Goal: Transaction & Acquisition: Obtain resource

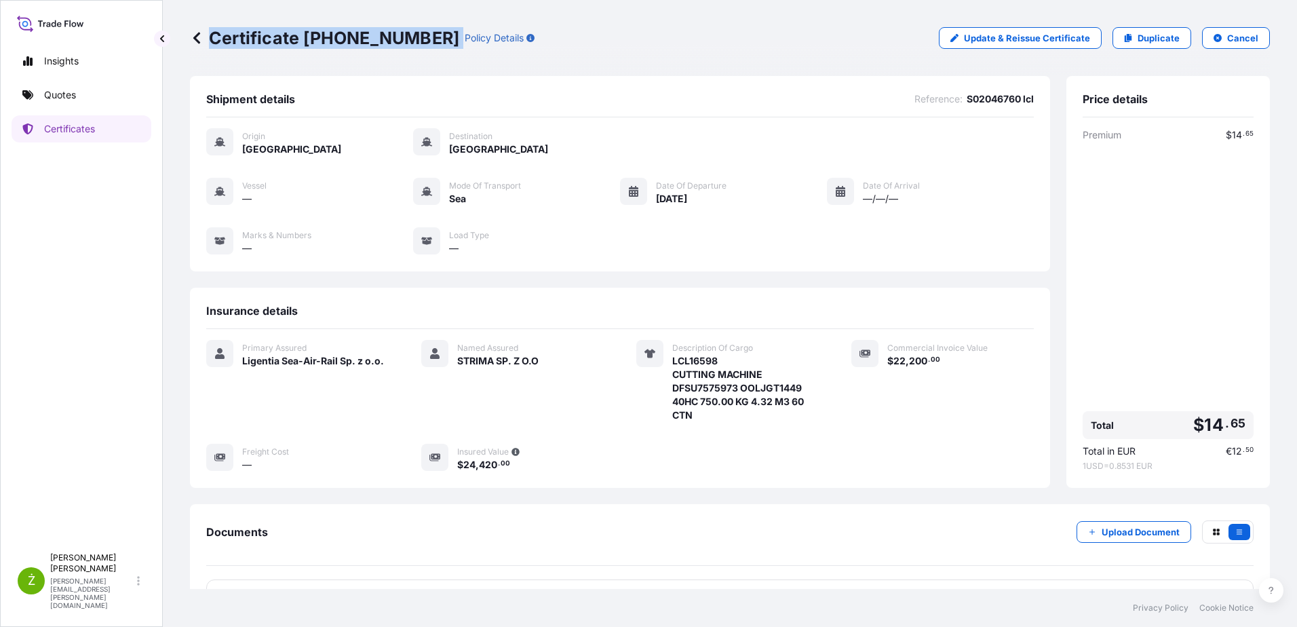
scroll to position [102, 0]
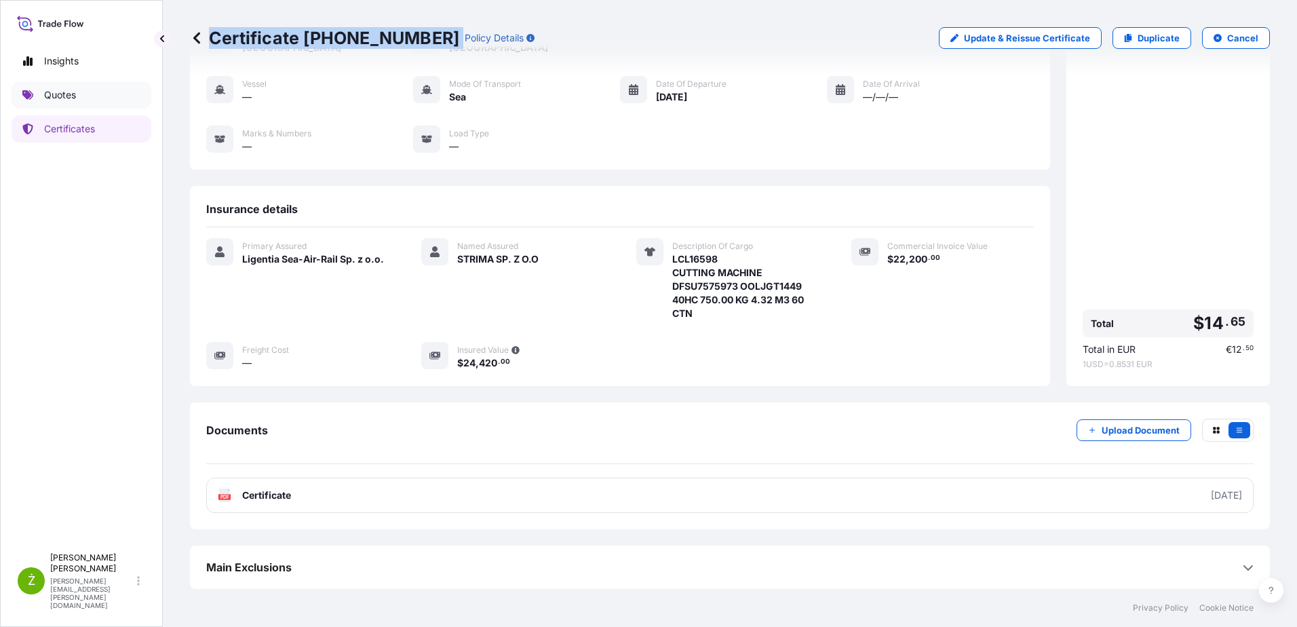
click at [37, 96] on link "Quotes" at bounding box center [82, 94] width 140 height 27
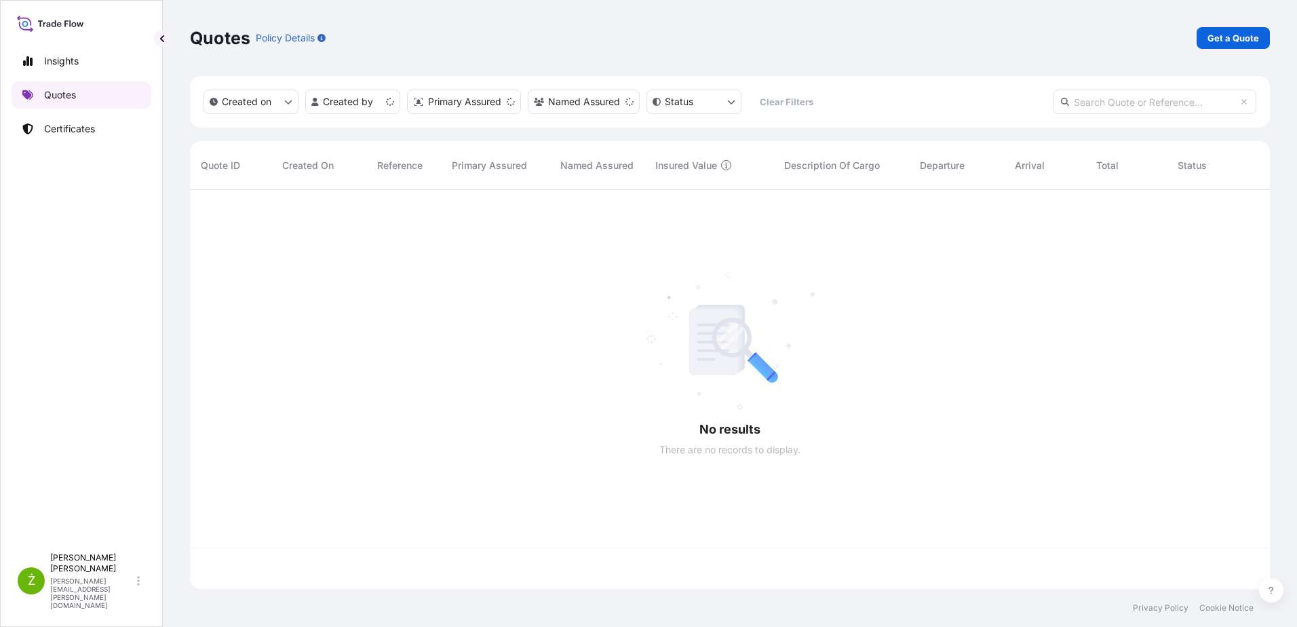
scroll to position [396, 1070]
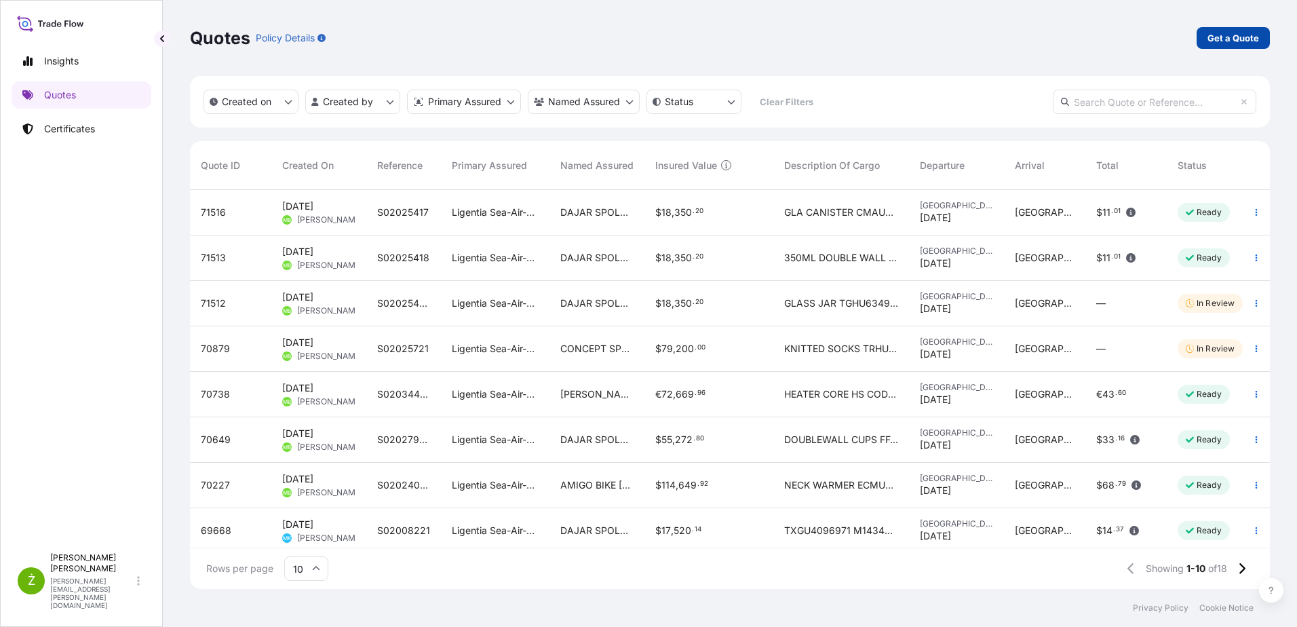
click at [1222, 43] on p "Get a Quote" at bounding box center [1233, 38] width 52 height 14
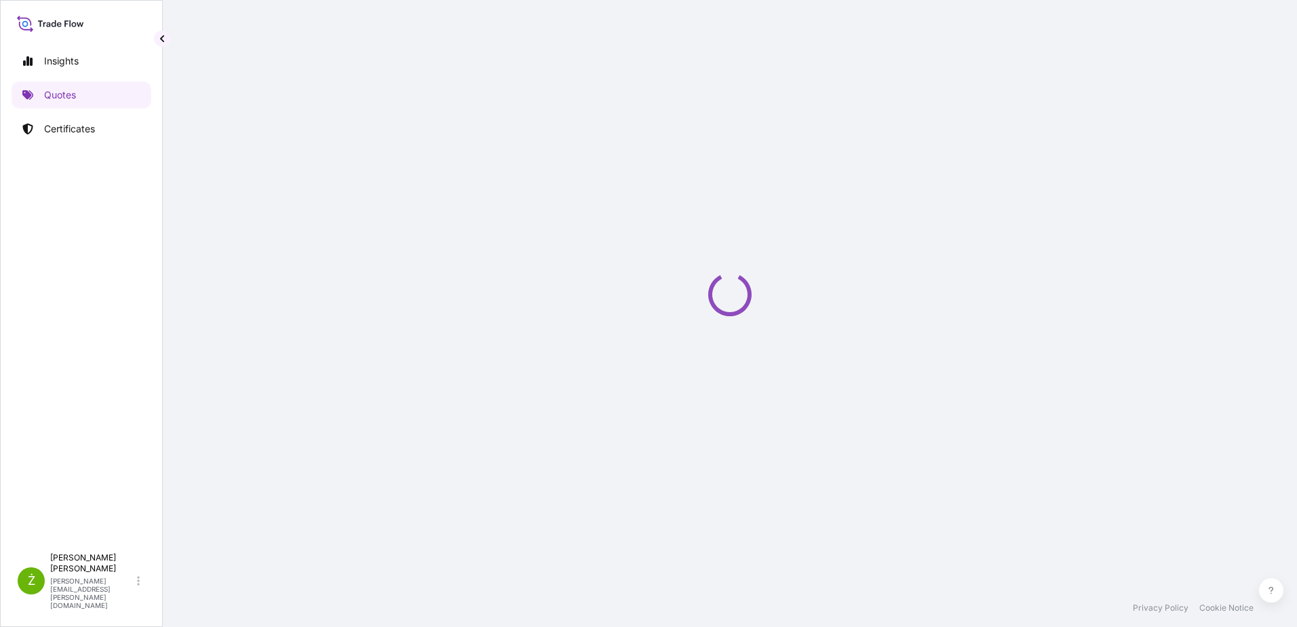
select select "Sea"
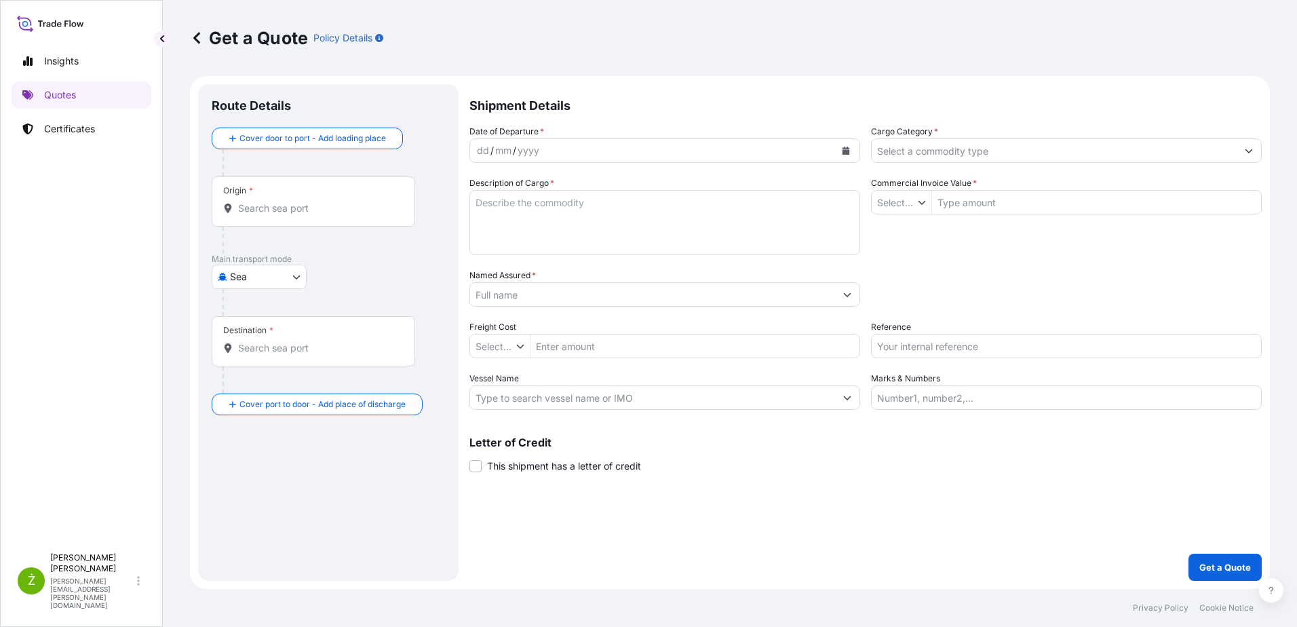
type input "$ USD"
click at [536, 212] on textarea "Description of Cargo *" at bounding box center [664, 222] width 391 height 65
click at [367, 221] on div "Origin *" at bounding box center [313, 201] width 203 height 50
click at [367, 215] on input "Origin *" at bounding box center [318, 208] width 160 height 14
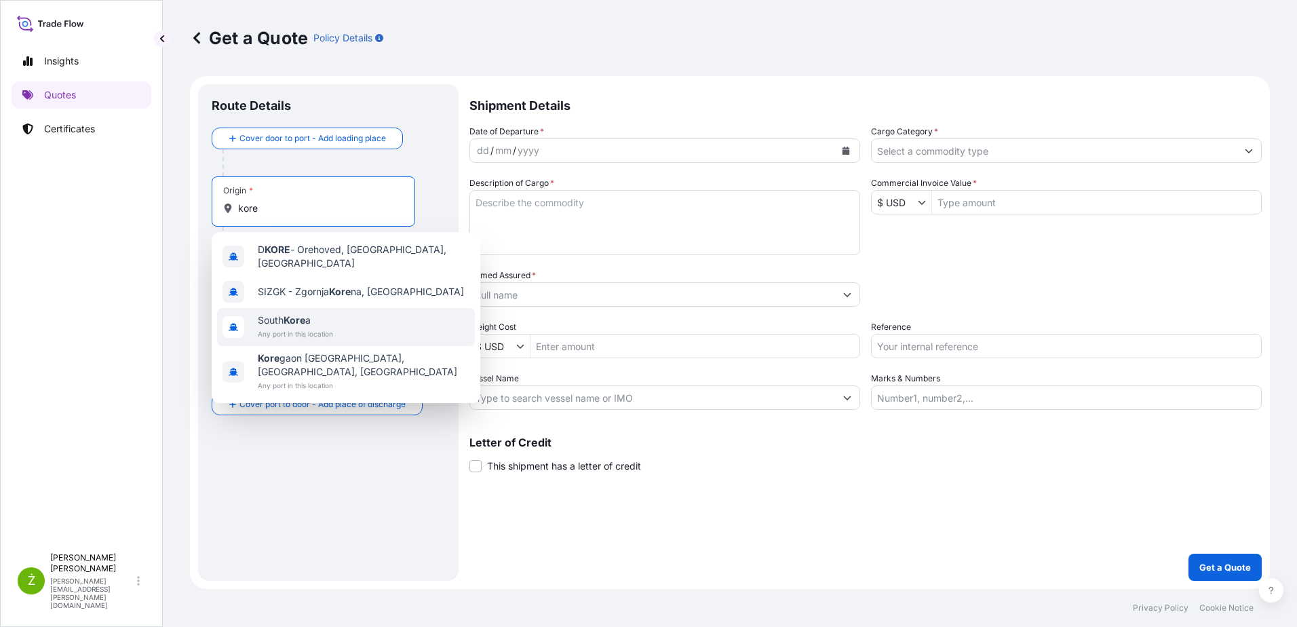
click at [349, 331] on div "[GEOGRAPHIC_DATA] a Any port in this location" at bounding box center [346, 327] width 258 height 38
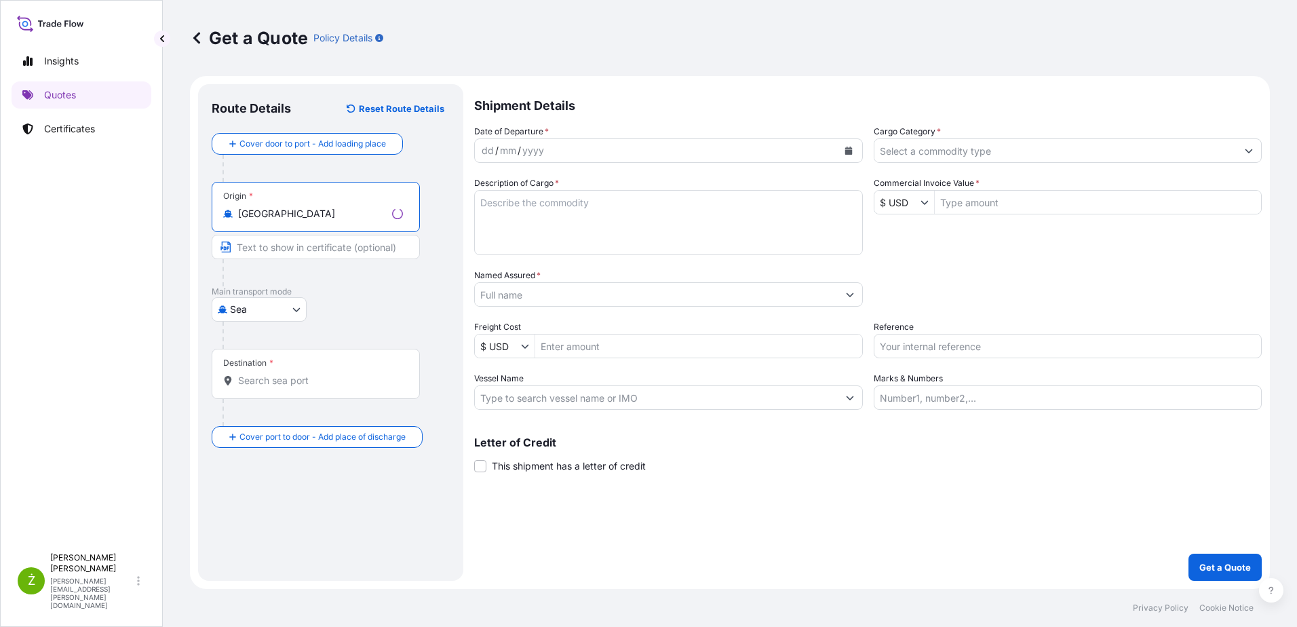
type input "[GEOGRAPHIC_DATA]"
click at [285, 378] on input "Destination *" at bounding box center [320, 381] width 165 height 14
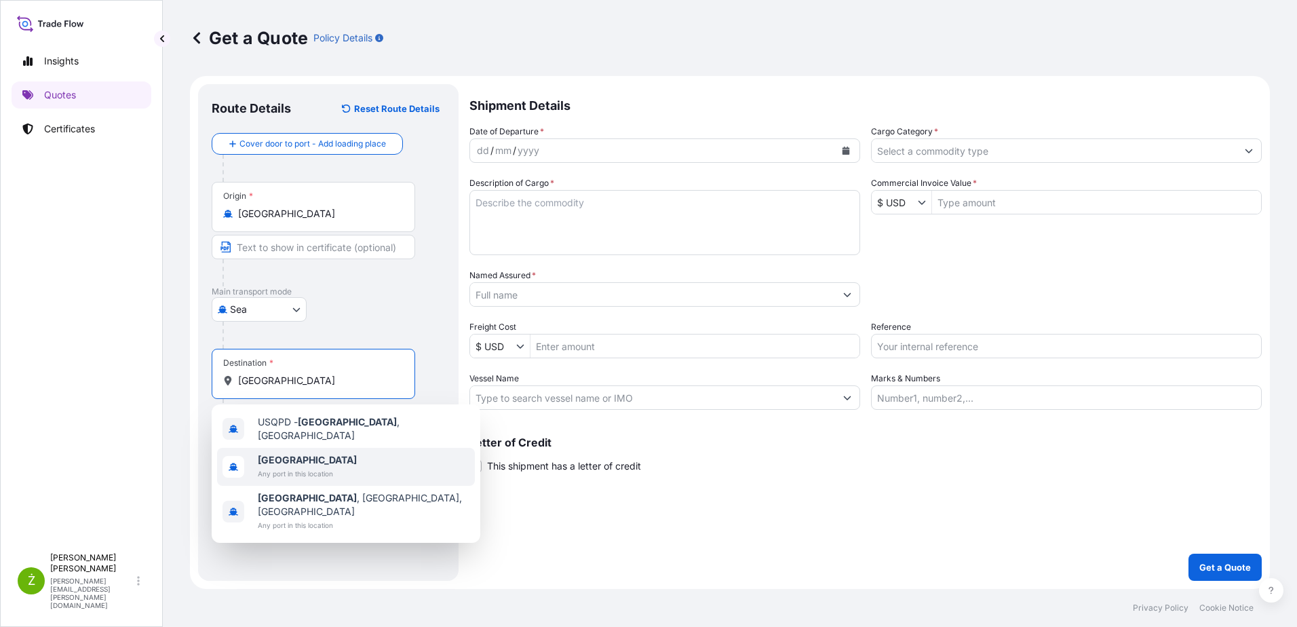
click at [295, 461] on span "[GEOGRAPHIC_DATA]" at bounding box center [307, 460] width 99 height 14
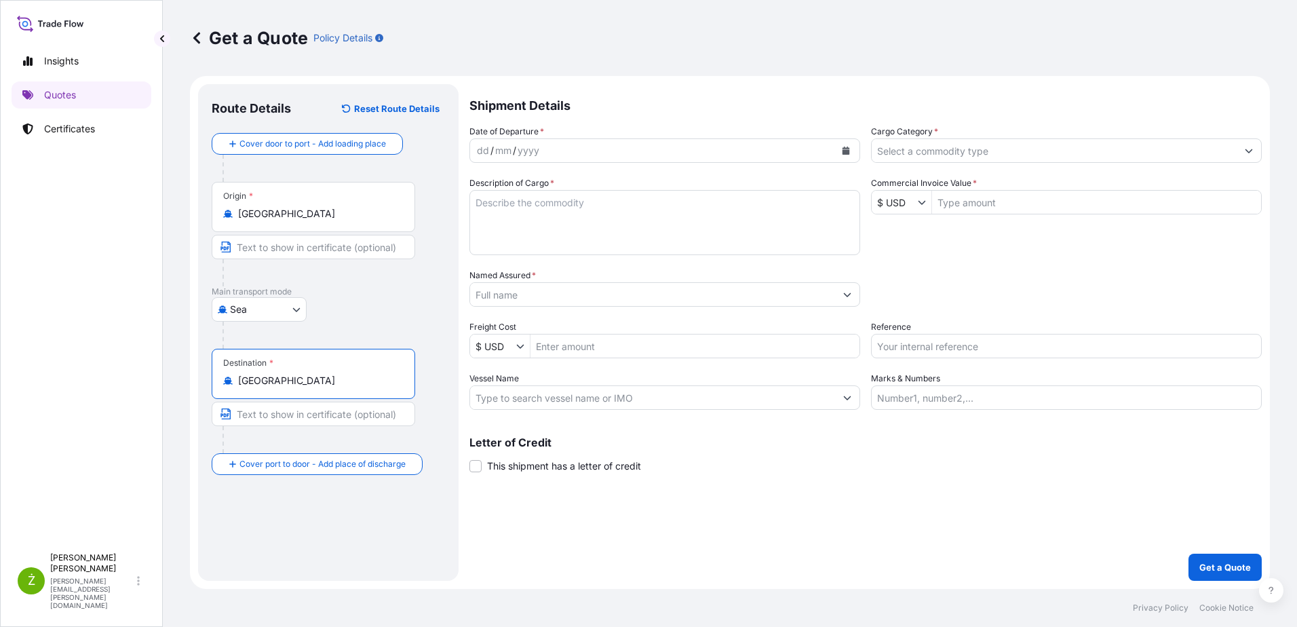
type input "[GEOGRAPHIC_DATA]"
click at [840, 152] on button "Calendar" at bounding box center [846, 151] width 22 height 22
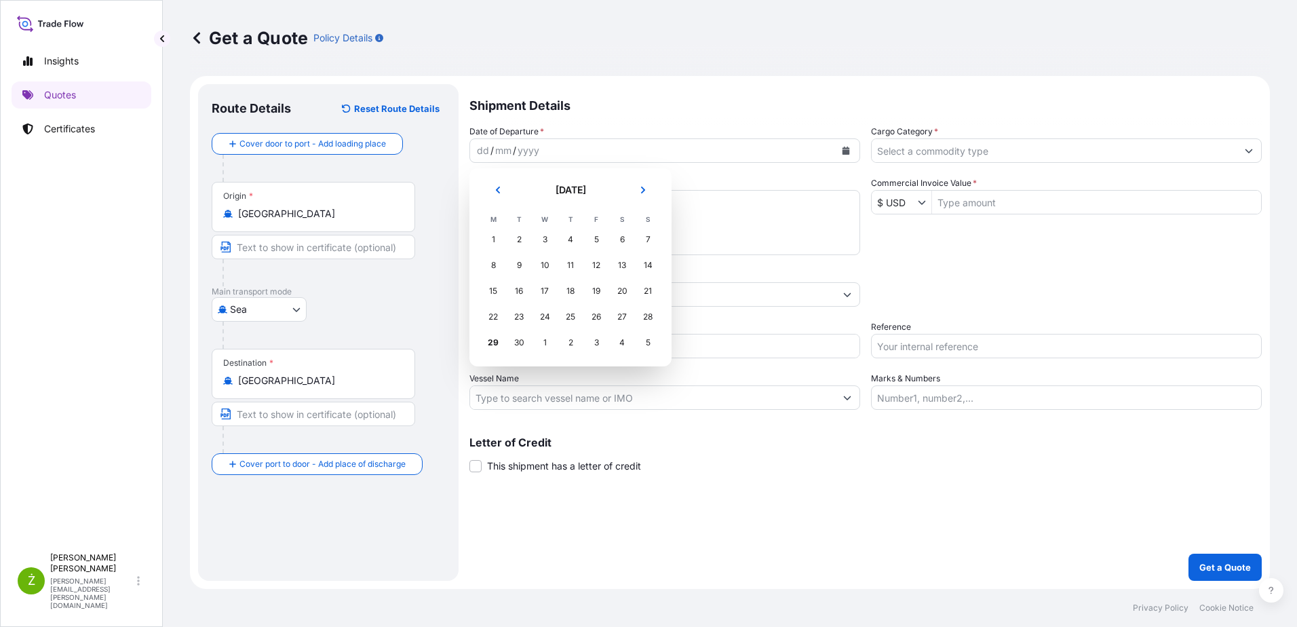
click at [565, 343] on div "2" at bounding box center [570, 342] width 24 height 24
click at [646, 187] on icon "Next" at bounding box center [643, 190] width 8 height 8
click at [577, 241] on div "2" at bounding box center [570, 239] width 24 height 24
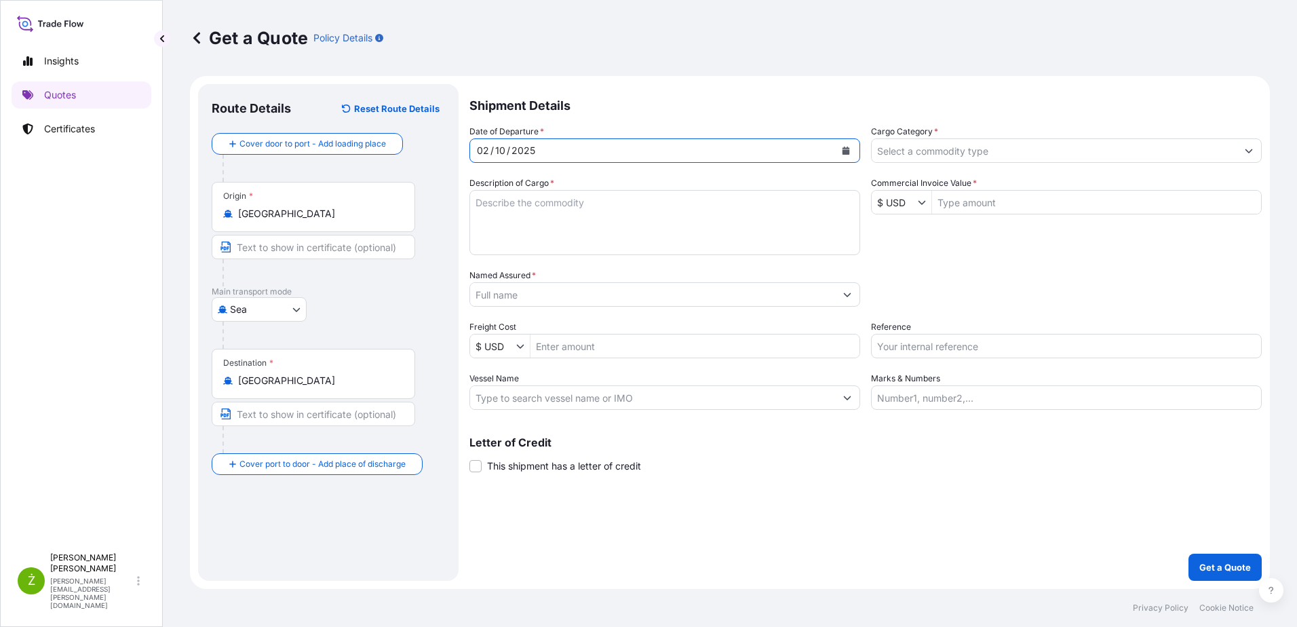
click at [957, 160] on input "Cargo Category *" at bounding box center [1054, 150] width 365 height 24
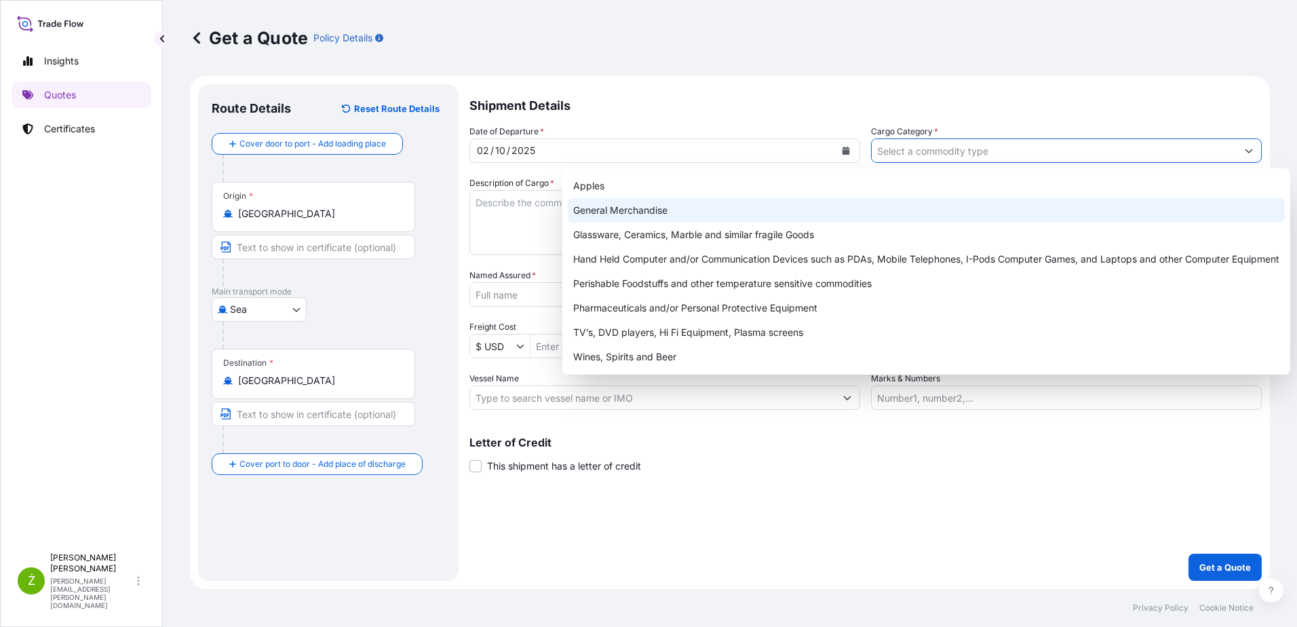
click at [886, 212] on div "General Merchandise" at bounding box center [926, 210] width 717 height 24
type input "General Merchandise"
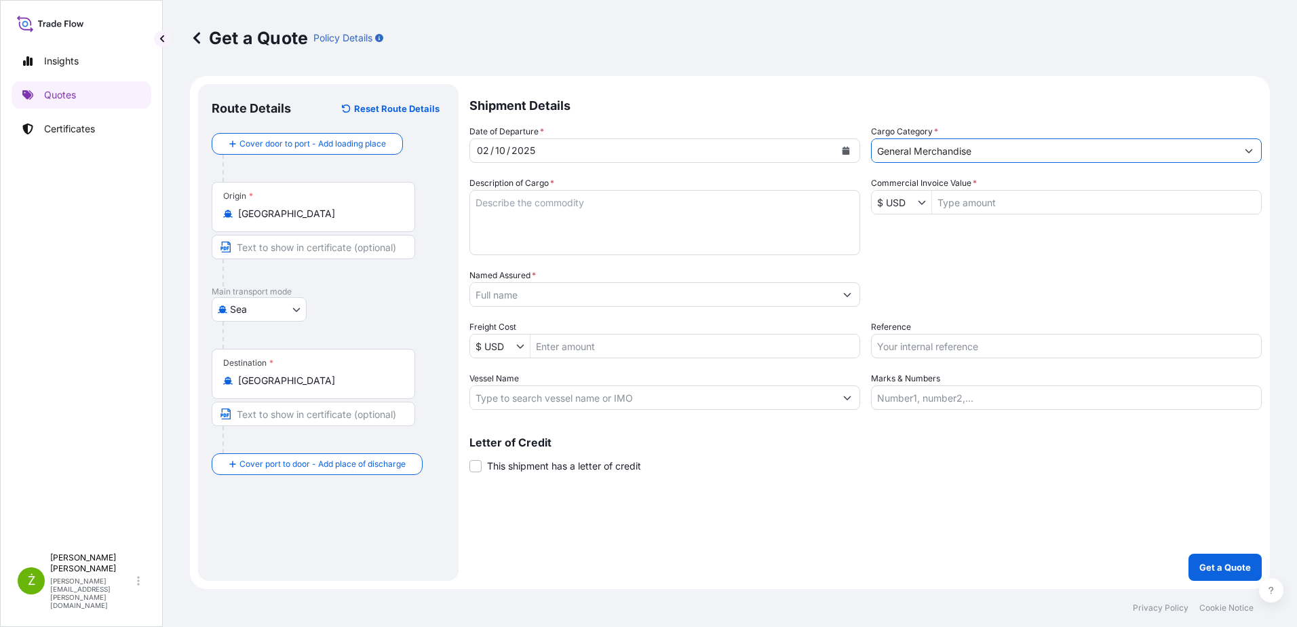
click at [639, 218] on textarea "Description of Cargo *" at bounding box center [664, 222] width 391 height 65
type textarea "k"
type textarea "K"
click at [787, 217] on textarea "Kosmetyki" at bounding box center [664, 222] width 391 height 65
click at [610, 233] on textarea "Kosmetyki" at bounding box center [664, 222] width 391 height 65
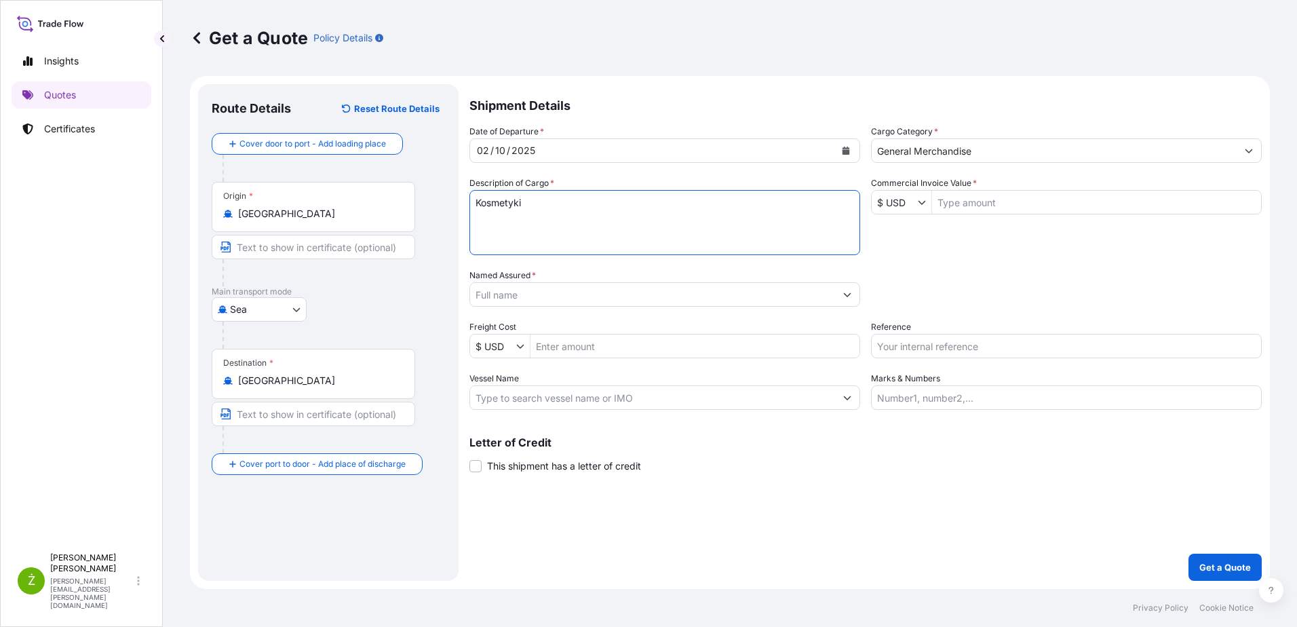
paste textarea "40'HC"
type textarea "Kosmetyki 40'HC"
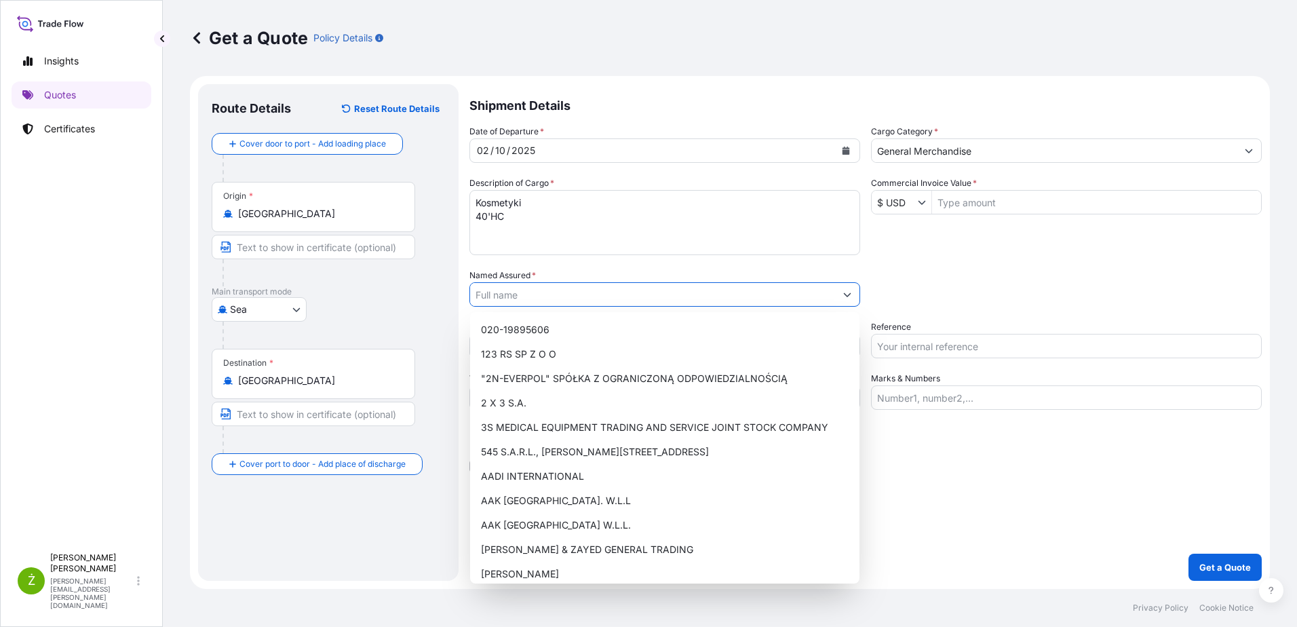
click at [568, 295] on input "Named Assured *" at bounding box center [652, 294] width 365 height 24
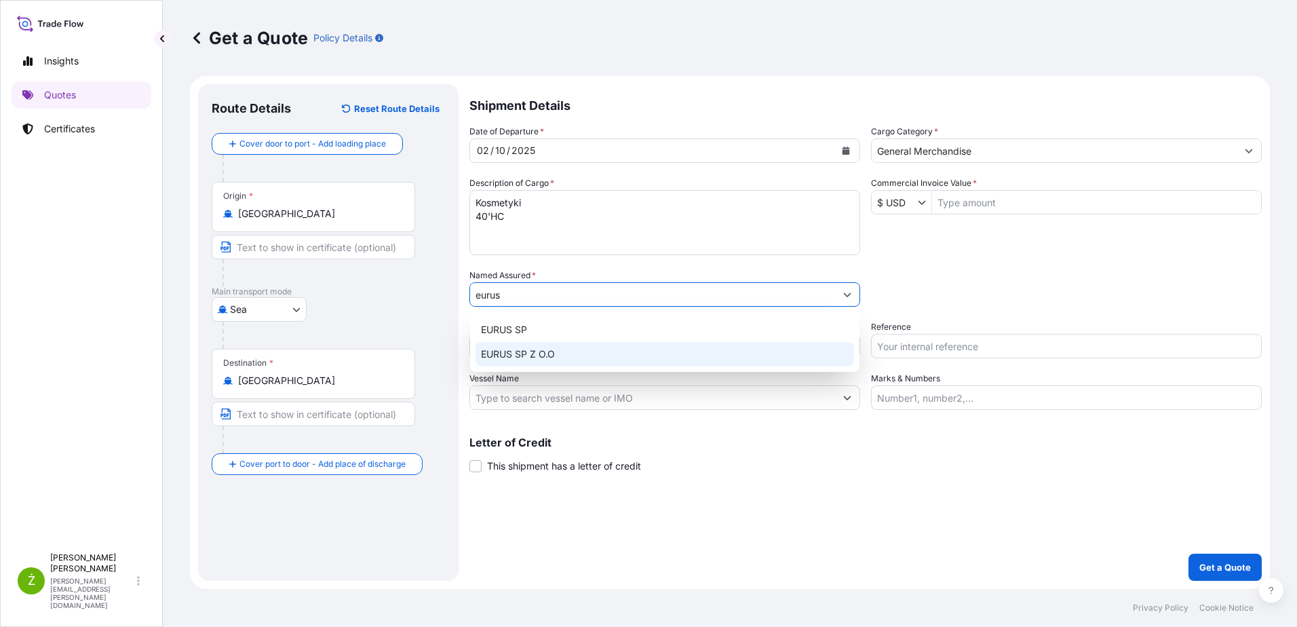
click at [552, 353] on span "EURUS SP Z O.O" at bounding box center [518, 354] width 74 height 14
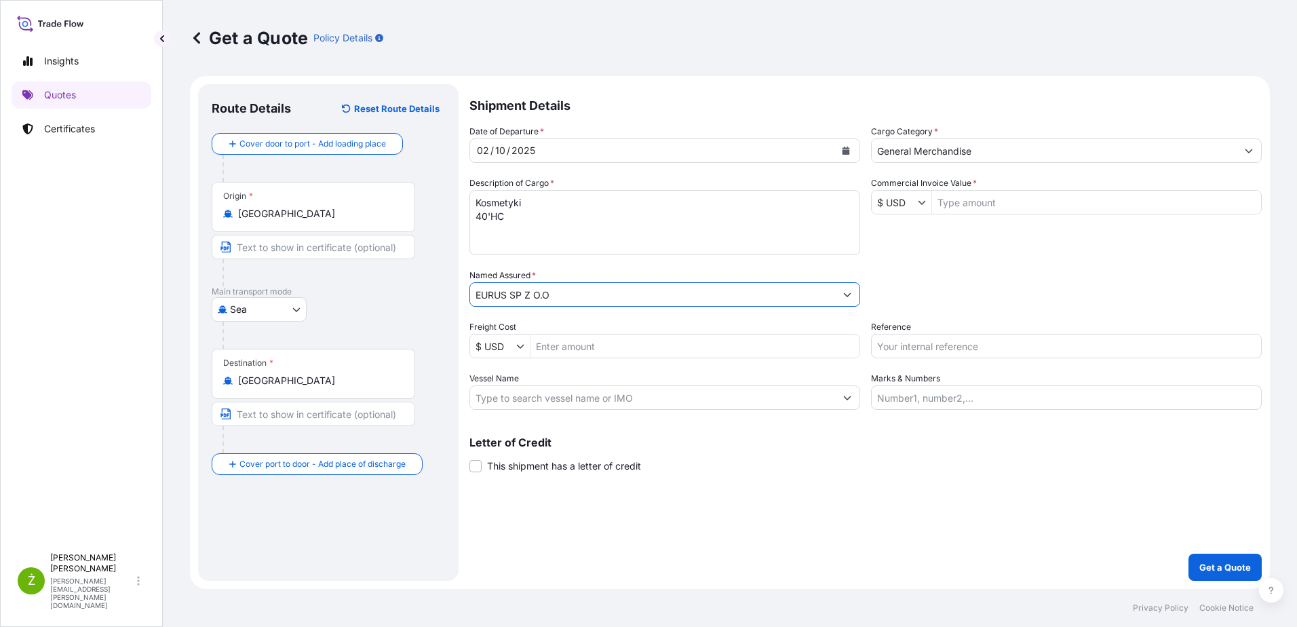
type input "EURUS SP Z O.O"
click at [954, 347] on input "Reference" at bounding box center [1066, 346] width 391 height 24
type input "eurus"
click at [975, 204] on input "Commercial Invoice Value *" at bounding box center [1096, 202] width 329 height 24
paste input "127 077,59"
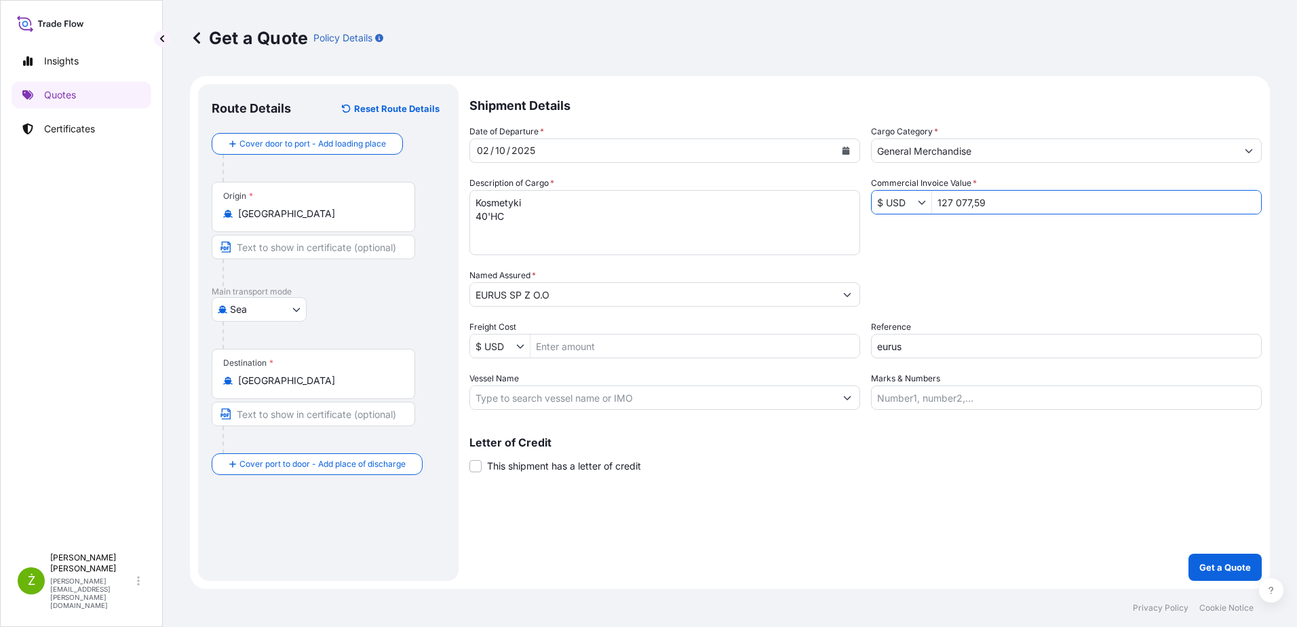
type input "12,707,759"
drag, startPoint x: 991, startPoint y: 294, endPoint x: 1023, endPoint y: 275, distance: 37.1
click at [992, 294] on div "Packing Category Type to search a container mode Please select a primary mode o…" at bounding box center [1066, 288] width 391 height 38
click at [1221, 562] on p "Get a Quote" at bounding box center [1225, 567] width 52 height 14
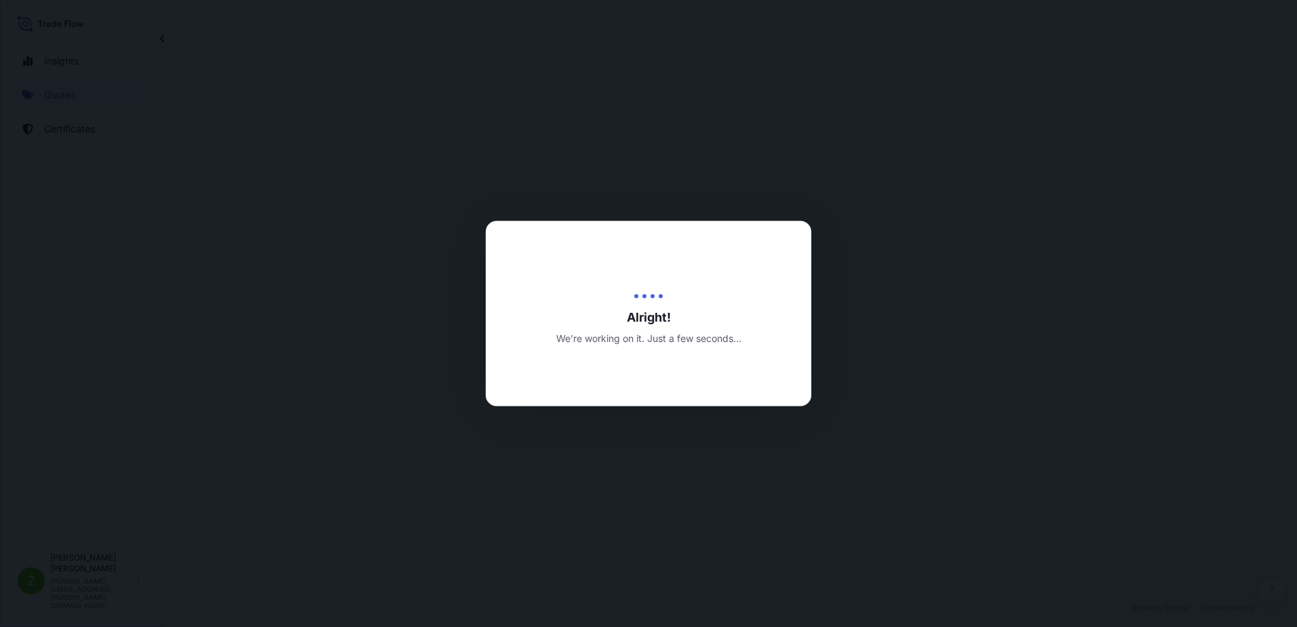
select select "Sea"
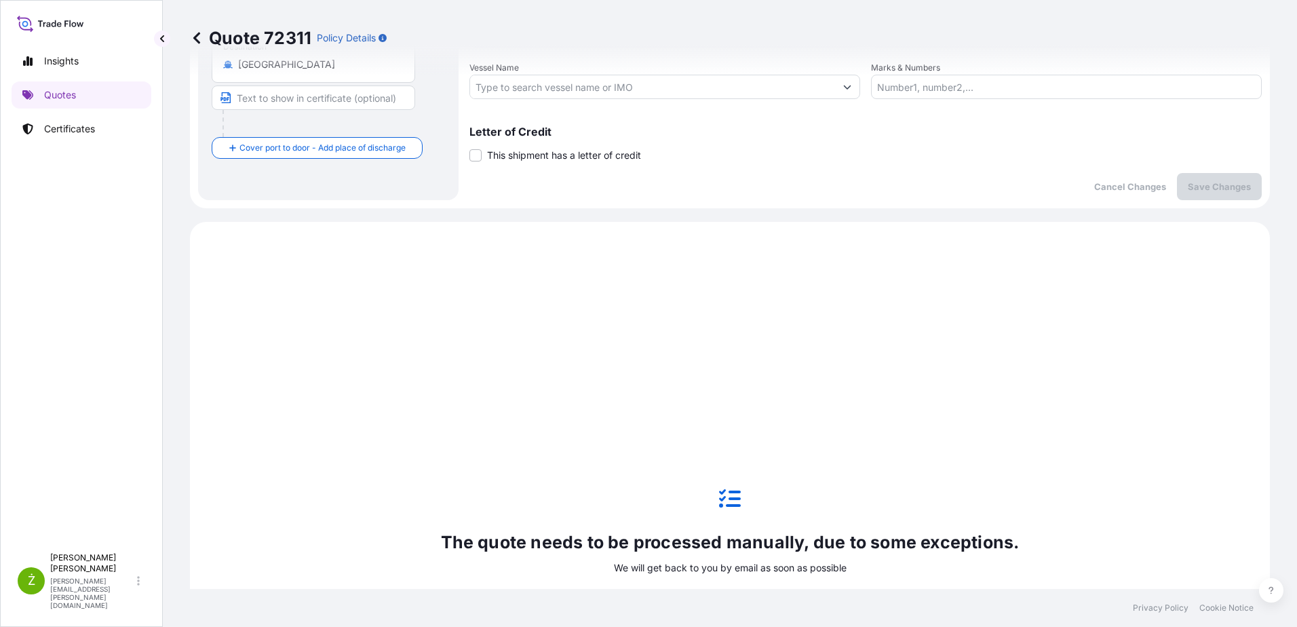
scroll to position [628, 0]
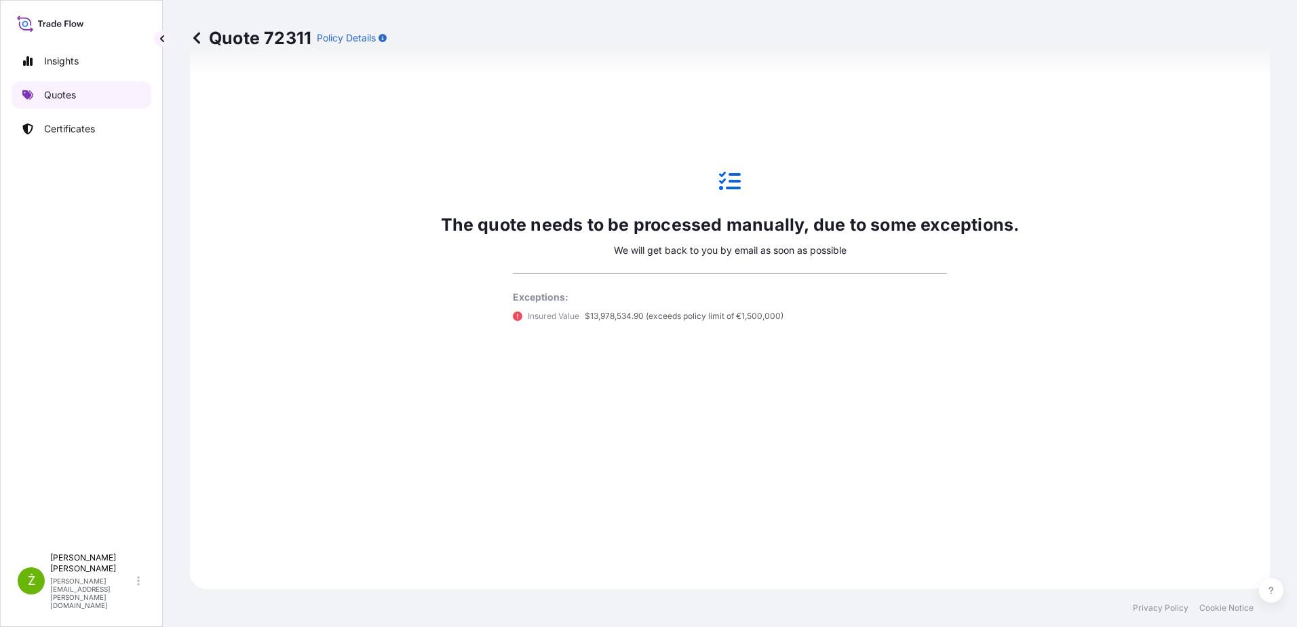
click at [111, 90] on link "Quotes" at bounding box center [82, 94] width 140 height 27
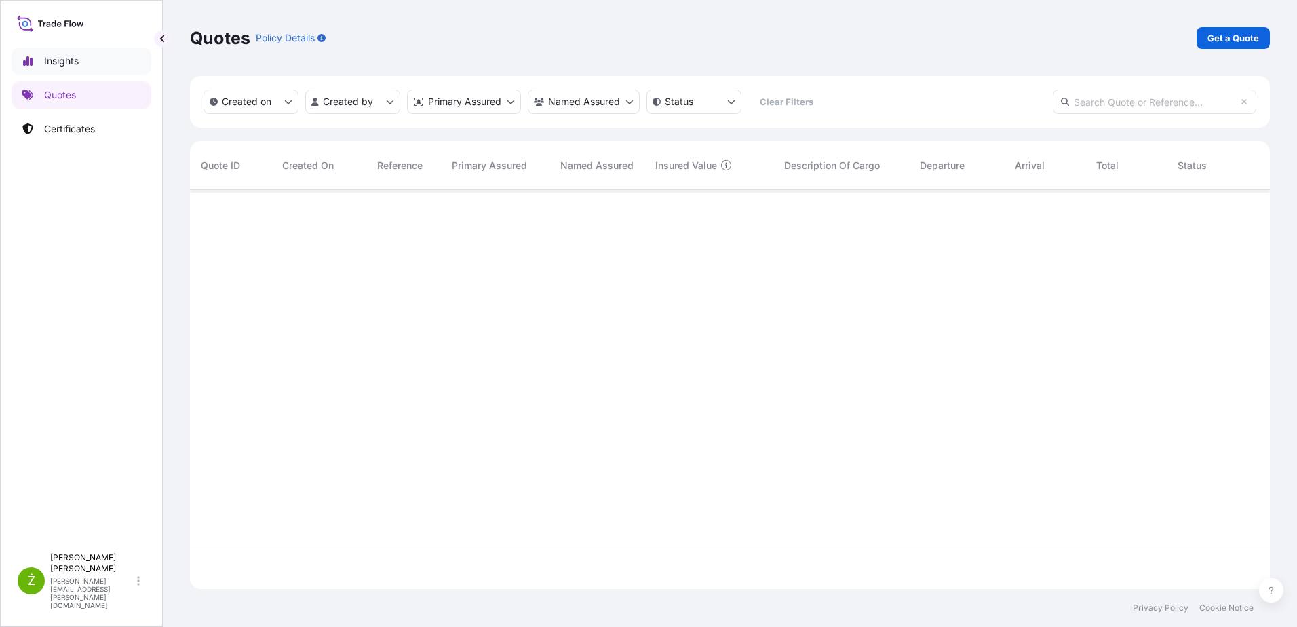
scroll to position [396, 1070]
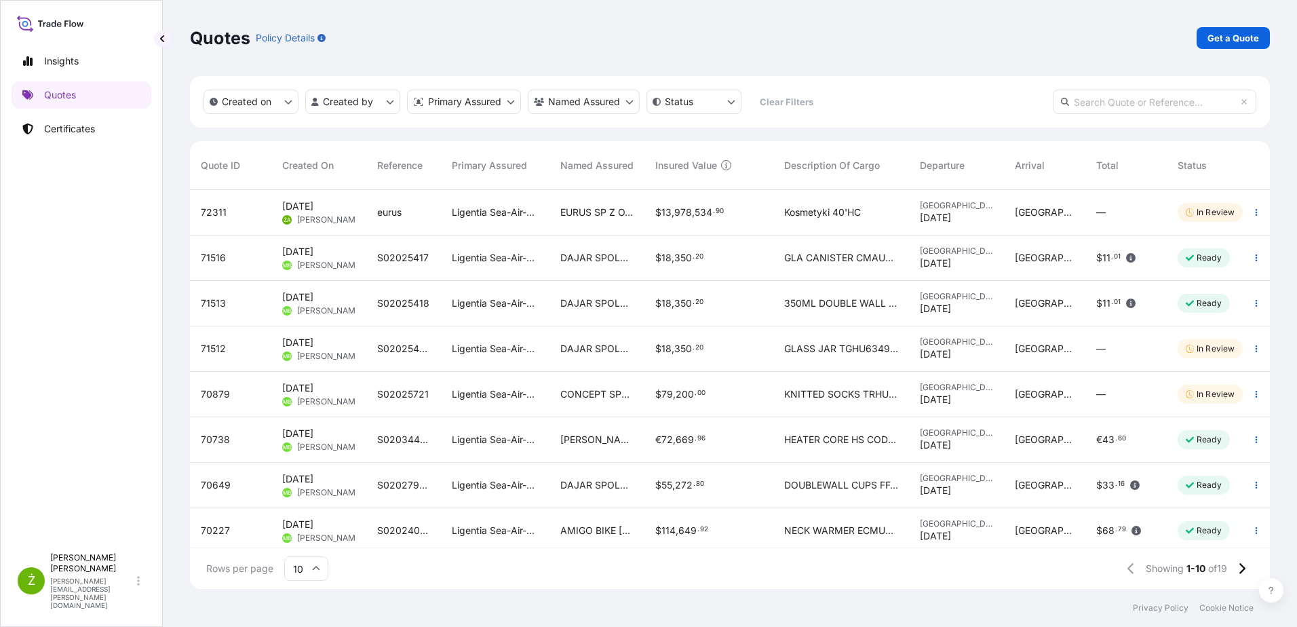
click at [671, 206] on span "$ 13 , 978 , 534 . 90" at bounding box center [689, 213] width 69 height 14
select select "Sea"
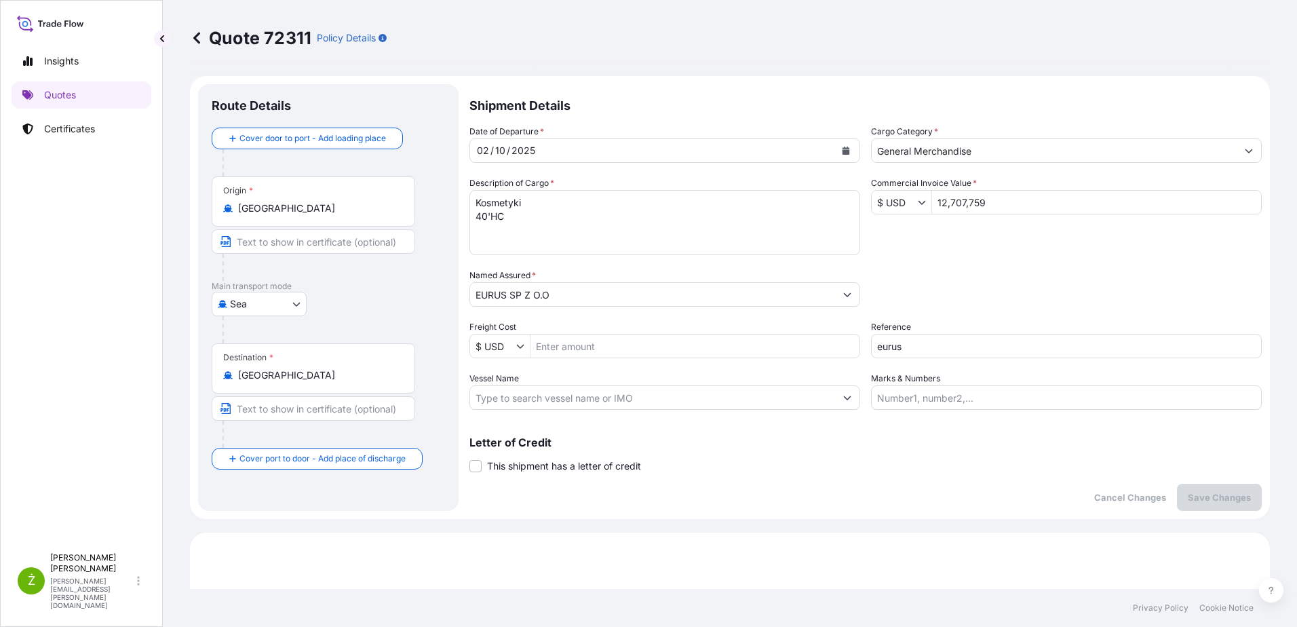
click at [977, 206] on input "12,707,759" at bounding box center [1096, 202] width 329 height 24
click at [942, 207] on input "12,707,759" at bounding box center [1096, 202] width 329 height 24
type input "127,077.59"
click at [990, 237] on div "Date of Departure * [DATE] Cargo Category * General Merchandise Description of …" at bounding box center [865, 267] width 792 height 285
click at [1228, 503] on p "Save Changes" at bounding box center [1219, 497] width 63 height 14
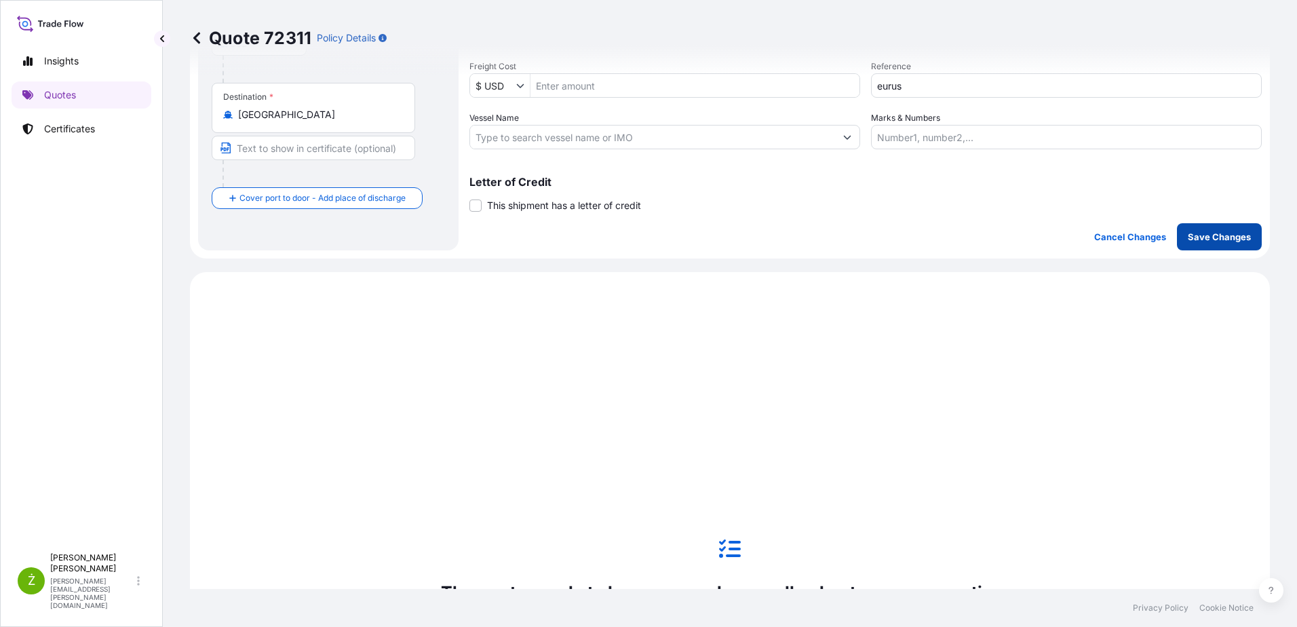
scroll to position [465, 0]
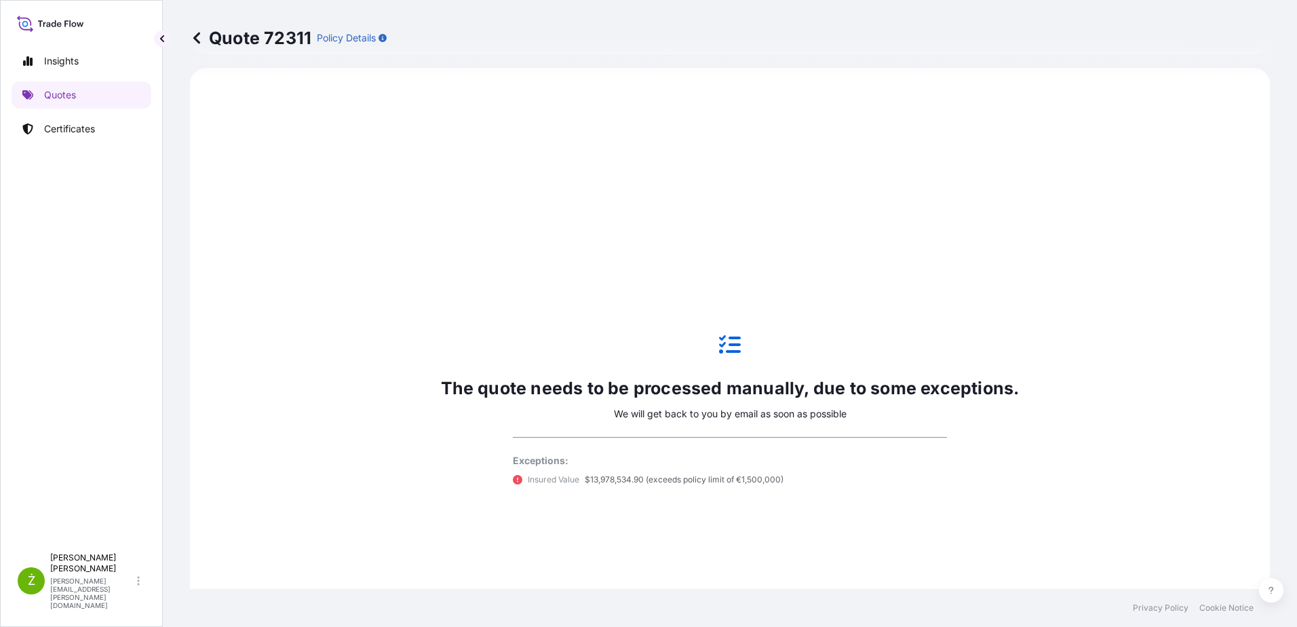
select select "Sea"
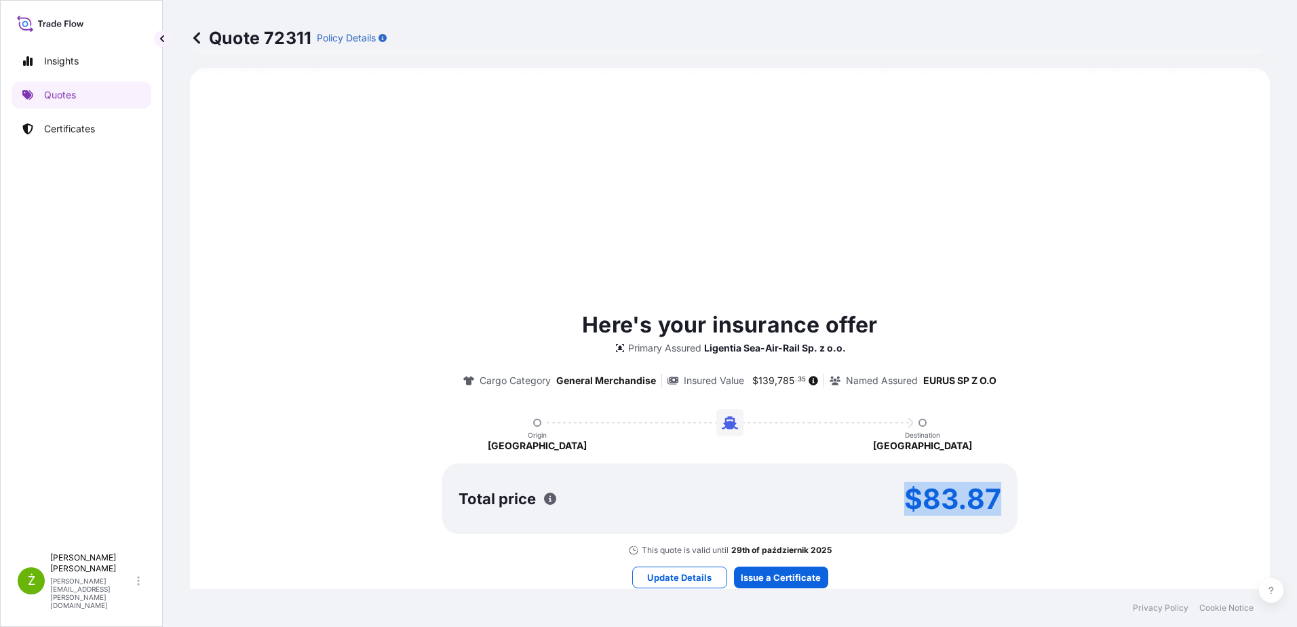
drag, startPoint x: 994, startPoint y: 500, endPoint x: 897, endPoint y: 518, distance: 99.2
click at [897, 518] on div "Total price $83.87" at bounding box center [729, 498] width 575 height 71
copy p "$83.87"
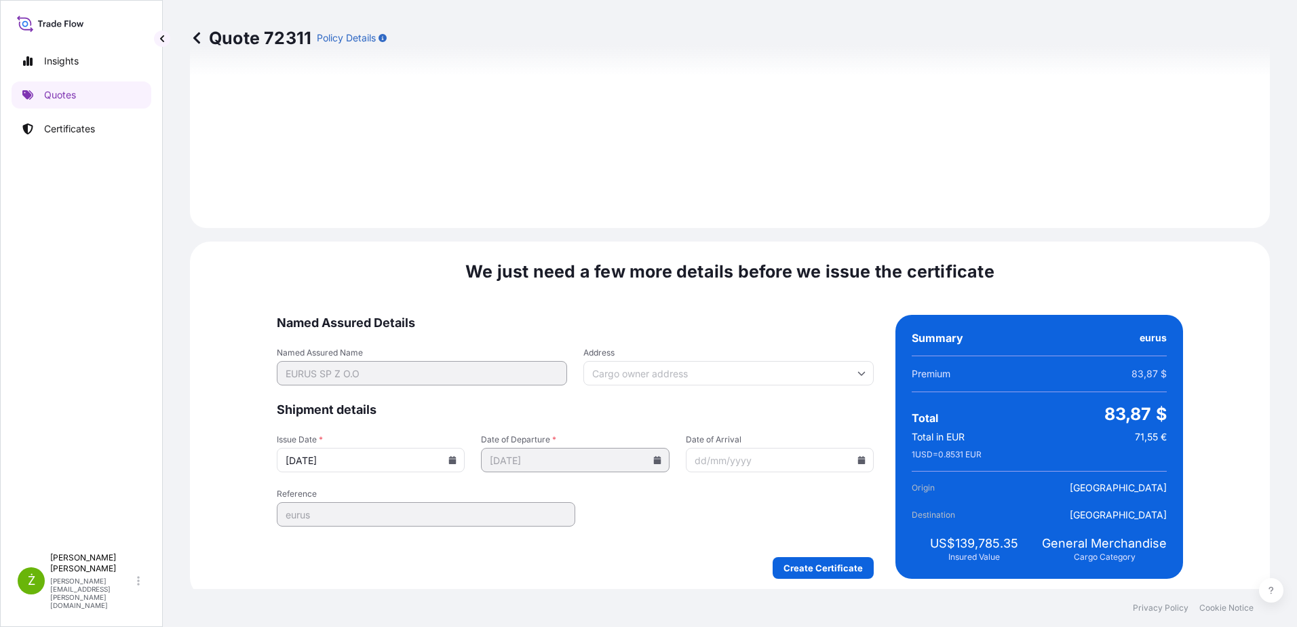
scroll to position [1443, 0]
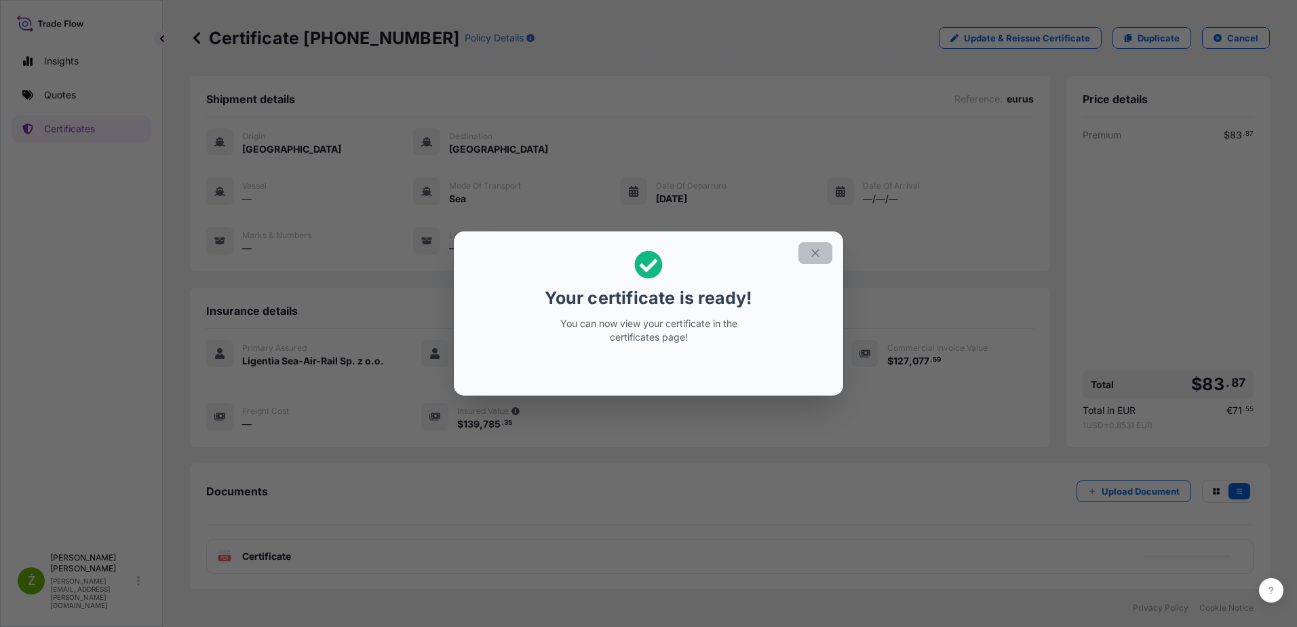
click at [813, 255] on icon "button" at bounding box center [815, 253] width 12 height 12
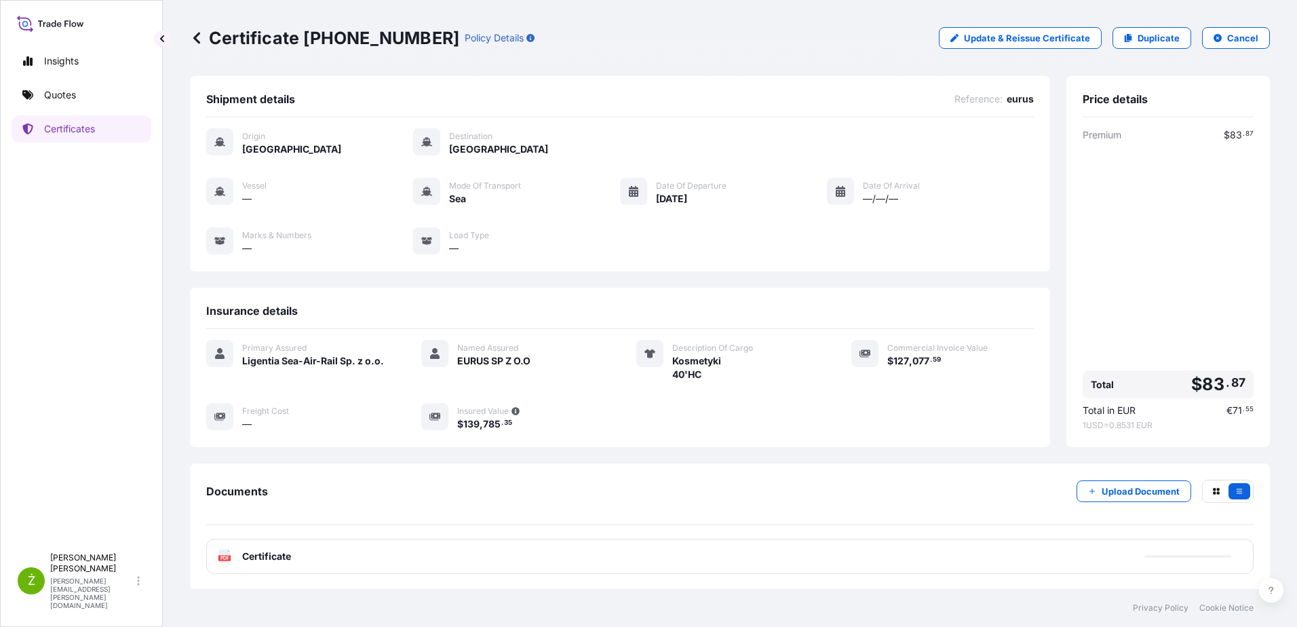
click at [332, 40] on p "Certificate [PHONE_NUMBER]" at bounding box center [324, 38] width 269 height 22
copy p "Certificate [PHONE_NUMBER]"
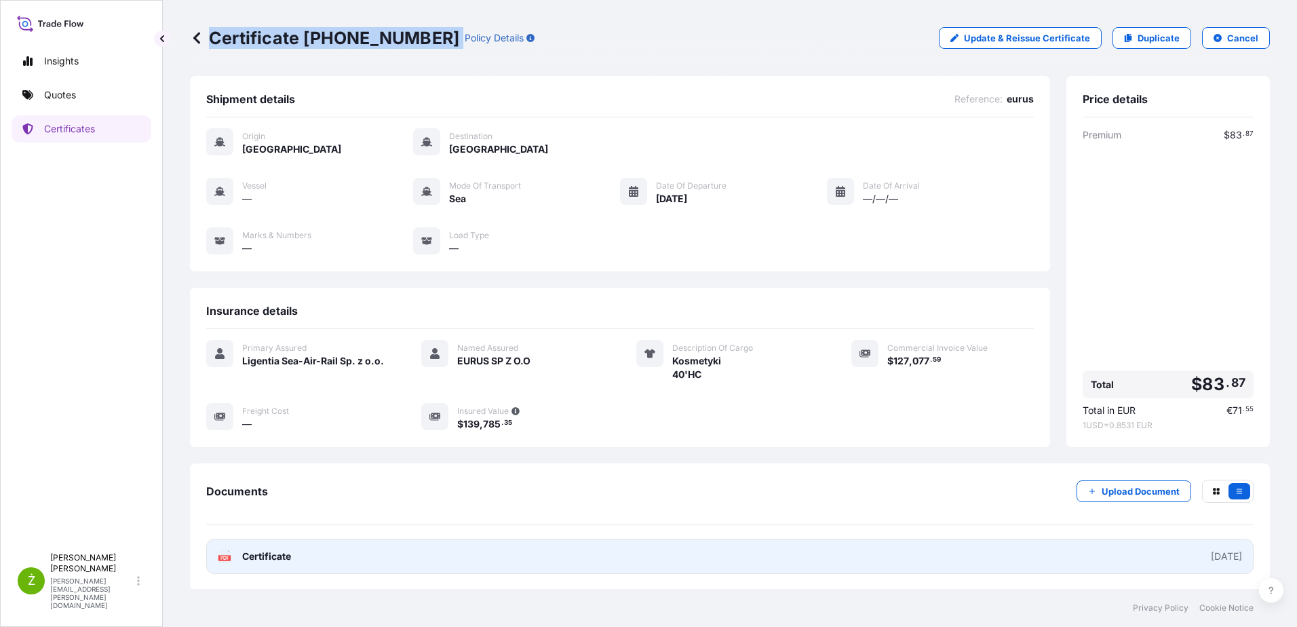
click at [724, 556] on link "PDF Certificate [DATE]" at bounding box center [729, 556] width 1047 height 35
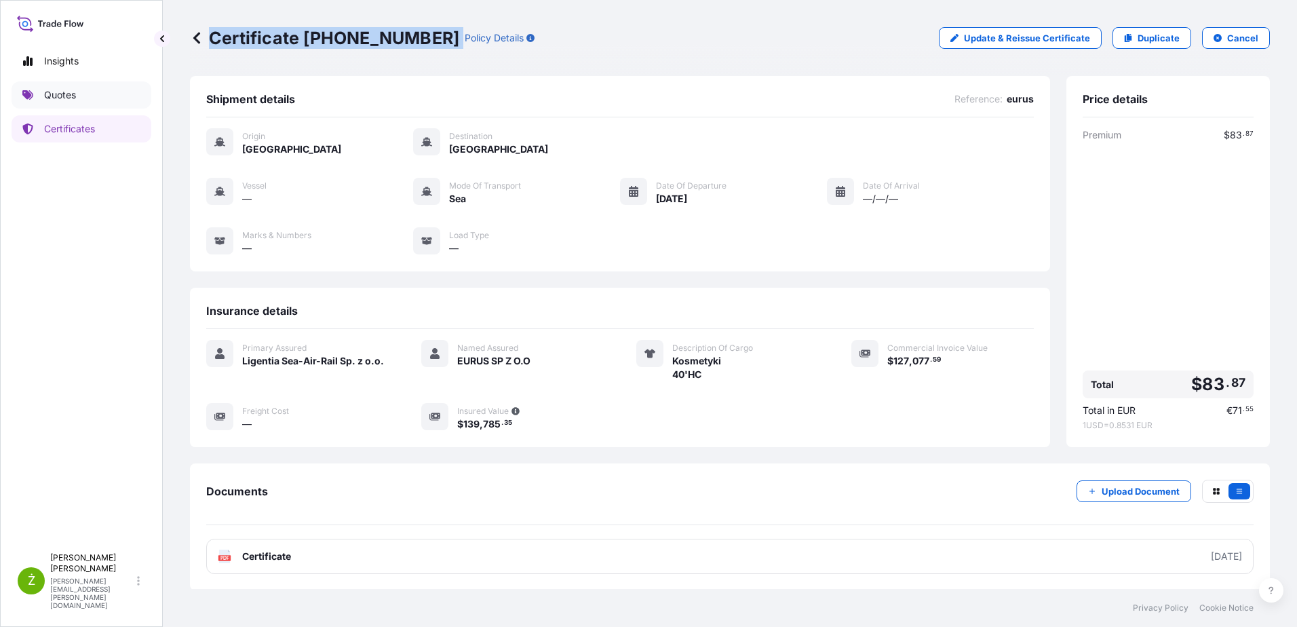
click at [75, 96] on p "Quotes" at bounding box center [60, 95] width 32 height 14
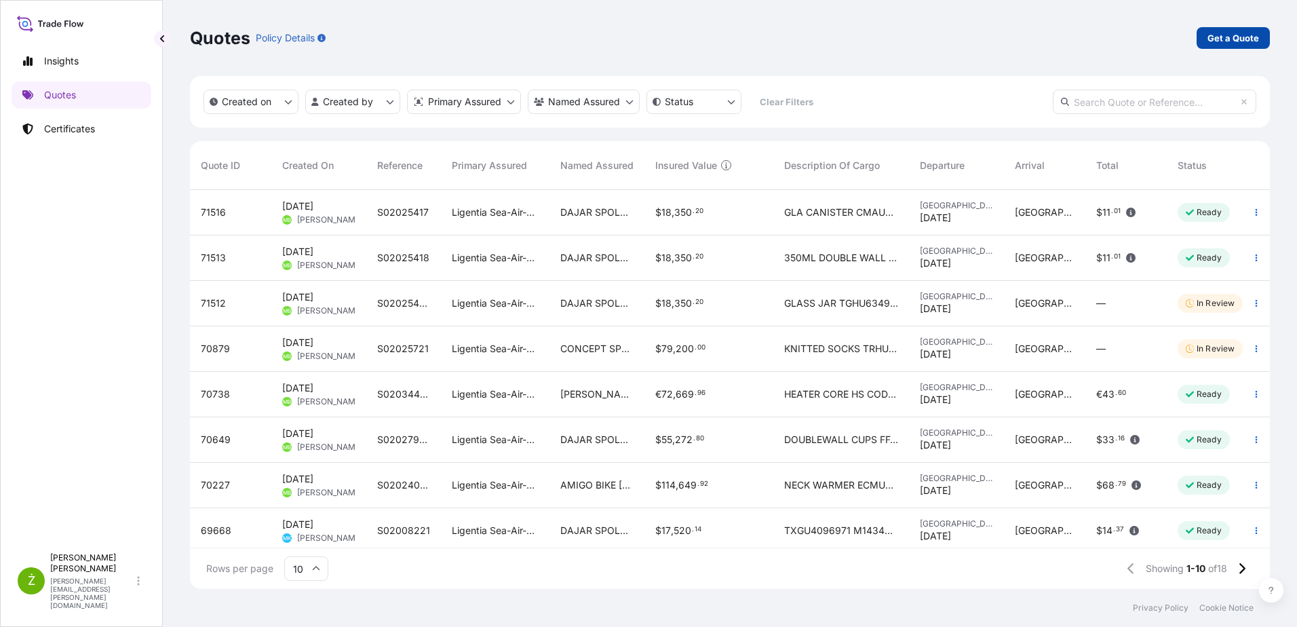
click at [1207, 41] on link "Get a Quote" at bounding box center [1232, 38] width 73 height 22
select select "Sea"
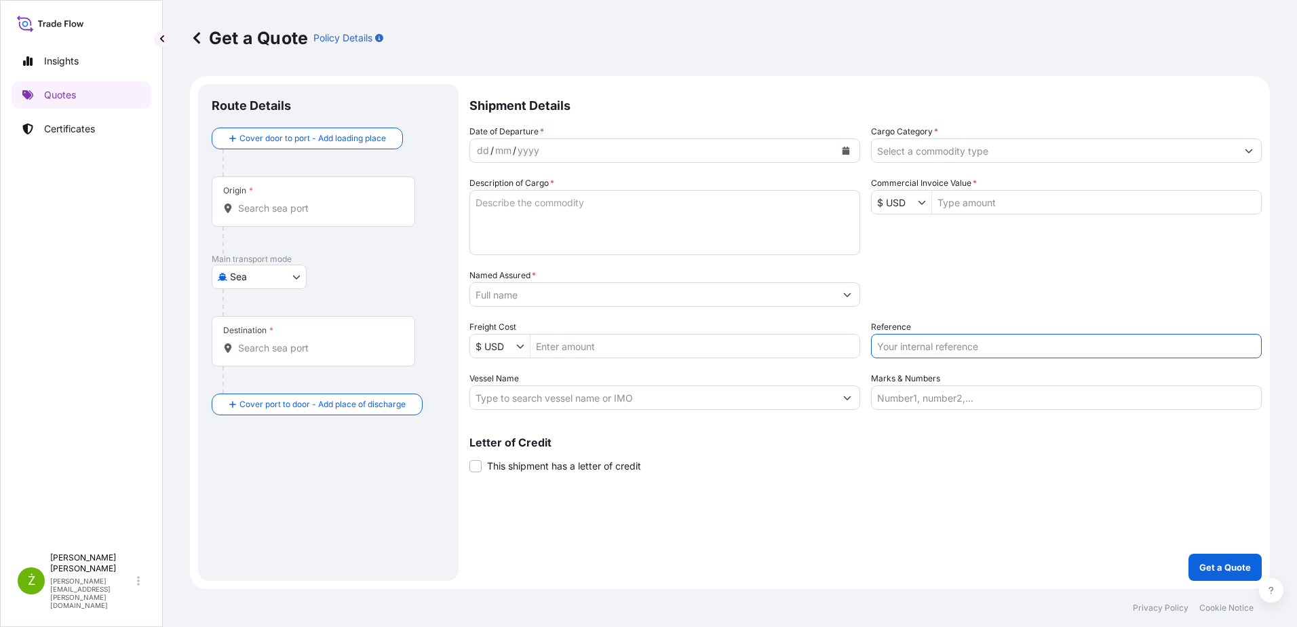
click at [1002, 345] on input "Reference" at bounding box center [1066, 346] width 391 height 24
paste input "S02057394"
type input "S02057394 lcl"
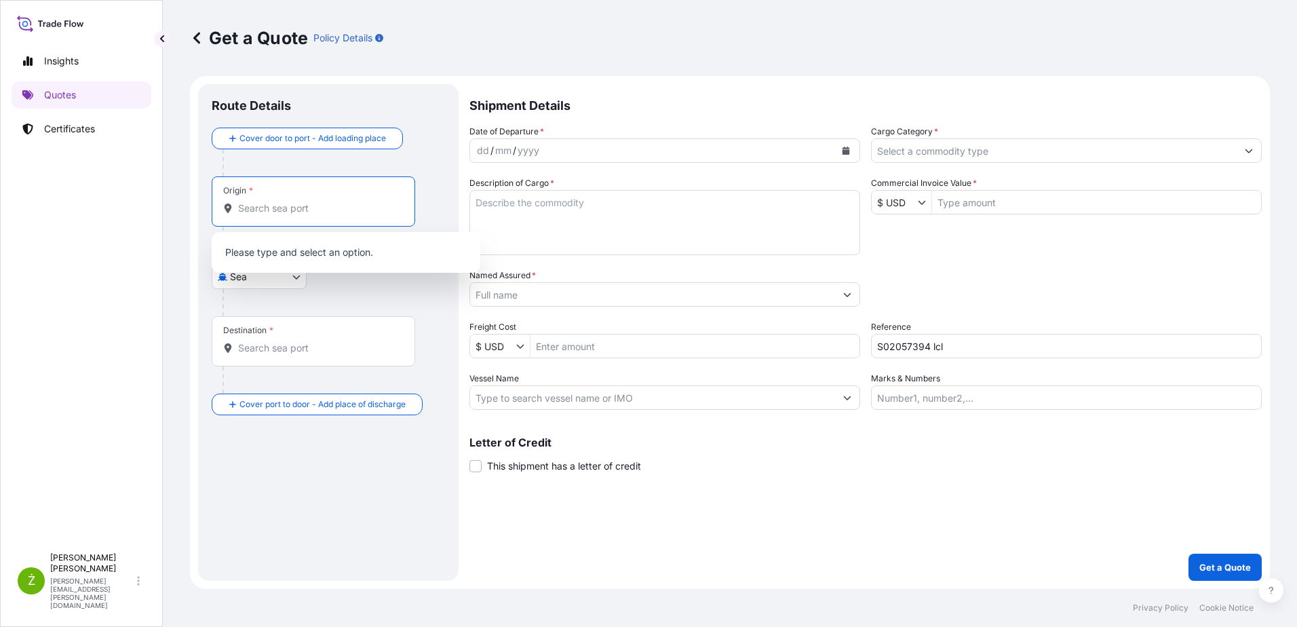
click at [349, 211] on input "Origin *" at bounding box center [318, 208] width 160 height 14
click at [291, 203] on input "Origin *" at bounding box center [318, 208] width 160 height 14
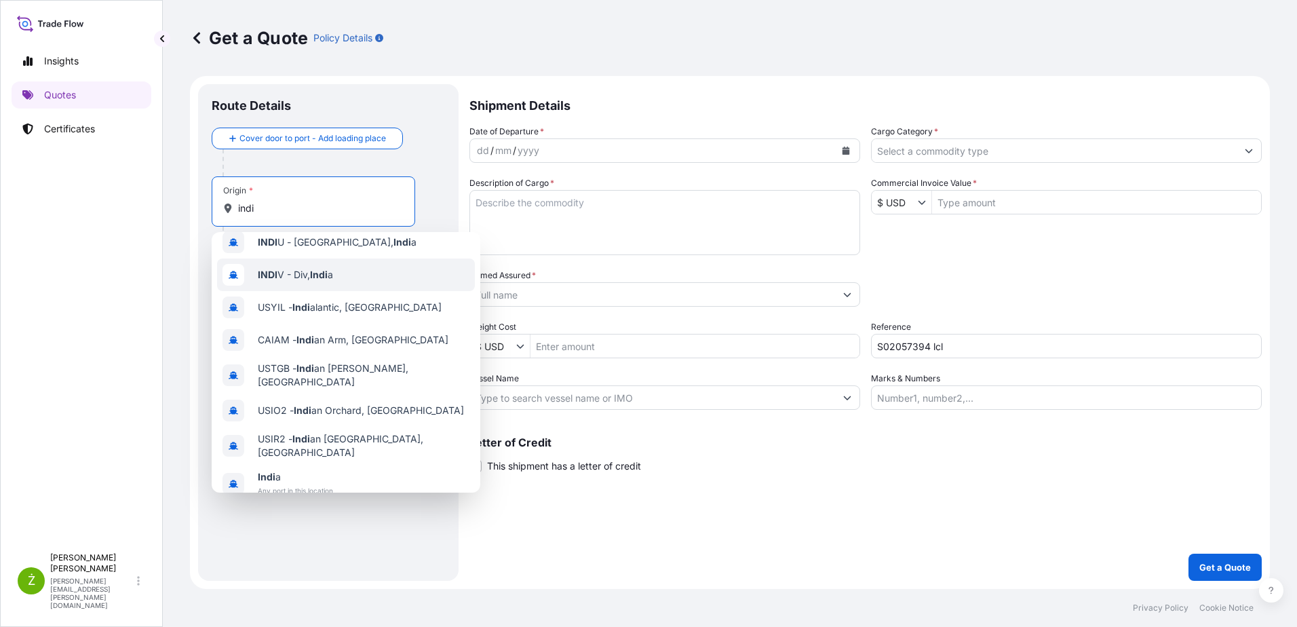
scroll to position [87, 0]
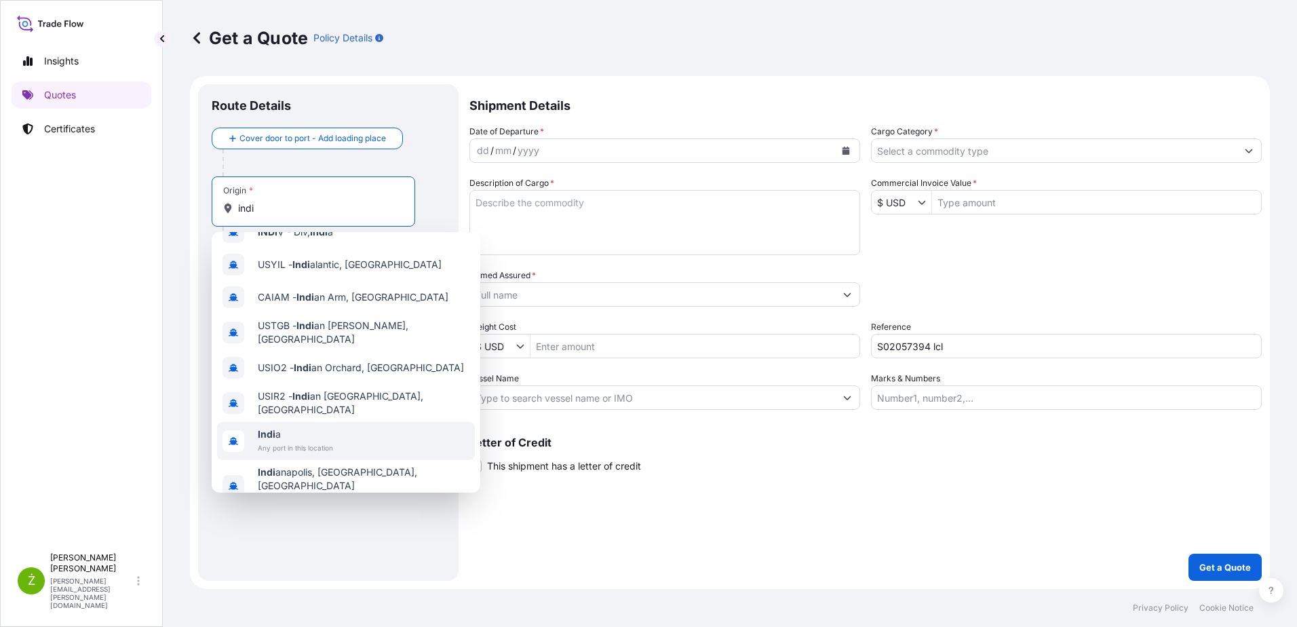
click at [300, 441] on span "Any port in this location" at bounding box center [295, 448] width 75 height 14
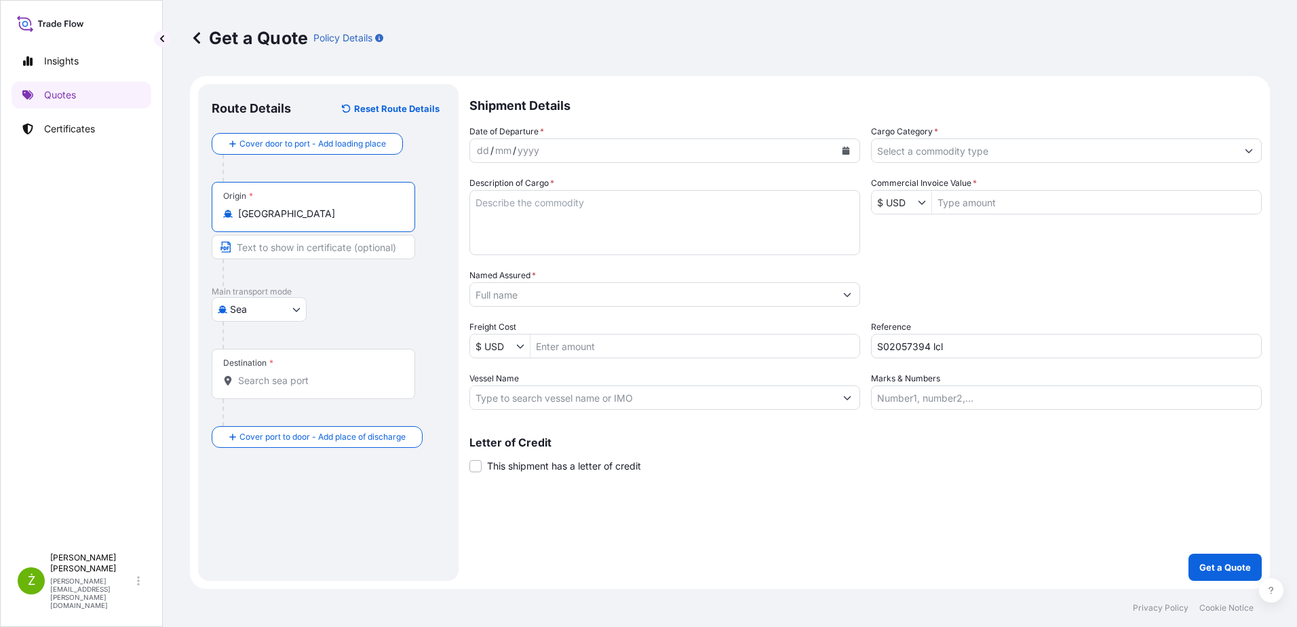
type input "[GEOGRAPHIC_DATA]"
click at [287, 386] on input "Destination *" at bounding box center [318, 381] width 160 height 14
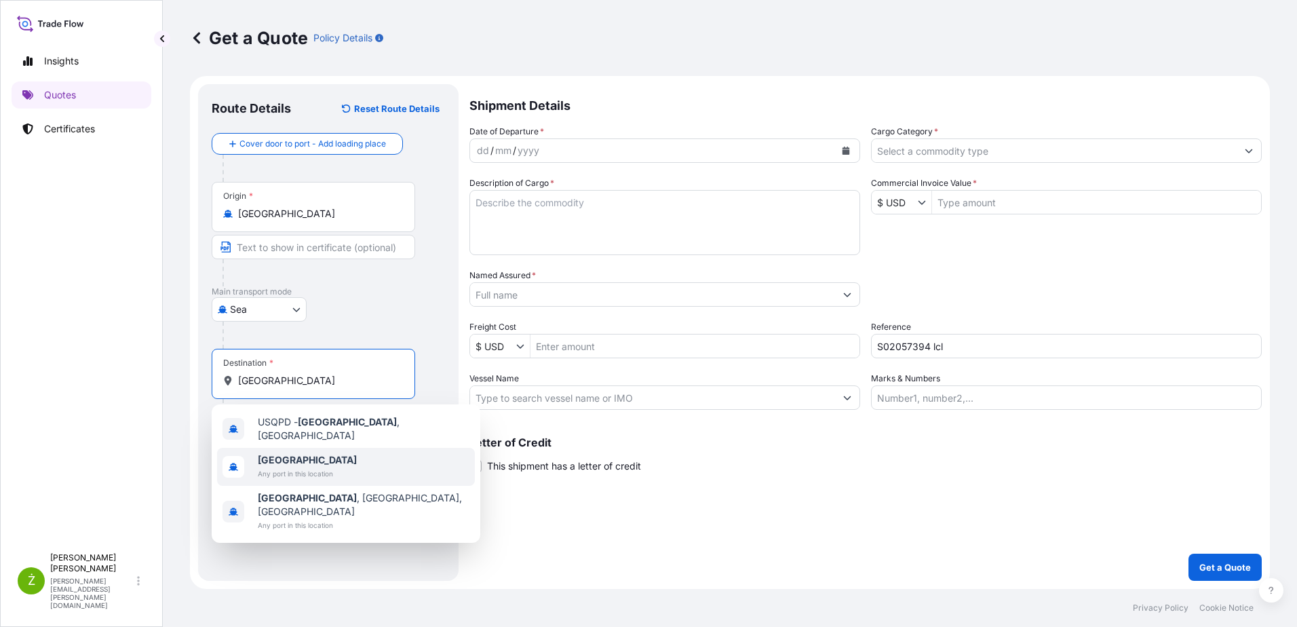
click at [296, 454] on span "[GEOGRAPHIC_DATA]" at bounding box center [307, 460] width 99 height 14
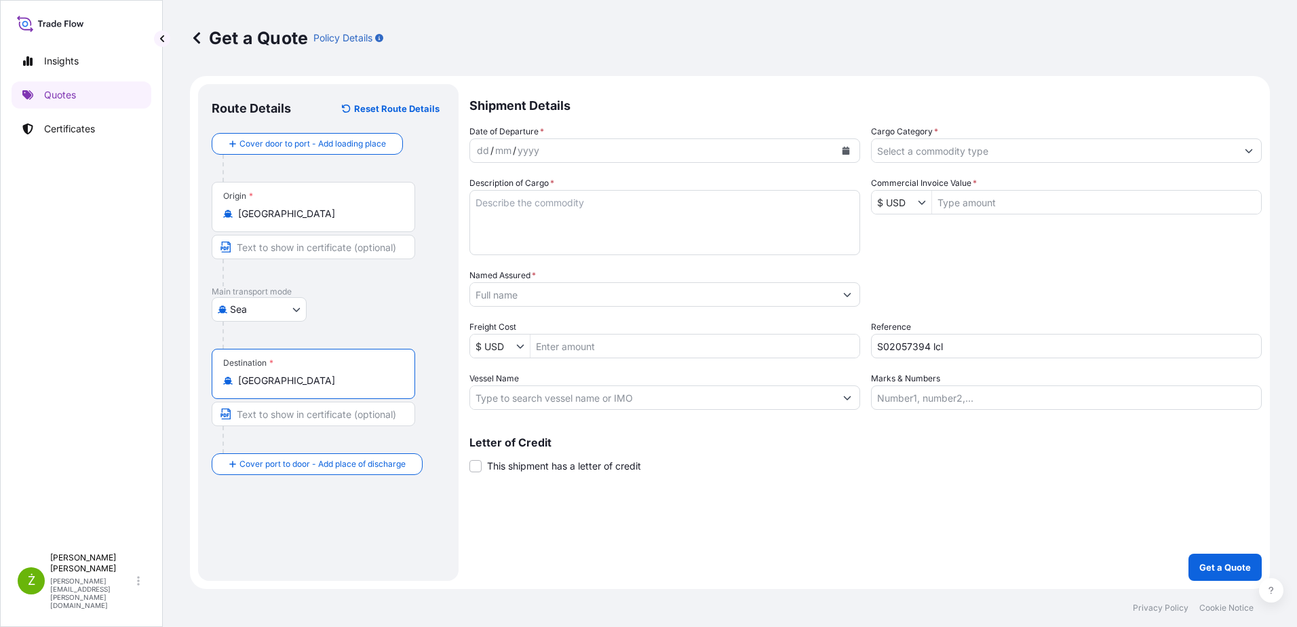
type input "[GEOGRAPHIC_DATA]"
click at [899, 345] on input "S02057394 lcl" at bounding box center [1066, 346] width 391 height 24
click at [844, 150] on icon "Calendar" at bounding box center [845, 151] width 7 height 8
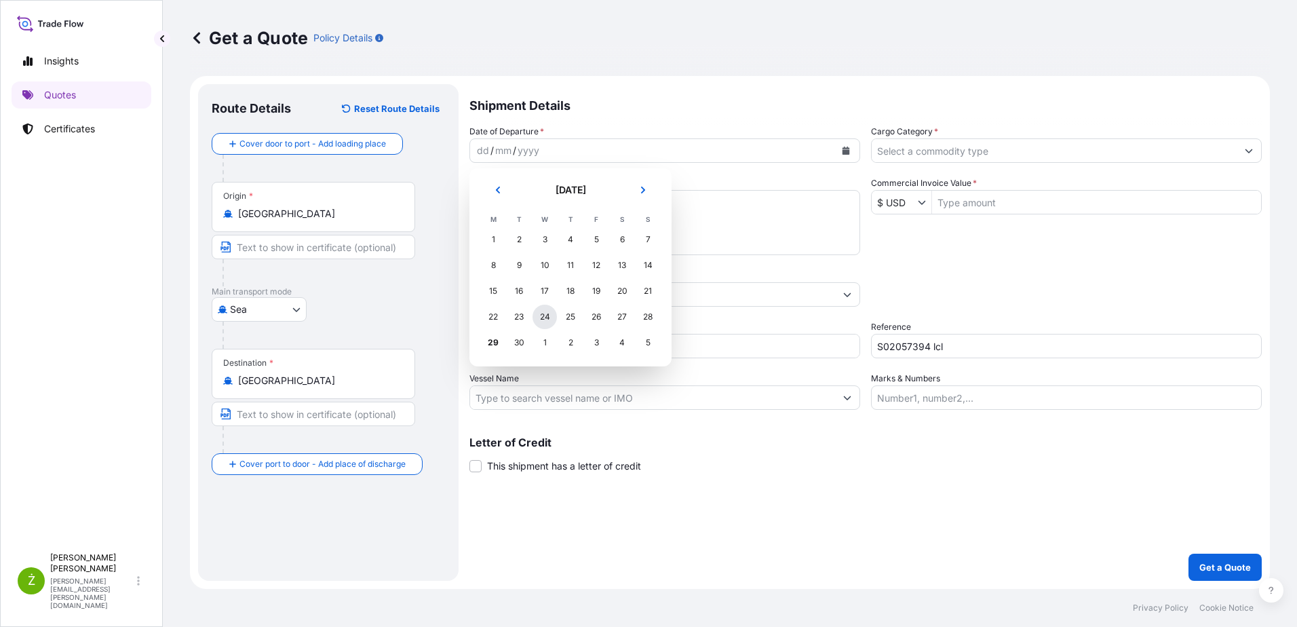
click at [545, 321] on div "24" at bounding box center [544, 317] width 24 height 24
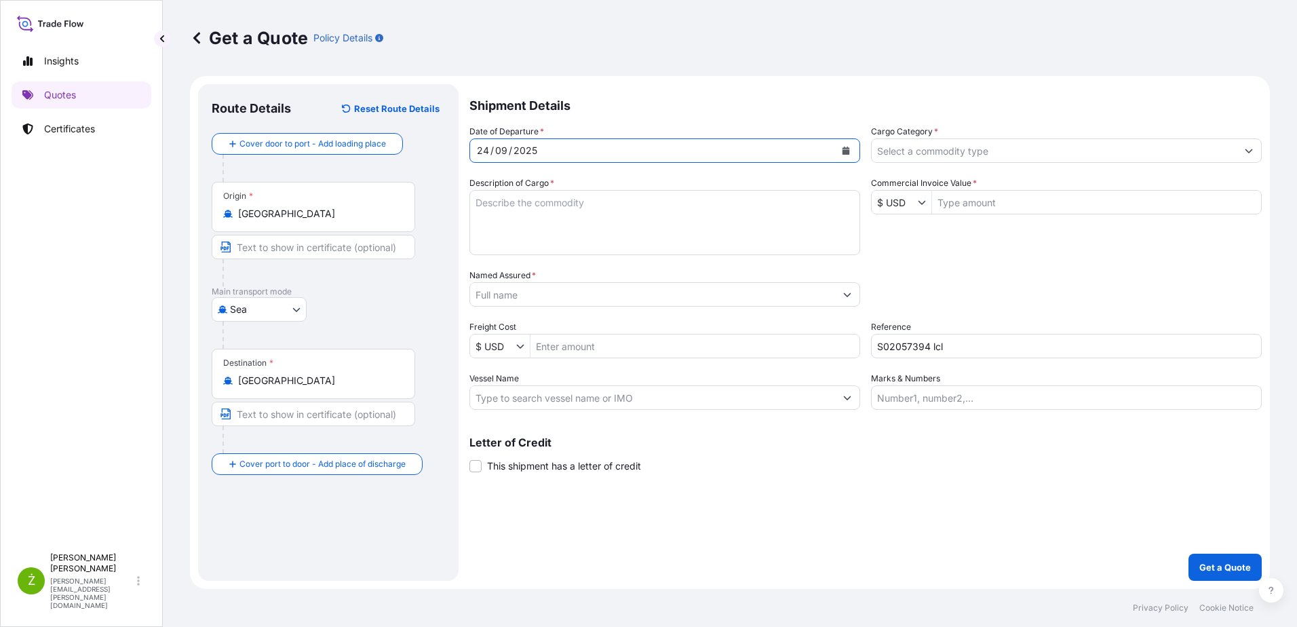
click at [584, 296] on input "Named Assured *" at bounding box center [652, 294] width 365 height 24
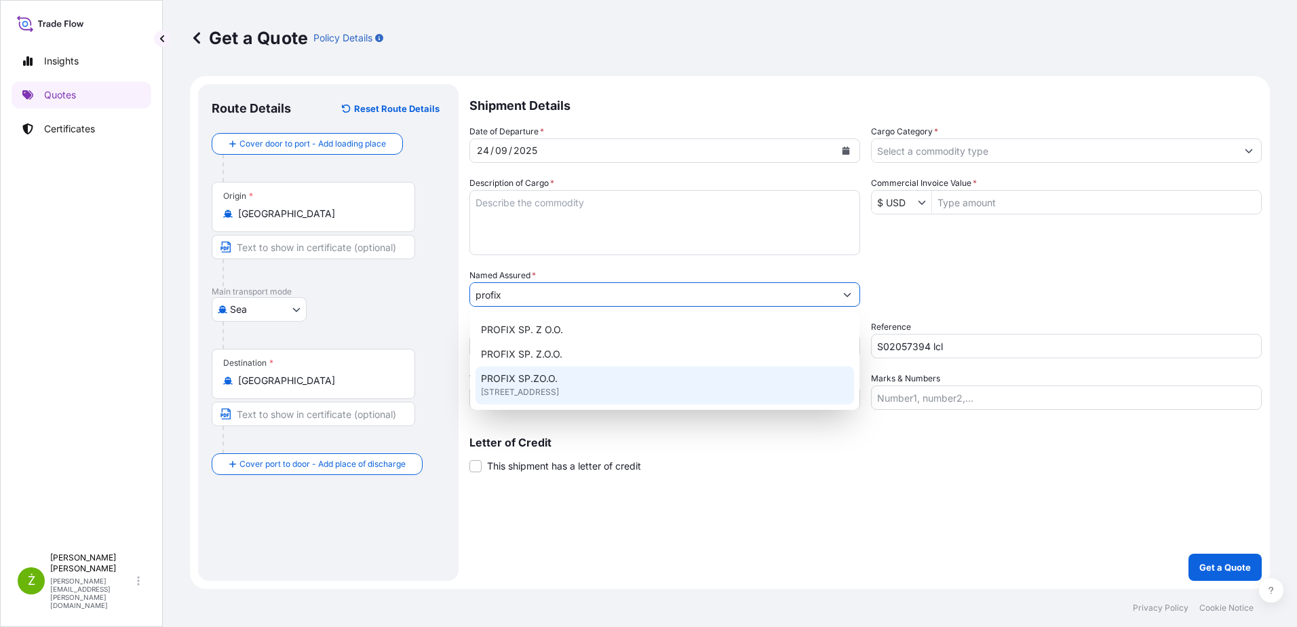
click at [559, 386] on span "[STREET_ADDRESS]" at bounding box center [520, 392] width 78 height 14
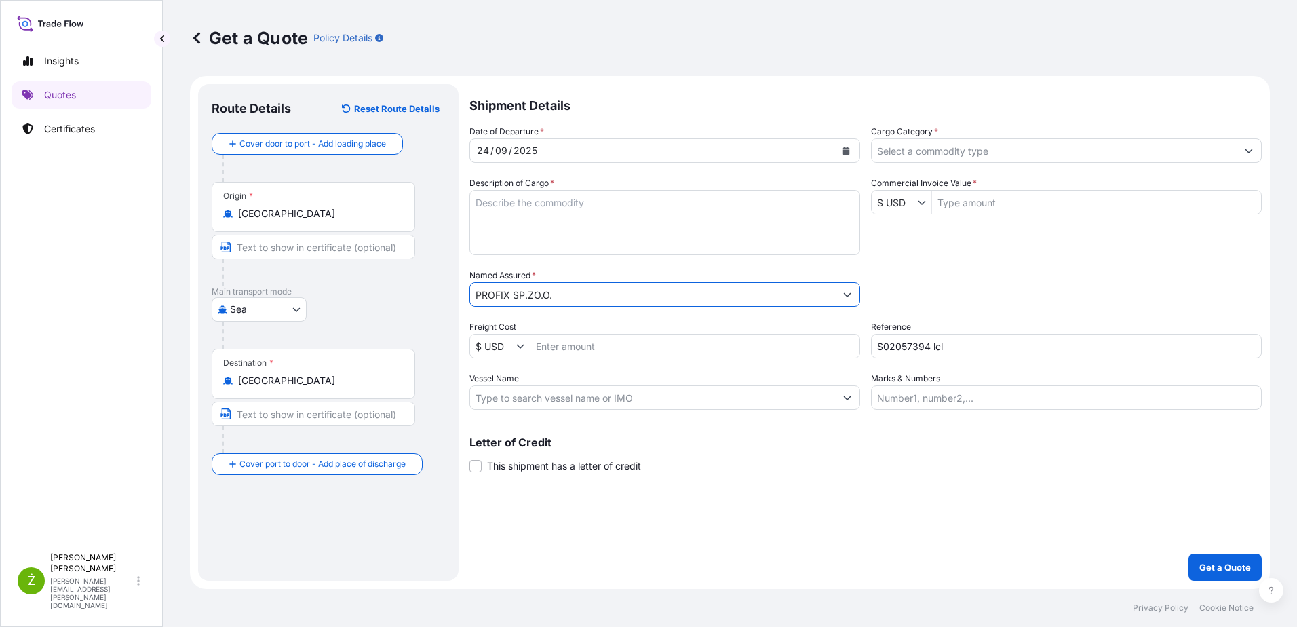
type input "PROFIX SP.ZO.O."
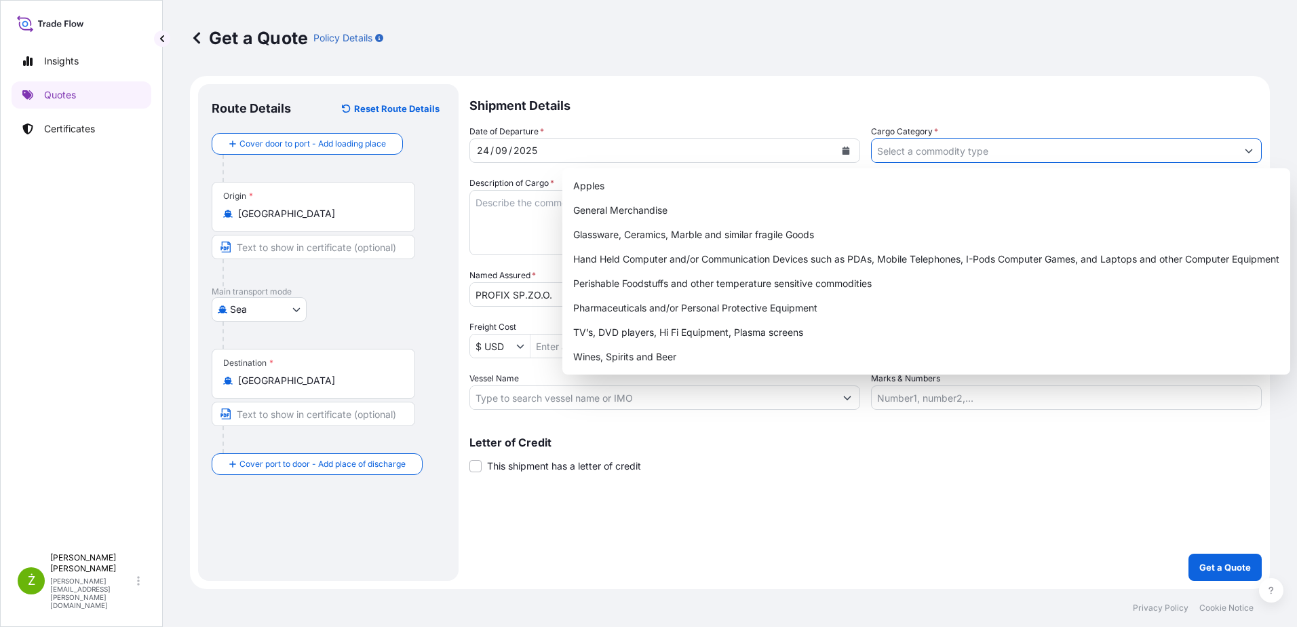
click at [985, 151] on input "Cargo Category *" at bounding box center [1054, 150] width 365 height 24
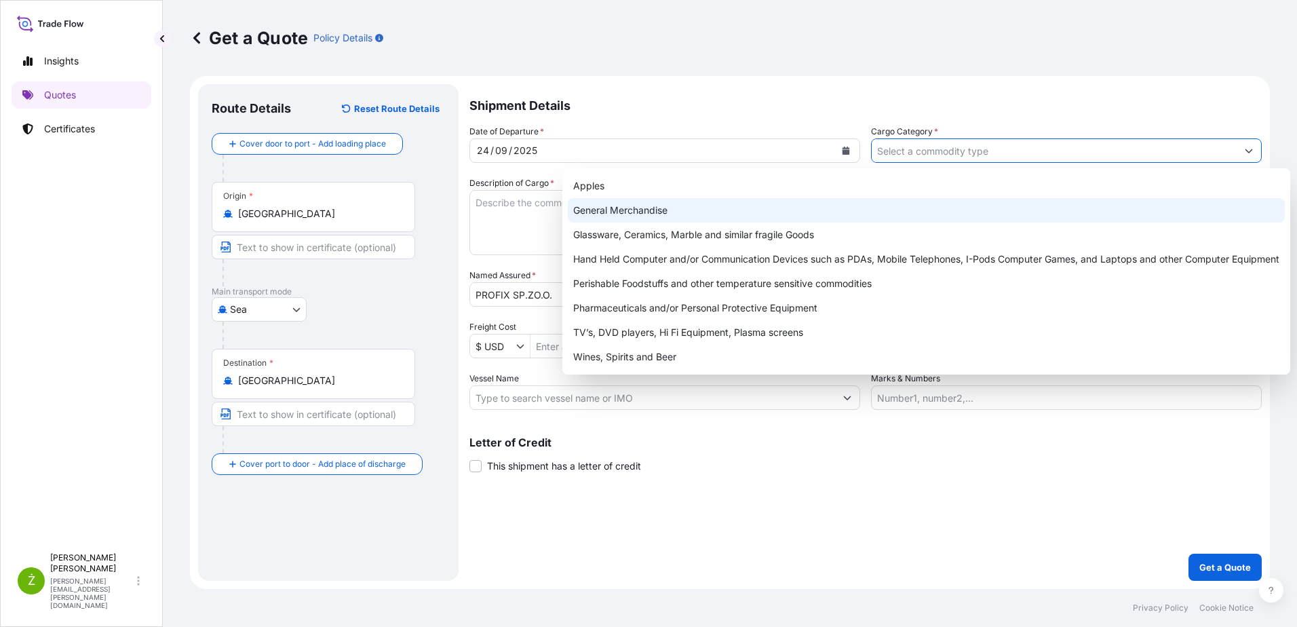
click at [705, 213] on div "General Merchandise" at bounding box center [926, 210] width 717 height 24
type input "General Merchandise"
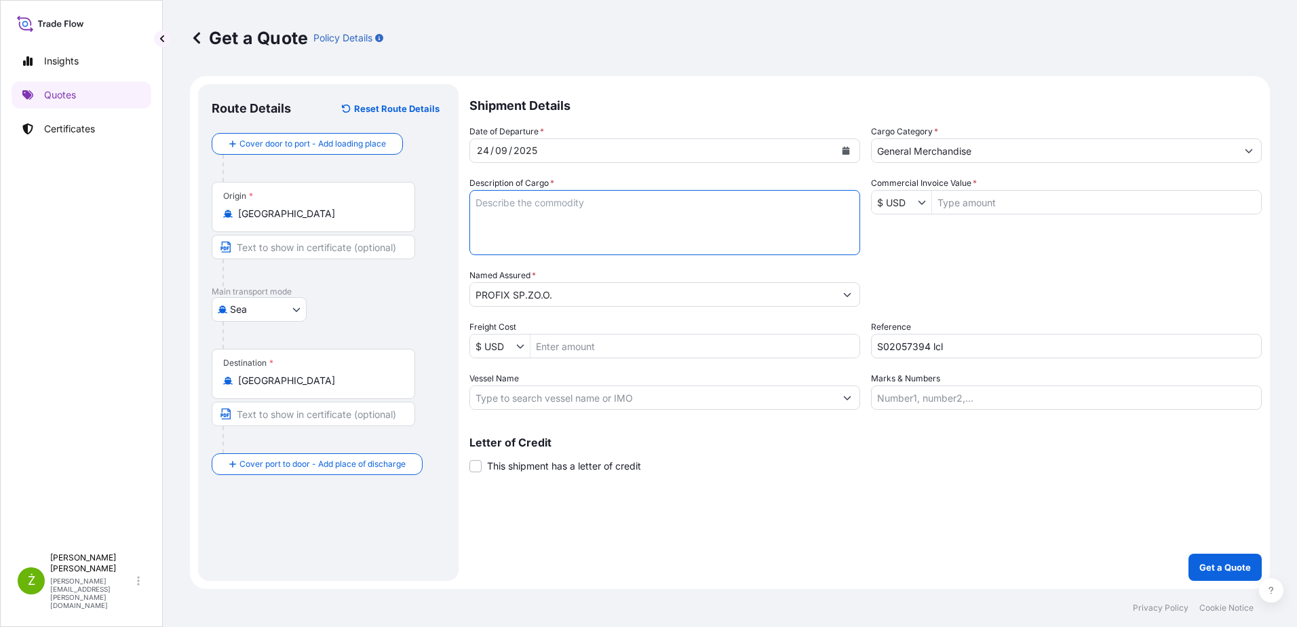
click at [655, 244] on textarea "Description of Cargo *" at bounding box center [664, 222] width 391 height 65
click at [985, 197] on input "Commercial Invoice Value *" at bounding box center [1096, 202] width 329 height 24
paste input "4 566"
click at [1004, 267] on div "Date of Departure * [DATE] Cargo Category * General Merchandise Description of …" at bounding box center [865, 267] width 792 height 285
click at [948, 205] on input "4,566" at bounding box center [1096, 202] width 329 height 24
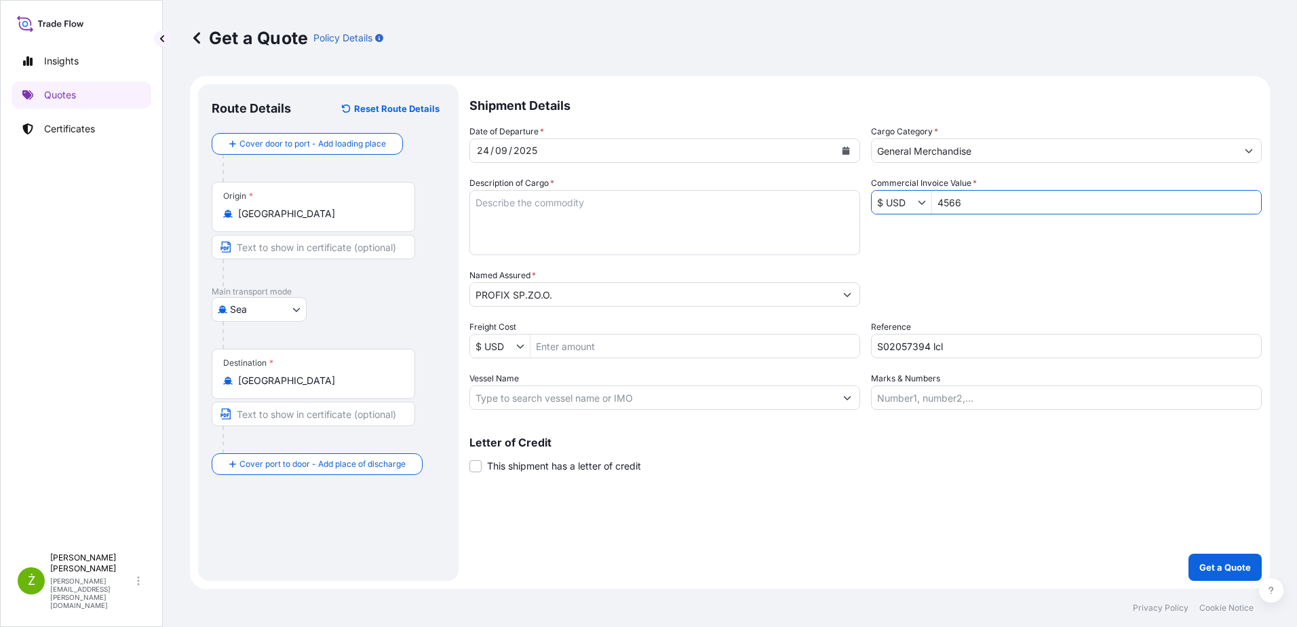
type input "4,566"
click at [988, 187] on div "Commercial Invoice Value * $ USD 4,566" at bounding box center [1066, 195] width 391 height 38
click at [574, 206] on textarea "Description of Cargo *" at bounding box center [664, 222] width 391 height 65
paste textarea "[PERSON_NAME] HAND TOOLS"
click at [583, 237] on textarea "[PERSON_NAME] HAND TOOLS" at bounding box center [664, 222] width 391 height 65
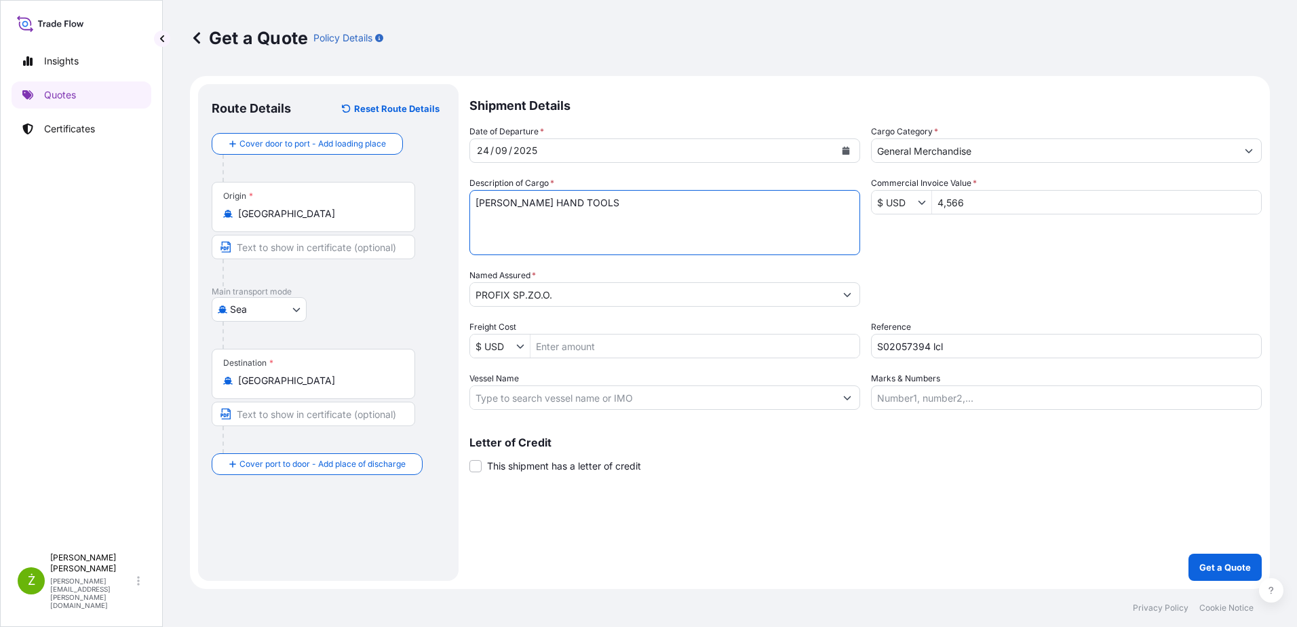
paste textarea "MODETCNU2169417 M0630739 40HC 583.46 KG 1.256 M3 2 PLT"
click at [503, 216] on textarea "[PERSON_NAME] HAND TOOLS MODETCNU2169417 M0630739 40HC 583.46 KG 1.256 M3 2 PLT" at bounding box center [664, 222] width 391 height 65
click at [796, 222] on textarea "[PERSON_NAME] HAND TOOLS TCNU2169417 M0630739 40HC 583.46 KG 1.256 M3 2 PLT" at bounding box center [664, 222] width 391 height 65
type textarea "[PERSON_NAME] HAND TOOLS TCNU2169417 M0630739 40HC 583.46 KG 1.256 M3 2 PLT"
click at [1233, 565] on p "Get a Quote" at bounding box center [1225, 567] width 52 height 14
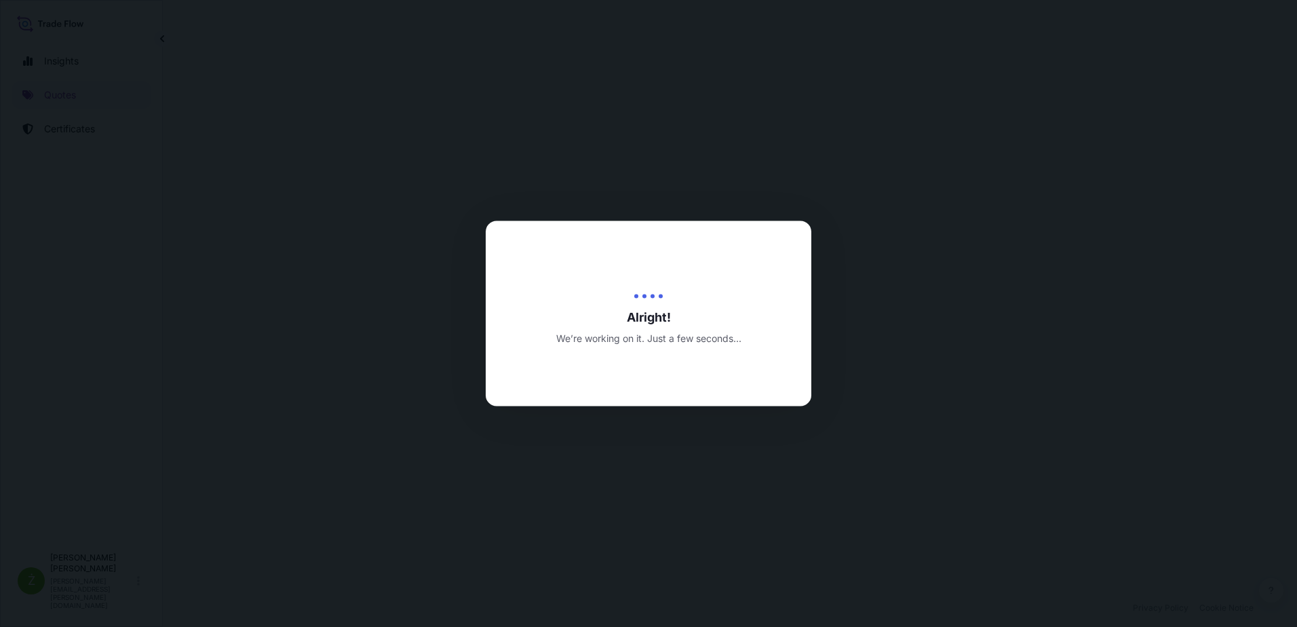
select select "Sea"
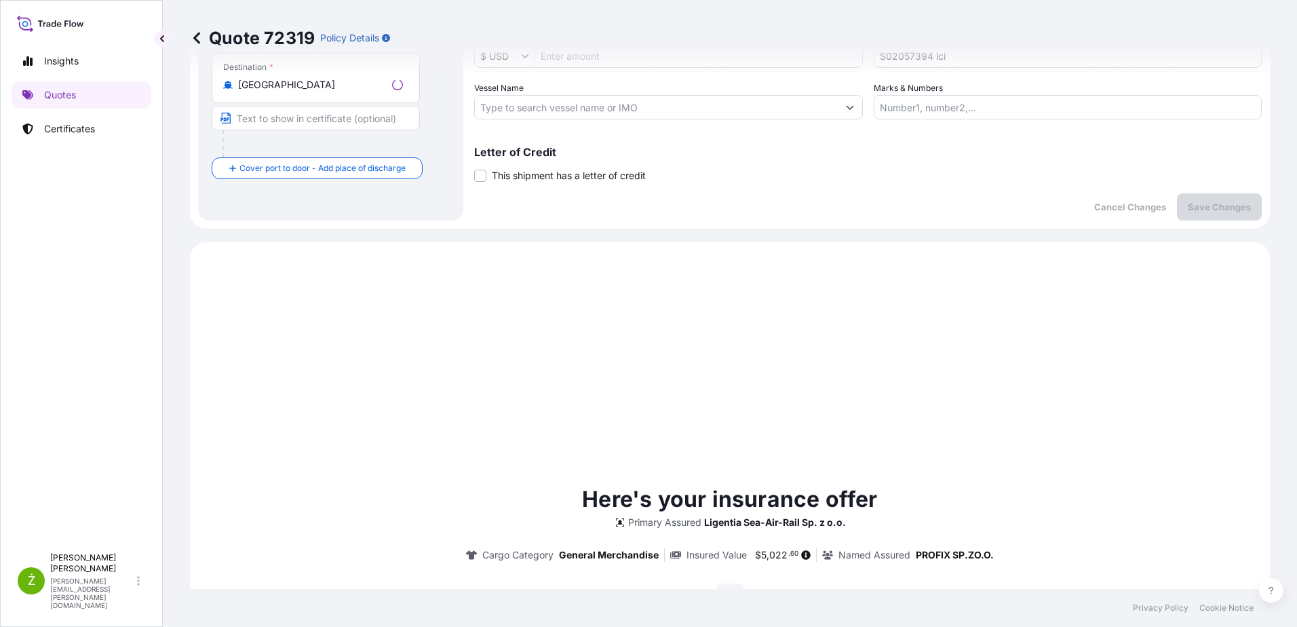
scroll to position [465, 0]
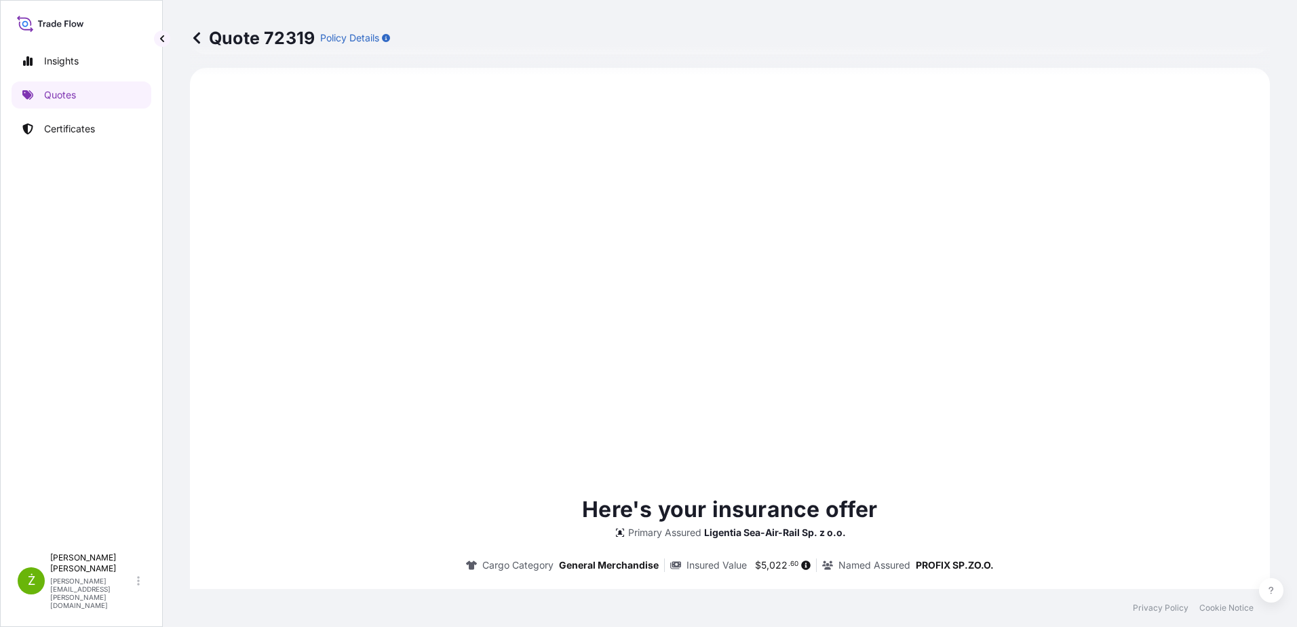
type input "[DATE]"
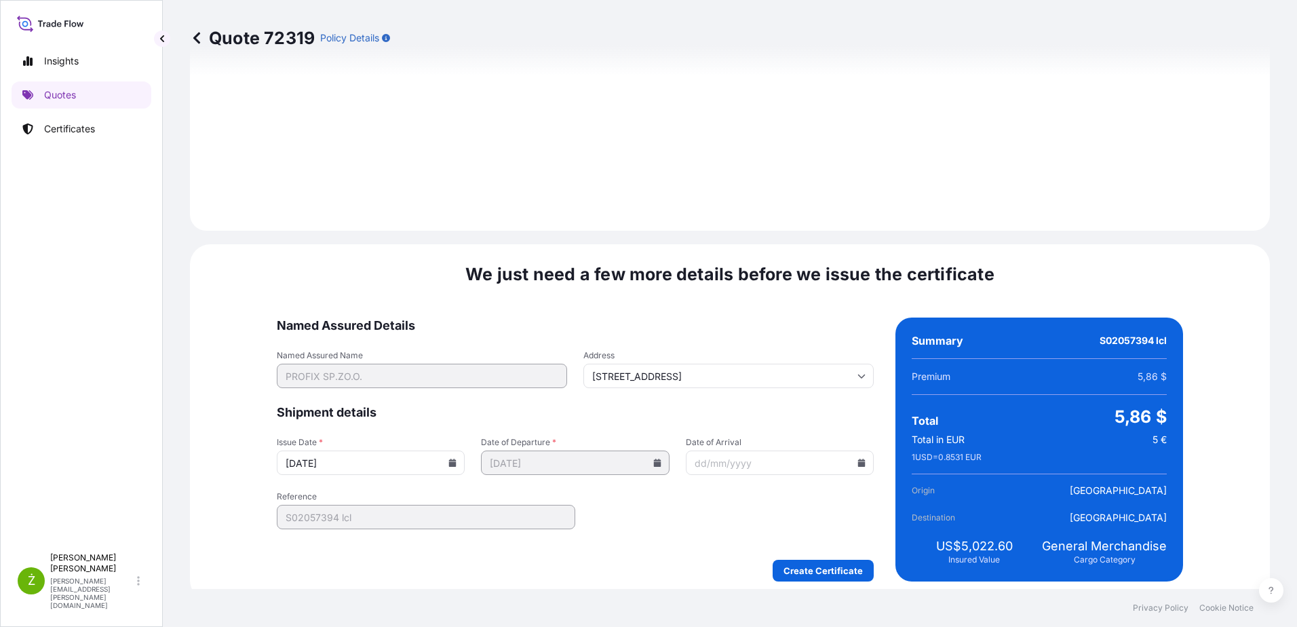
scroll to position [1443, 0]
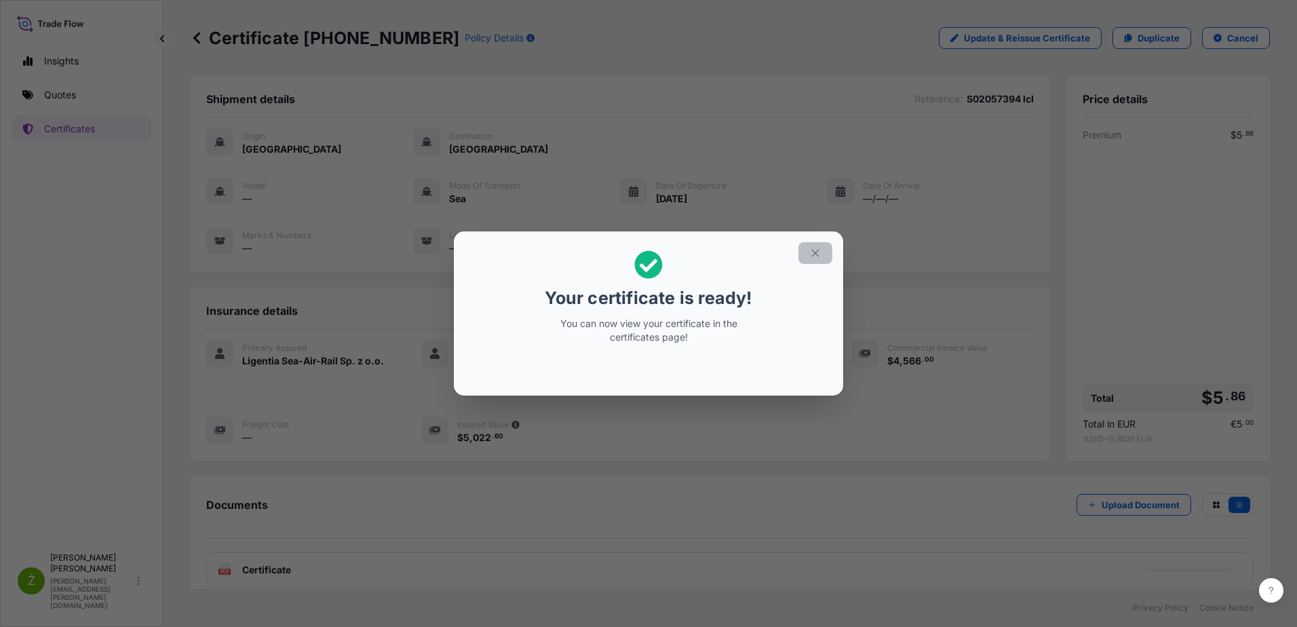
click at [807, 262] on button "button" at bounding box center [815, 253] width 34 height 22
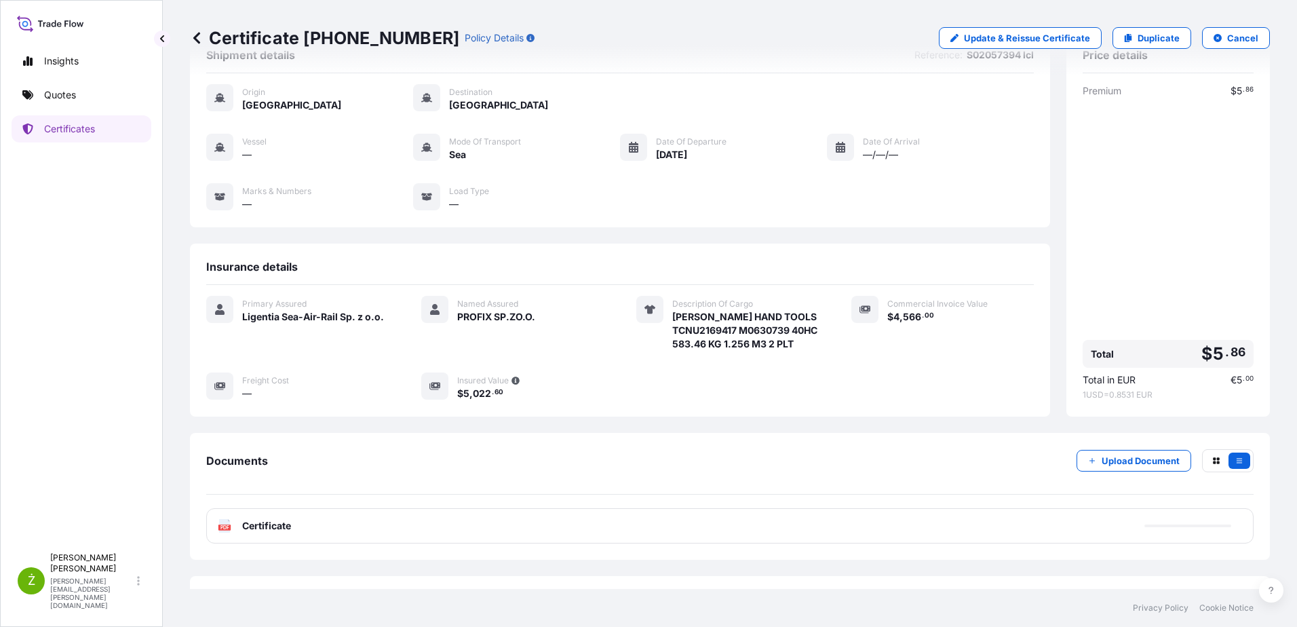
scroll to position [88, 0]
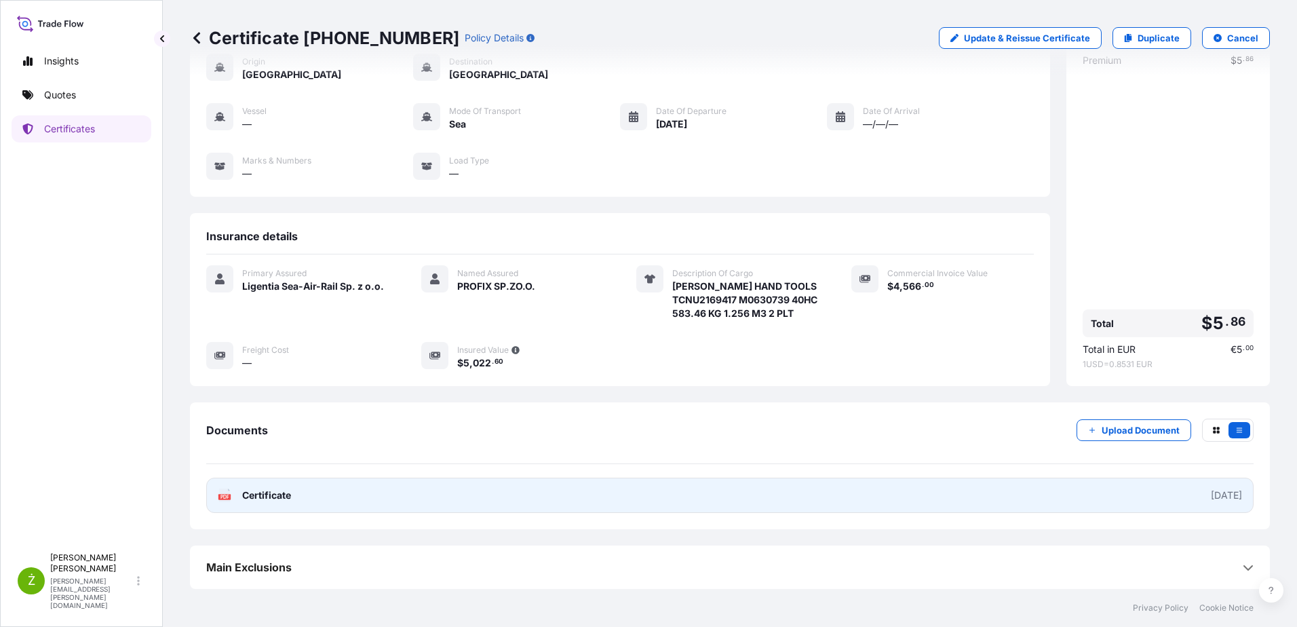
click at [615, 495] on link "PDF Certificate [DATE]" at bounding box center [729, 494] width 1047 height 35
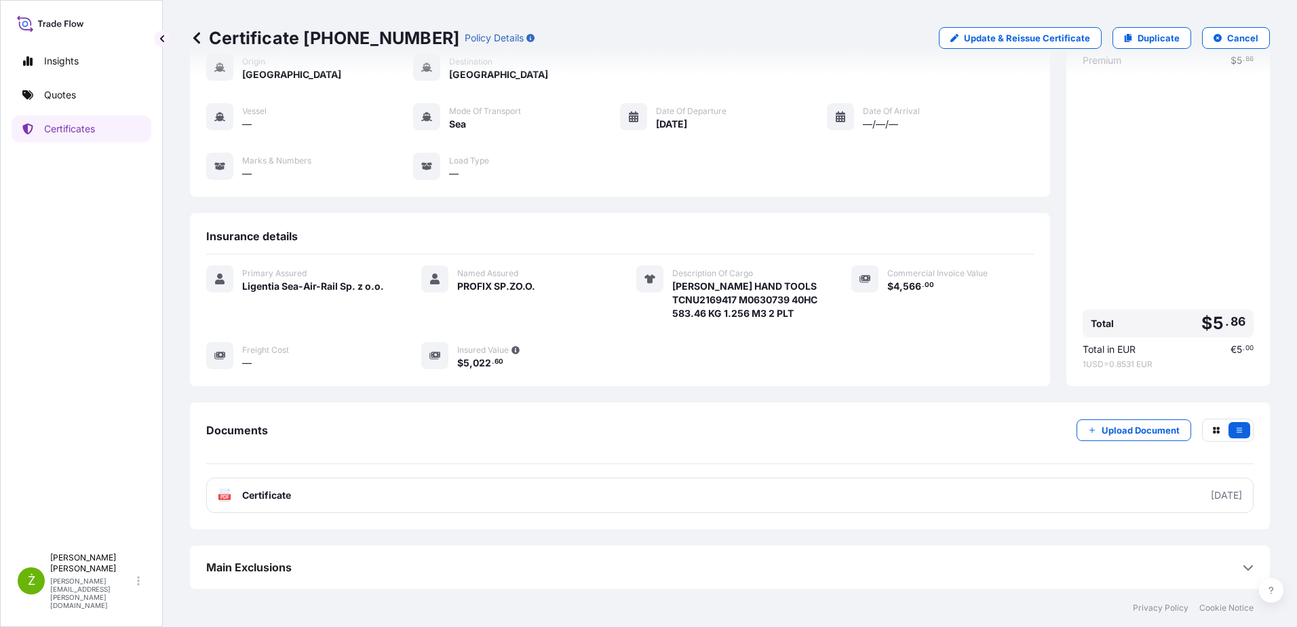
click at [361, 35] on p "Certificate [PHONE_NUMBER]" at bounding box center [324, 38] width 269 height 22
click at [361, 34] on p "Certificate [PHONE_NUMBER]" at bounding box center [324, 38] width 269 height 22
copy p "Certificate [PHONE_NUMBER]"
click at [85, 89] on link "Quotes" at bounding box center [82, 94] width 140 height 27
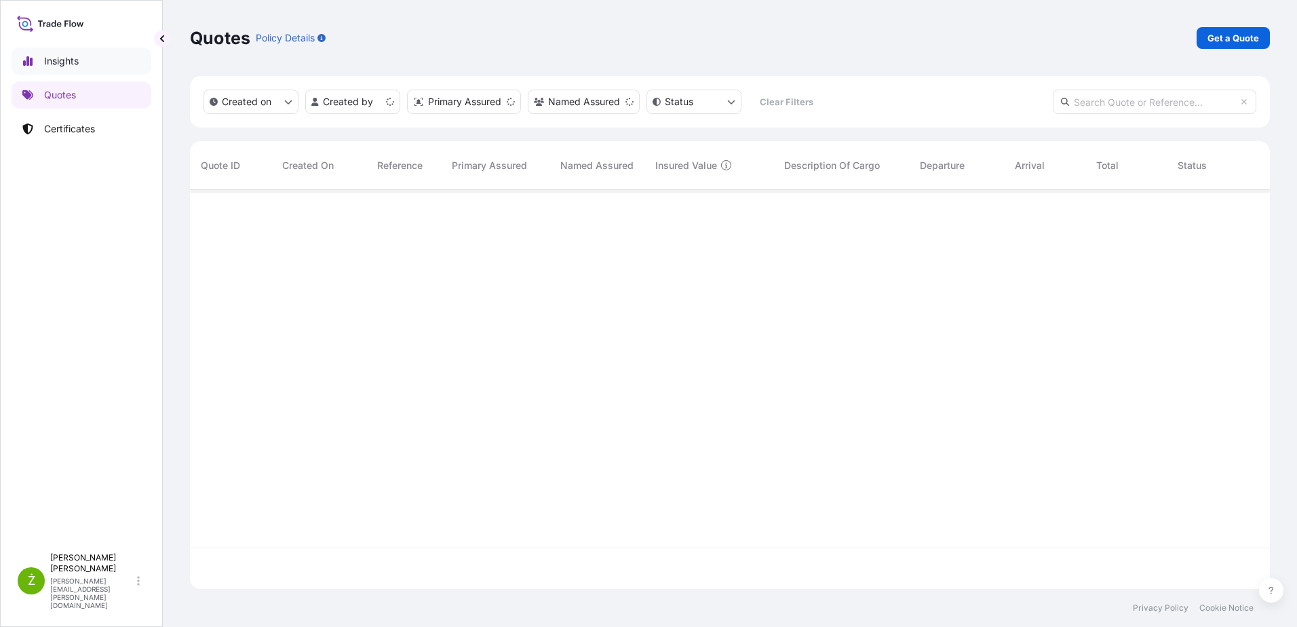
scroll to position [396, 1070]
click at [1231, 35] on p "Get a Quote" at bounding box center [1233, 38] width 52 height 14
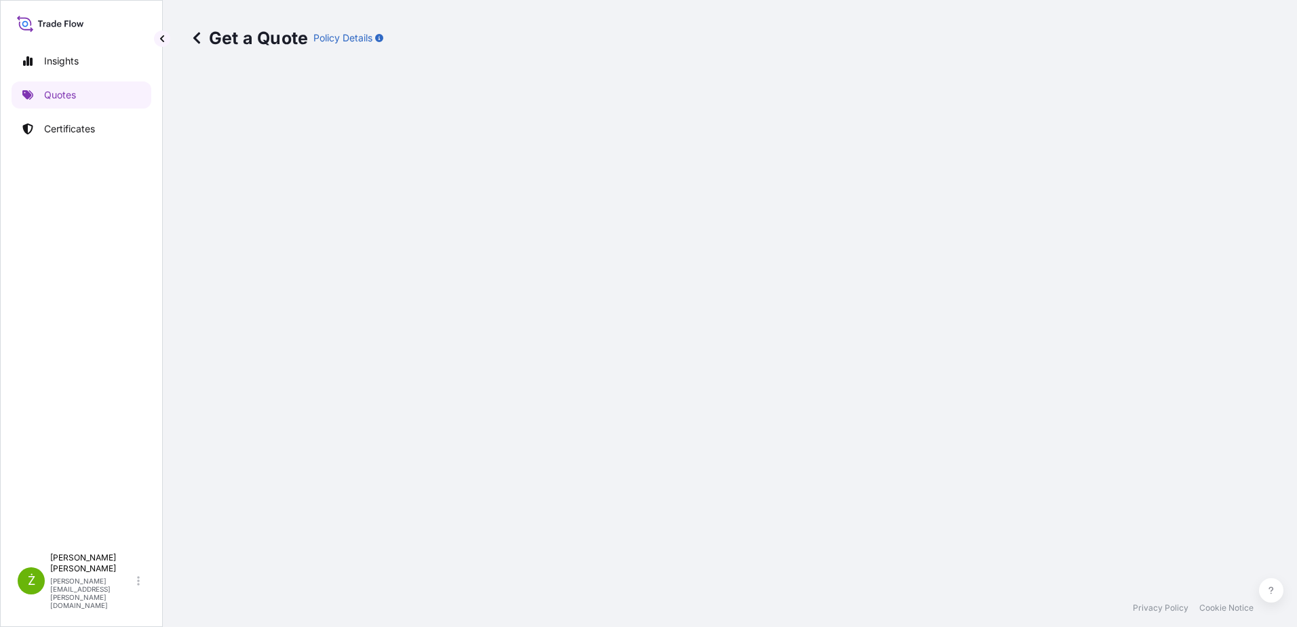
select select "Sea"
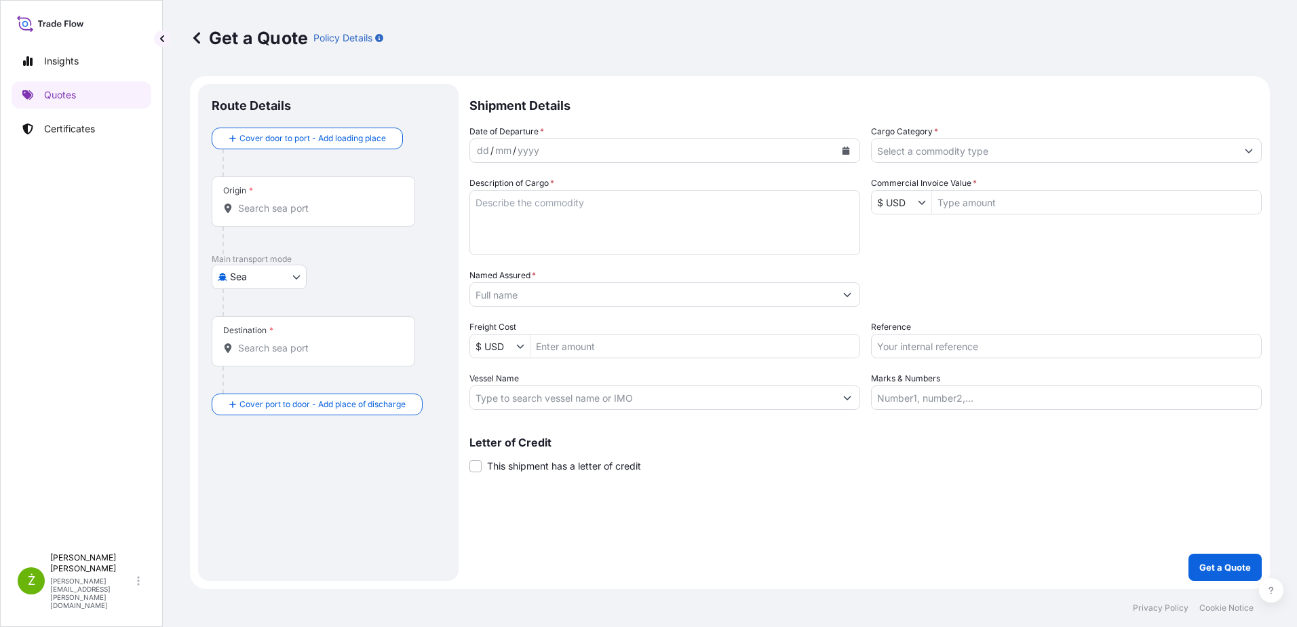
click at [968, 340] on input "Reference" at bounding box center [1066, 346] width 391 height 24
paste input "S02055063"
type input "S02055063"
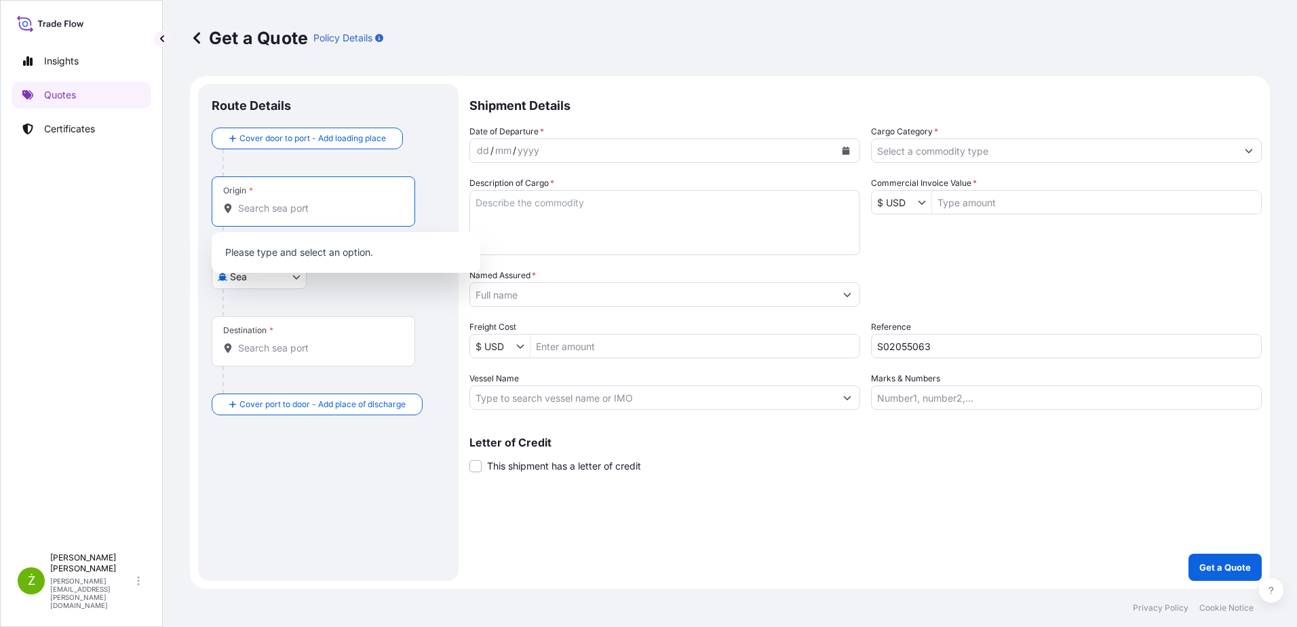
click at [330, 205] on input "Origin *" at bounding box center [318, 208] width 160 height 14
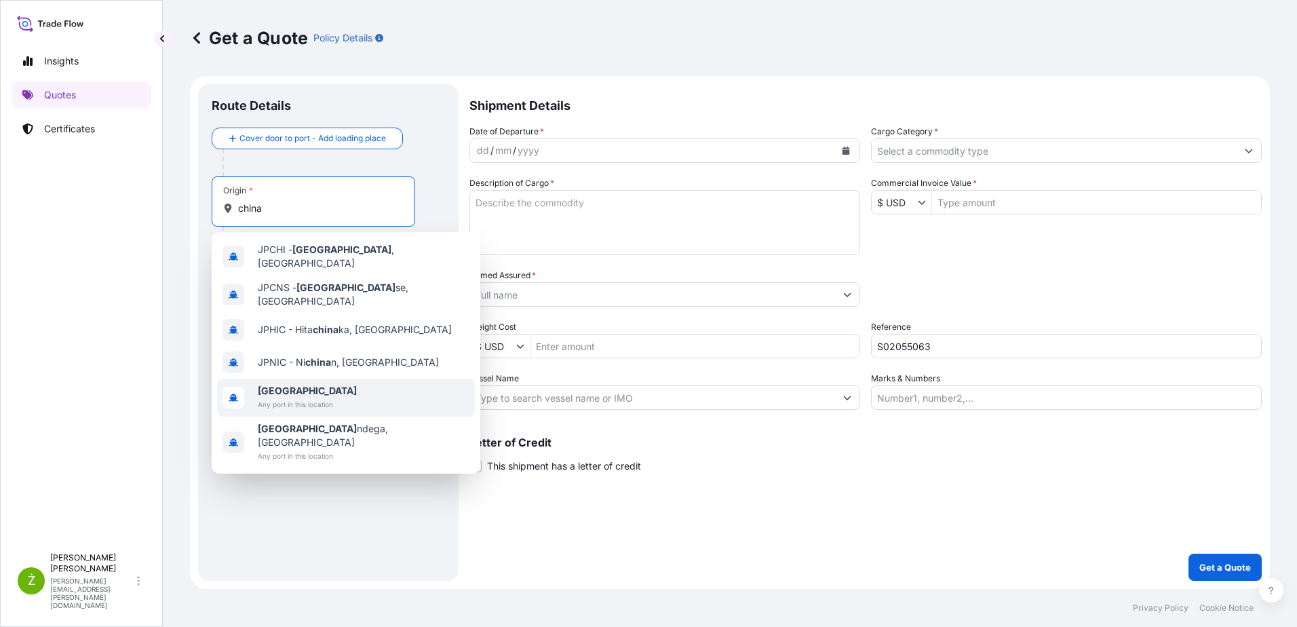
click at [275, 385] on b "[GEOGRAPHIC_DATA]" at bounding box center [307, 391] width 99 height 12
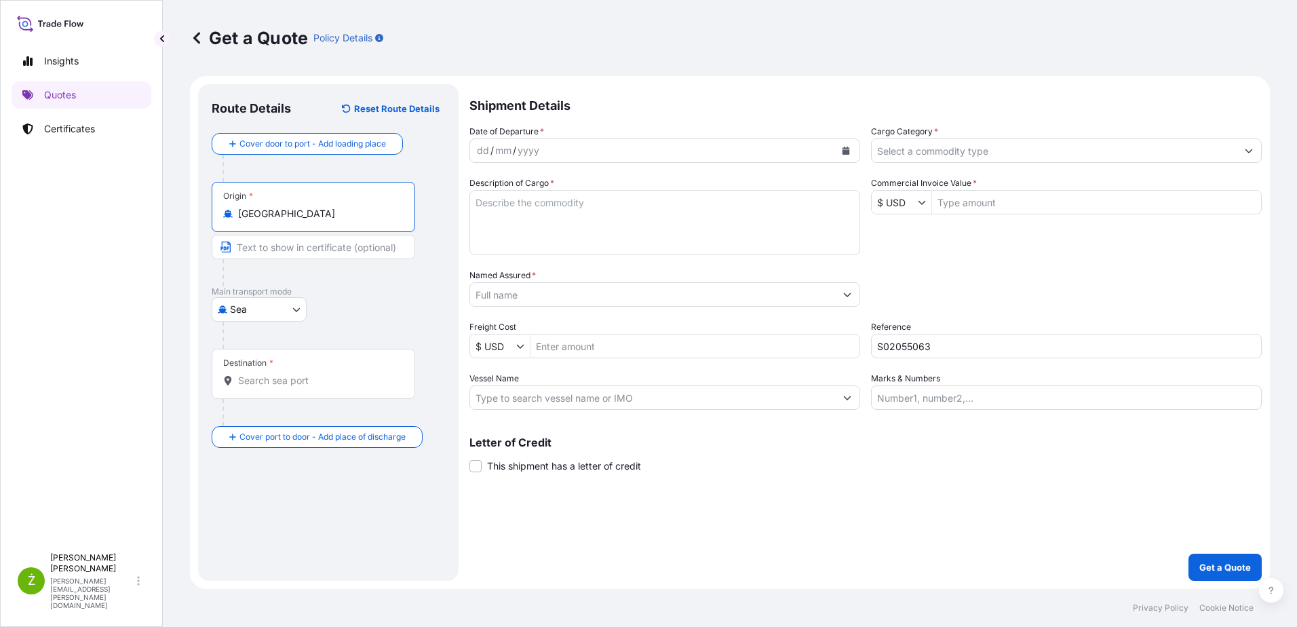
type input "[GEOGRAPHIC_DATA]"
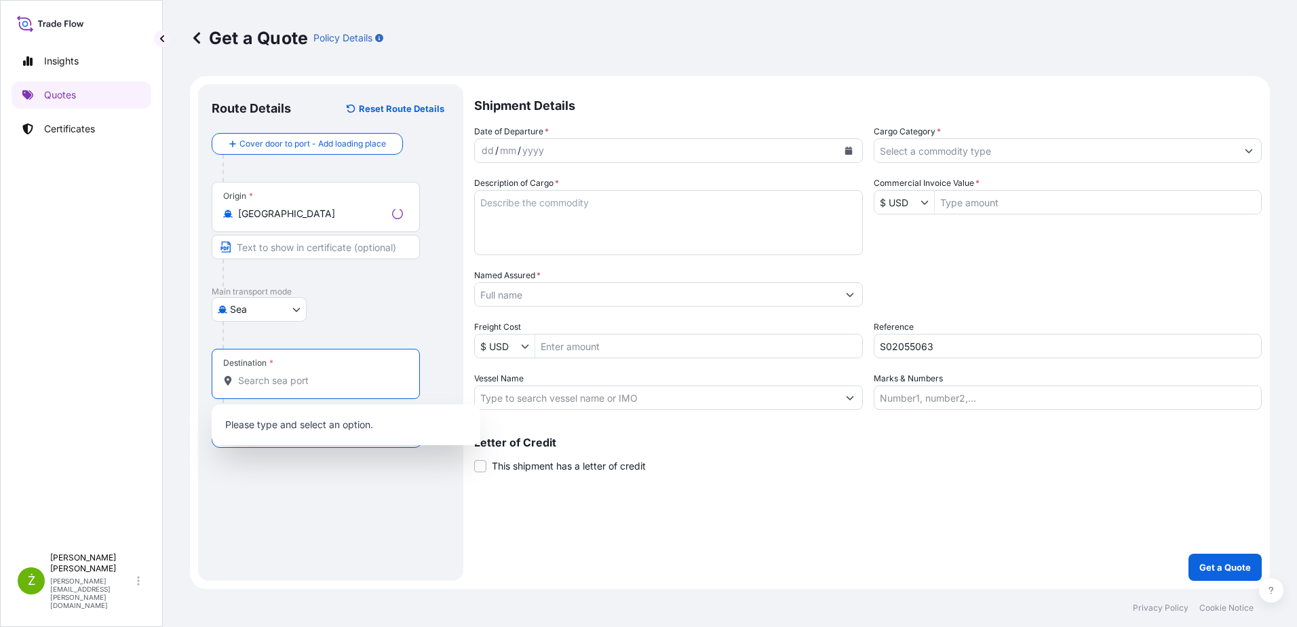
click at [274, 384] on input "Destination *" at bounding box center [320, 381] width 165 height 14
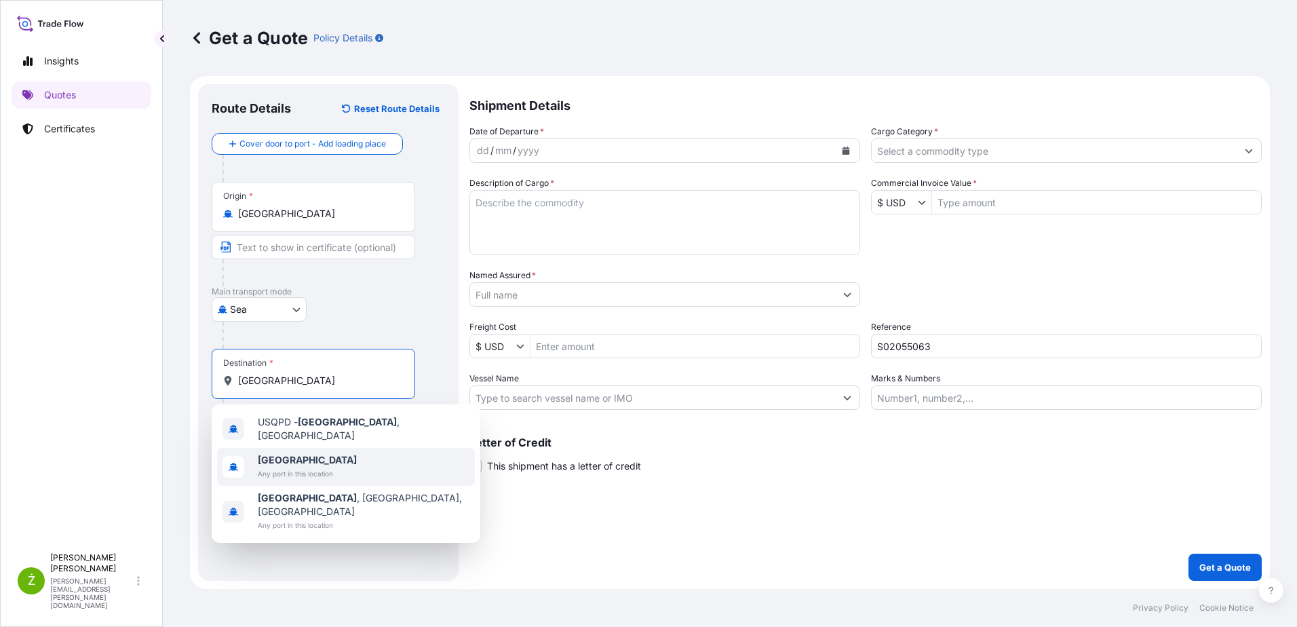
click at [305, 467] on span "Any port in this location" at bounding box center [307, 474] width 99 height 14
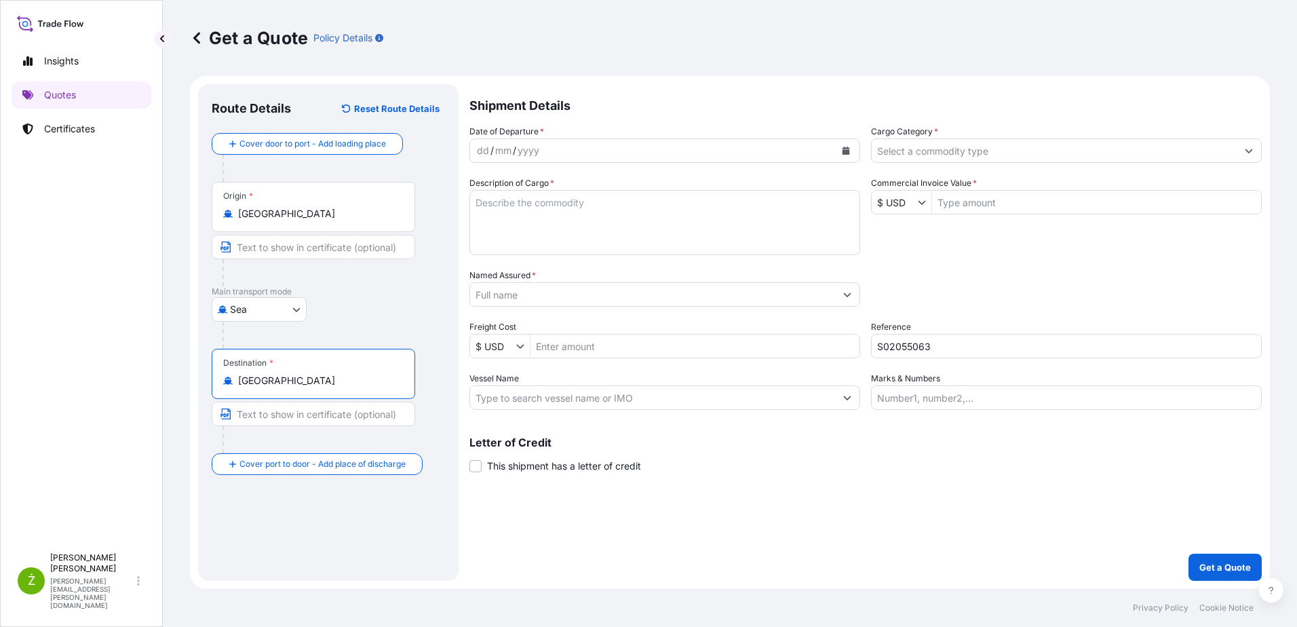
type input "[GEOGRAPHIC_DATA]"
click at [619, 149] on div "dd / mm / yyyy" at bounding box center [652, 150] width 365 height 24
click at [839, 152] on button "Calendar" at bounding box center [846, 151] width 22 height 22
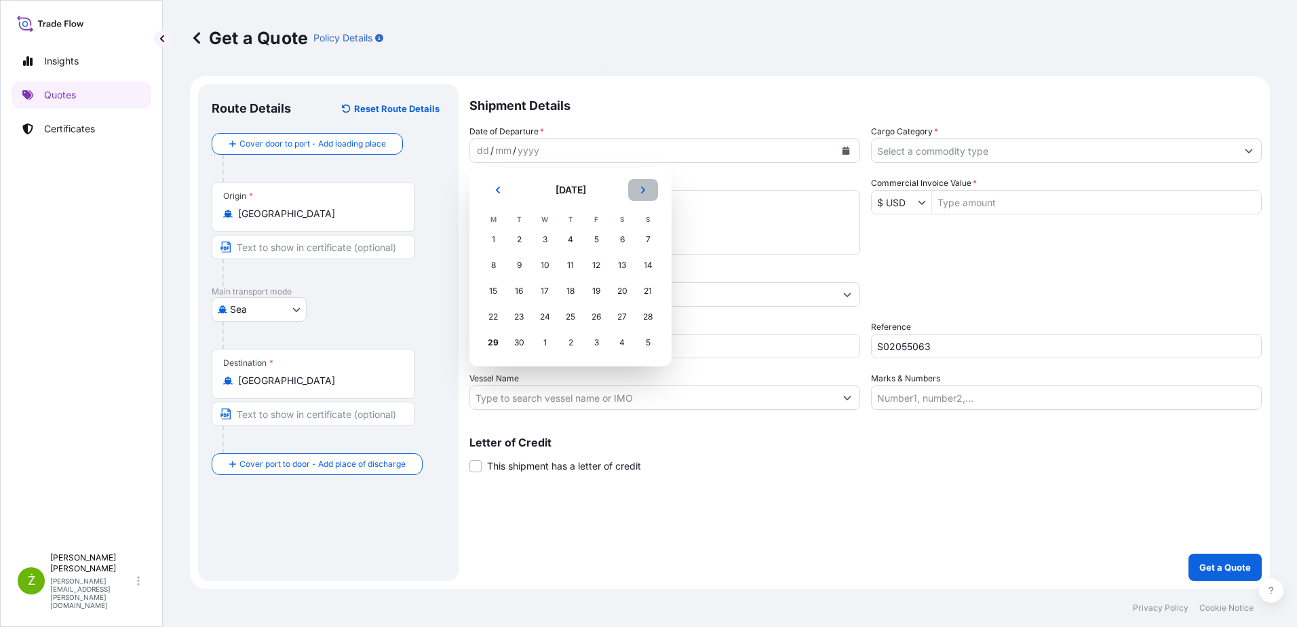
click at [636, 187] on button "Next" at bounding box center [643, 190] width 30 height 22
click at [567, 237] on div "2" at bounding box center [570, 239] width 24 height 24
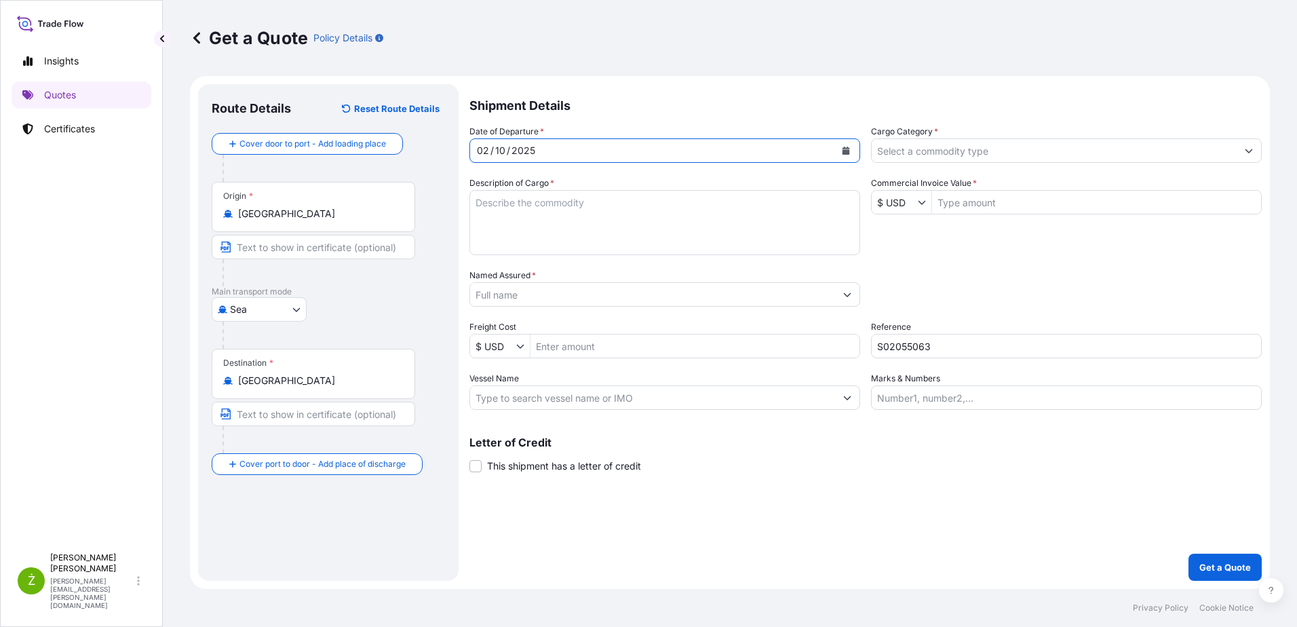
click at [930, 144] on input "Cargo Category *" at bounding box center [1054, 150] width 365 height 24
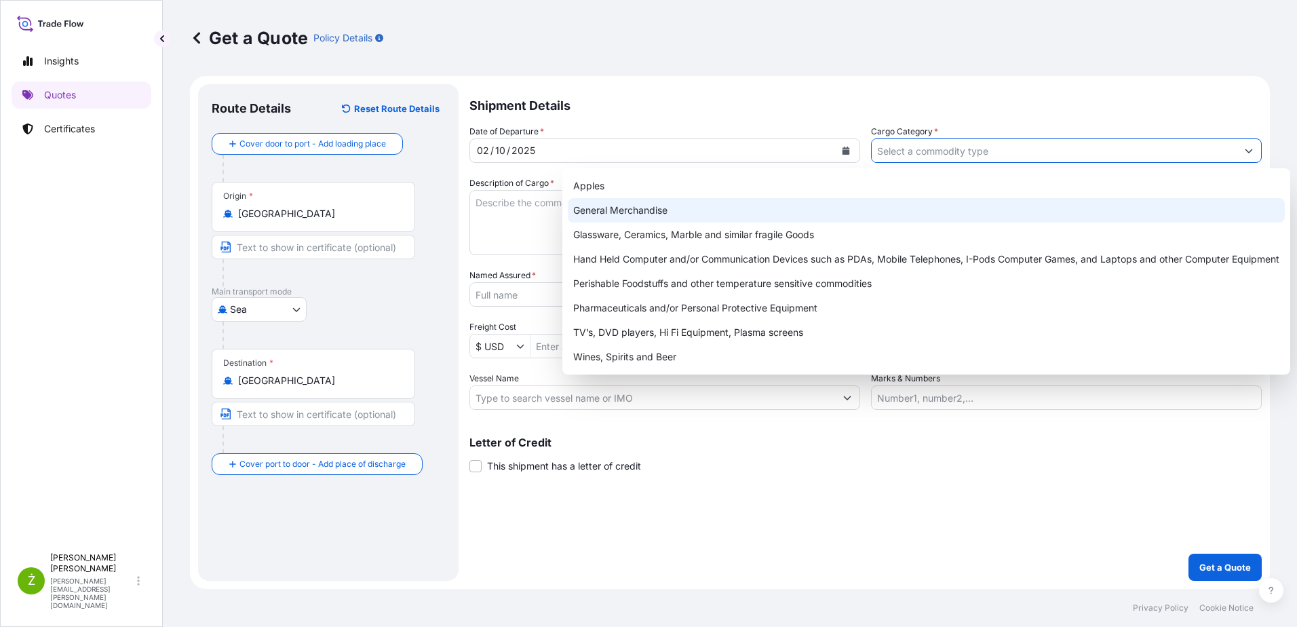
click at [847, 202] on div "General Merchandise" at bounding box center [926, 210] width 717 height 24
type input "General Merchandise"
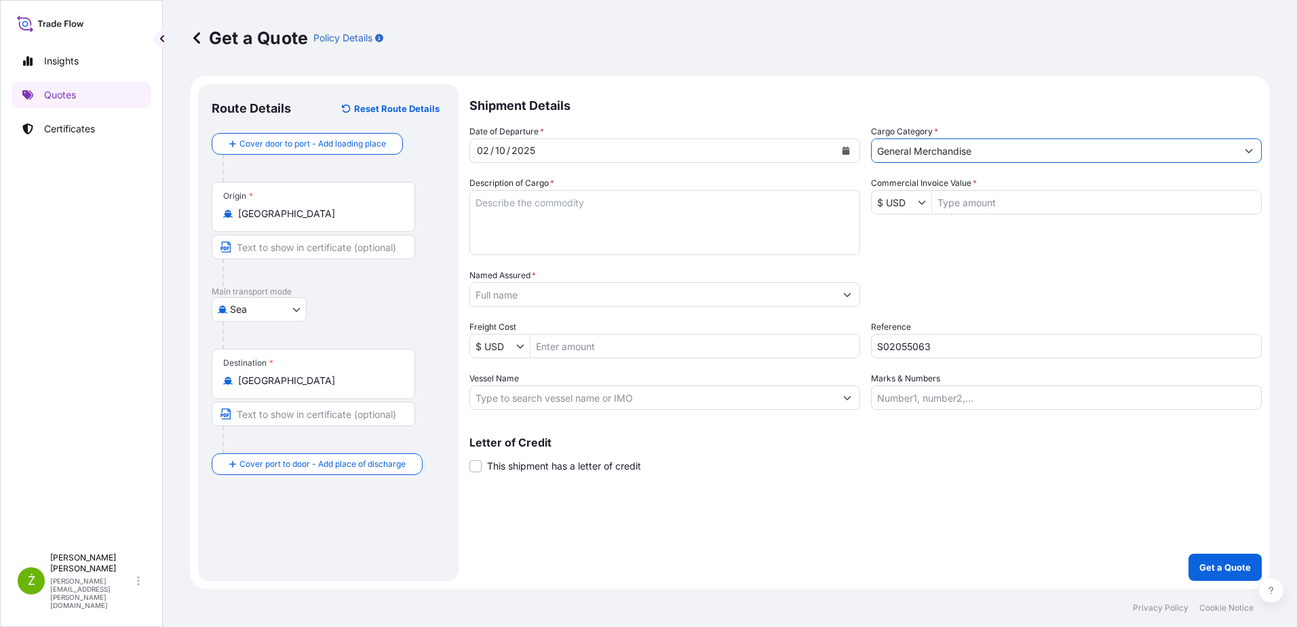
click at [615, 210] on textarea "Description of Cargo *" at bounding box center [664, 222] width 391 height 65
drag, startPoint x: 528, startPoint y: 178, endPoint x: 526, endPoint y: 186, distance: 8.6
click at [526, 178] on label "Description of Cargo *" at bounding box center [511, 183] width 85 height 14
click at [526, 190] on textarea "Description of Cargo *" at bounding box center [664, 222] width 391 height 65
click at [526, 201] on textarea "Description of Cargo *" at bounding box center [664, 222] width 391 height 65
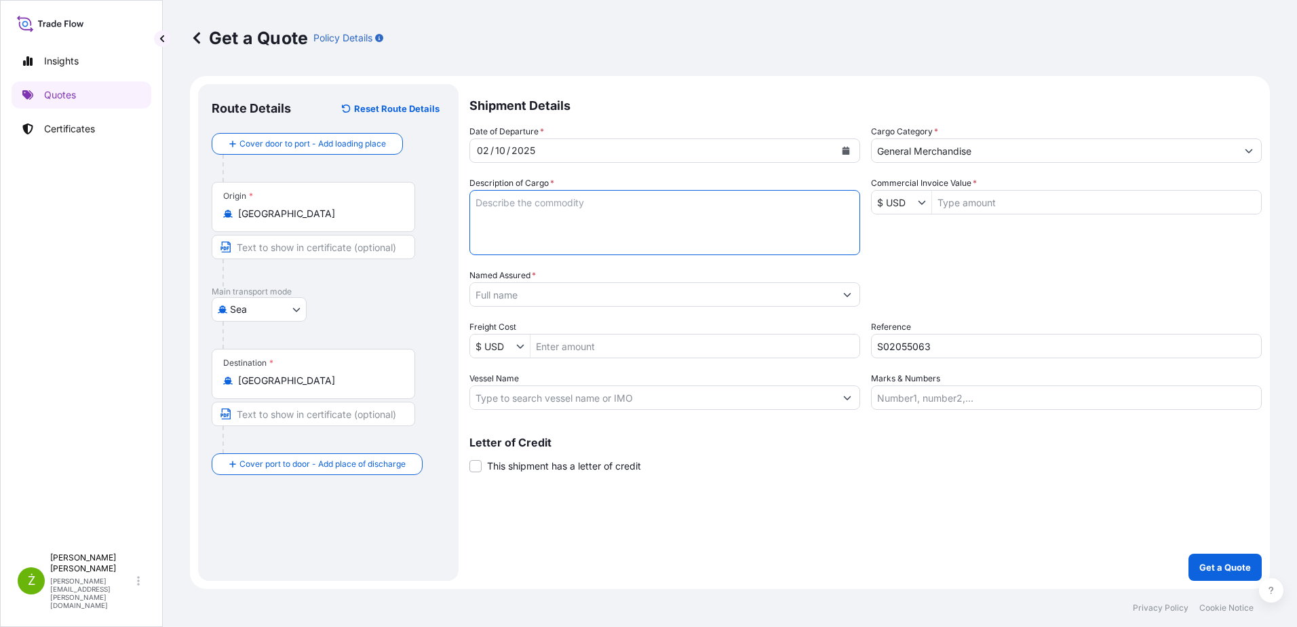
paste textarea "COAXIAL CABLE"
click at [550, 229] on textarea "COAXIAL CABLE" at bounding box center [664, 222] width 391 height 65
paste textarea "MODEOOCU0859614 OOLKNX8617 20GP 13570.00 KG 27.42 M3 685 CTN"
click at [503, 212] on textarea "COAXIAL CABLE MODEOOCU0859614 OOLKNX8617 20GP 13570.00 KG 27.42 M3 685 CTN" at bounding box center [664, 222] width 391 height 65
click at [806, 221] on textarea "COAXIAL CABLE OOCU0859614 OOLKNX8617 20GP 13570.00 KG 27.42 M3 685 CTN" at bounding box center [664, 222] width 391 height 65
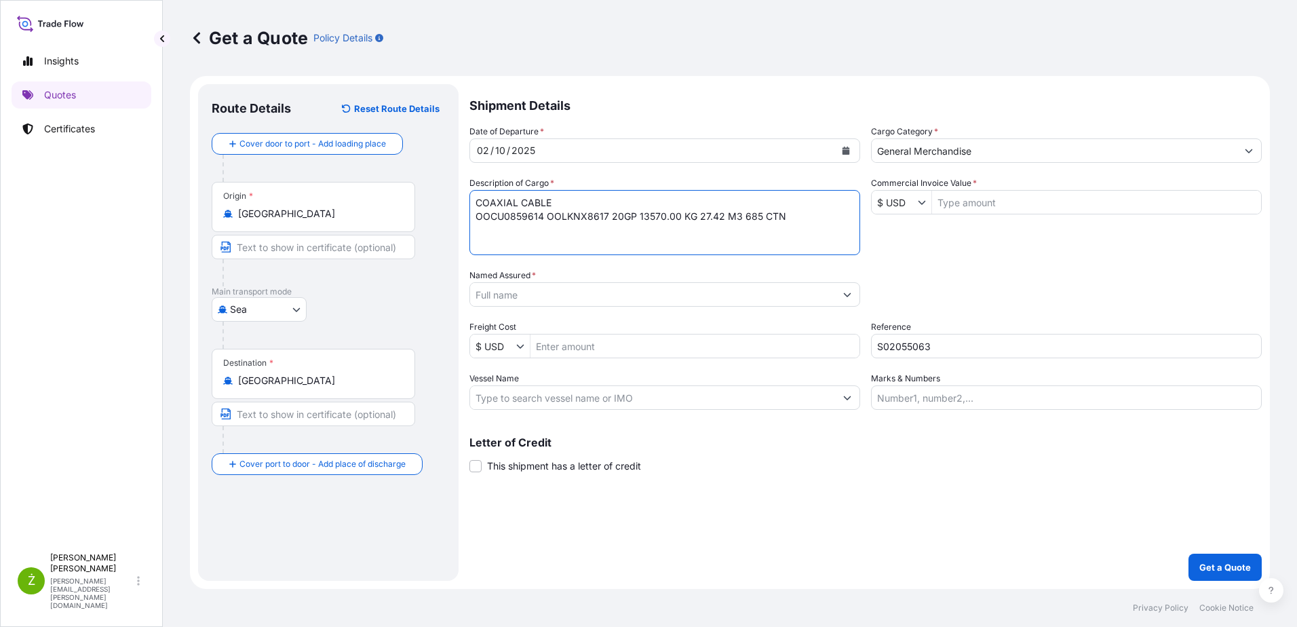
type textarea "COAXIAL CABLE OOCU0859614 OOLKNX8617 20GP 13570.00 KG 27.42 M3 685 CTN"
click at [662, 297] on input "Named Assured *" at bounding box center [652, 294] width 365 height 24
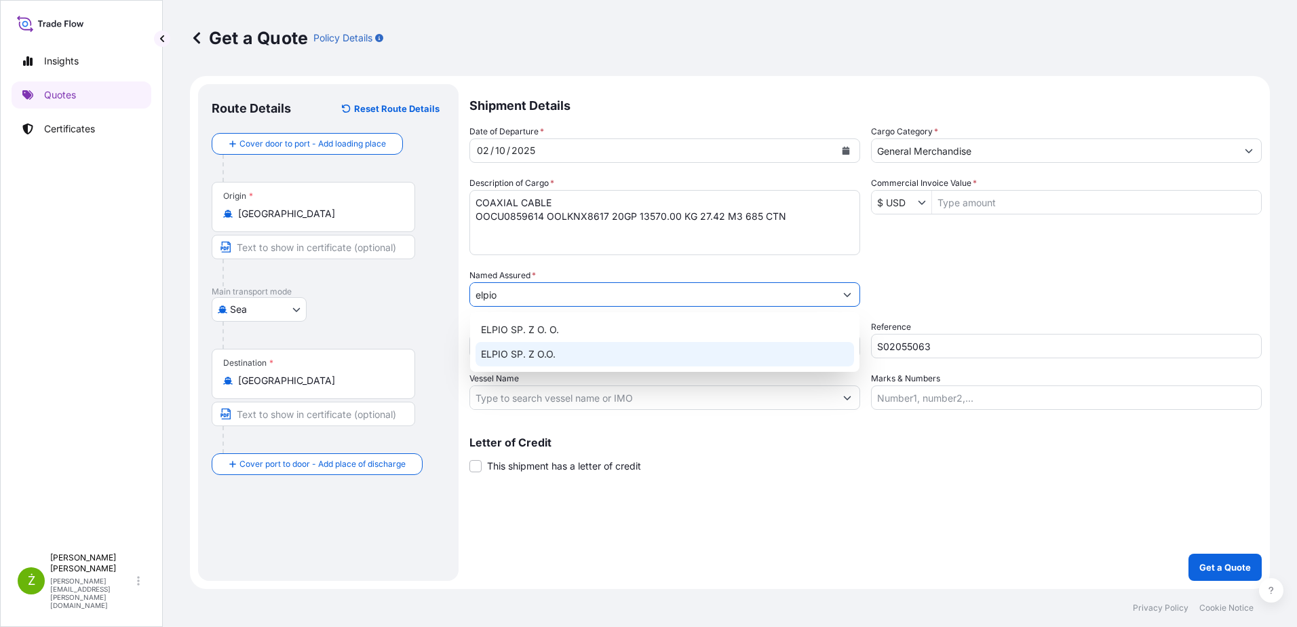
click at [629, 362] on div "ELPIO SP. Z O.O." at bounding box center [664, 354] width 378 height 24
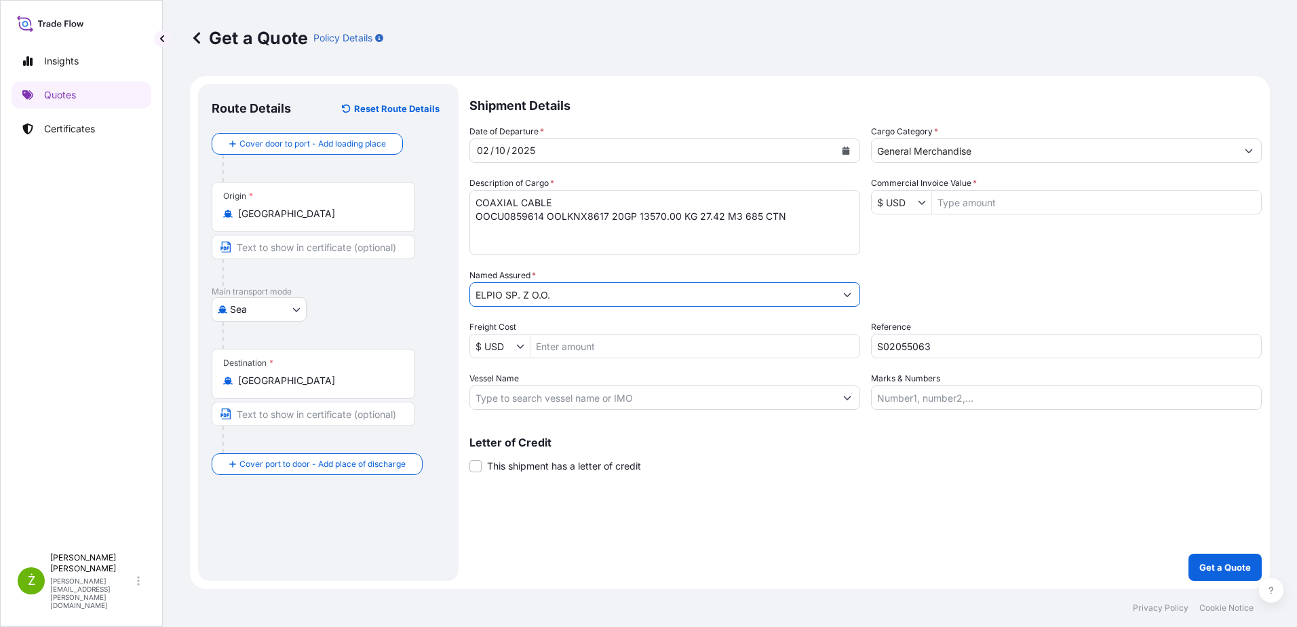
type input "ELPIO SP. Z O.O."
click at [857, 448] on div "Letter of Credit This shipment has a letter of credit Letter of credit * Letter…" at bounding box center [865, 455] width 792 height 36
click at [1031, 210] on input "Commercial Invoice Value *" at bounding box center [1096, 202] width 329 height 24
paste input "44 031,90"
click at [951, 201] on input "44 031,90" at bounding box center [1096, 202] width 329 height 24
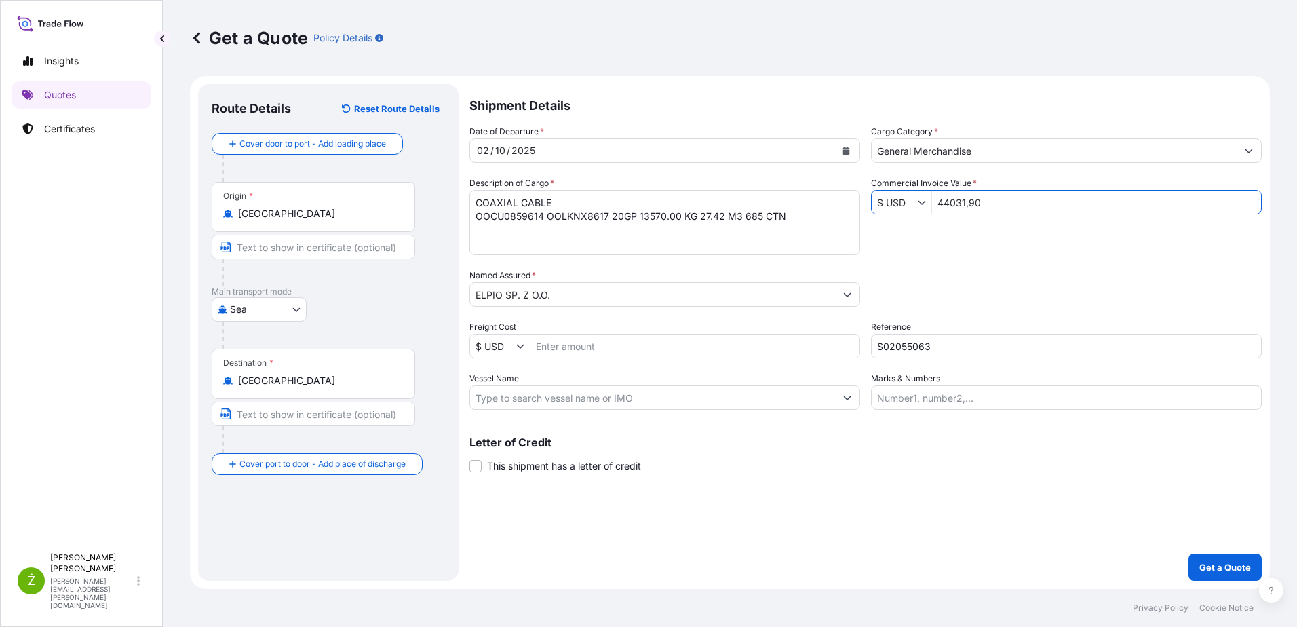
click at [961, 202] on input "44031,90" at bounding box center [1096, 202] width 329 height 24
click at [969, 207] on input "44031,90" at bounding box center [1096, 202] width 329 height 24
type input "44,031.9"
click at [929, 278] on div "Packing Category Type to search a container mode Please select a primary mode o…" at bounding box center [1066, 288] width 391 height 38
click at [1215, 568] on p "Get a Quote" at bounding box center [1225, 567] width 52 height 14
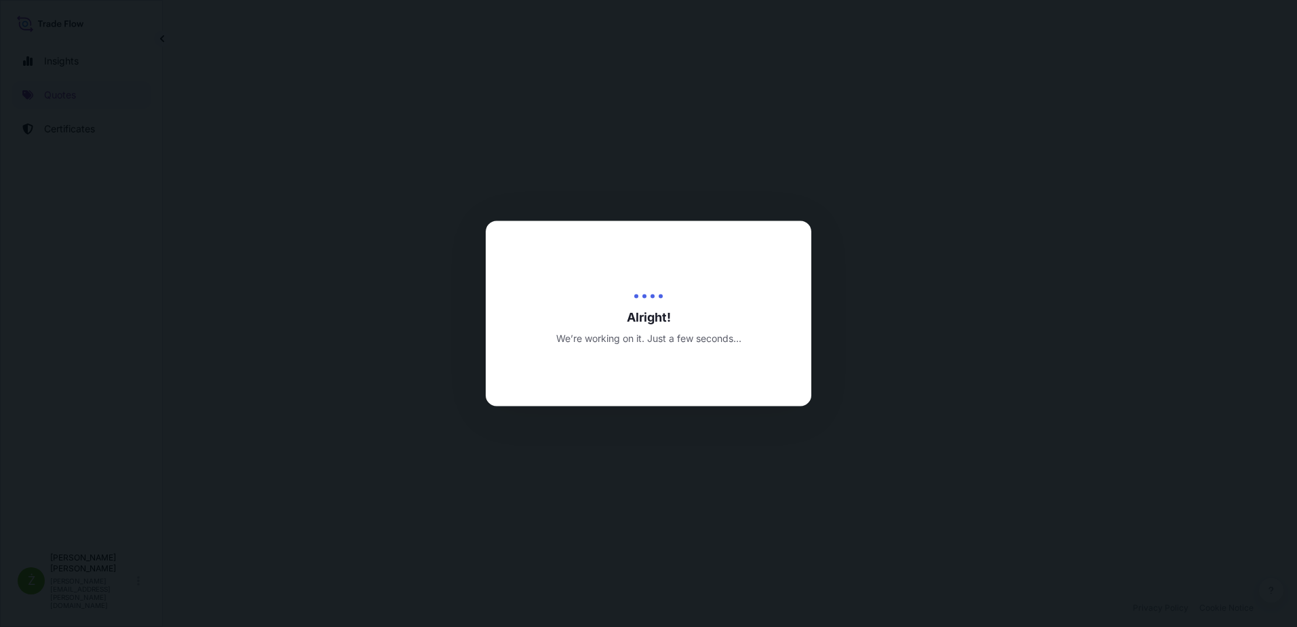
select select "Sea"
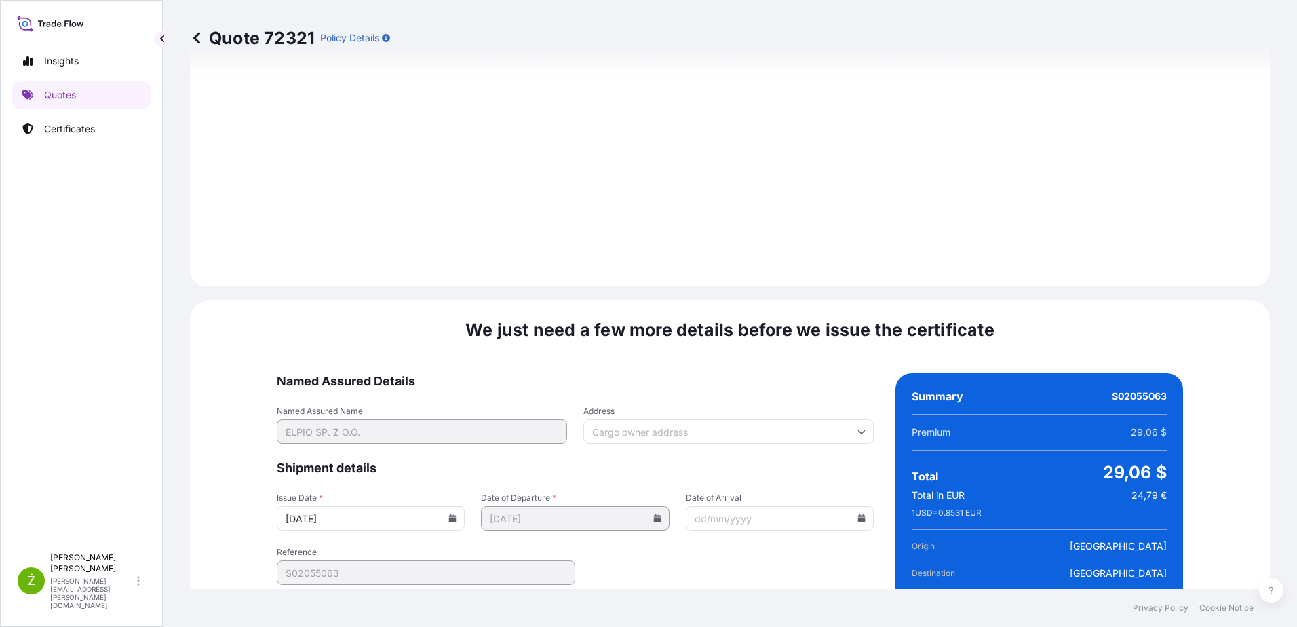
scroll to position [1443, 0]
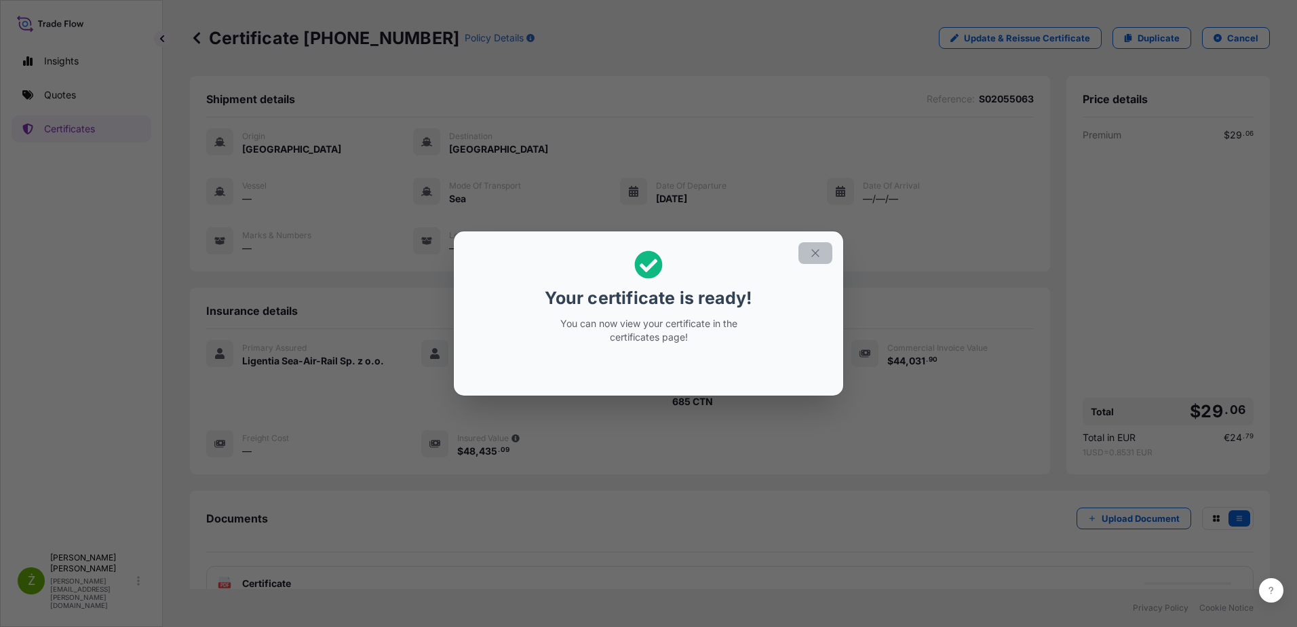
click at [818, 252] on icon "button" at bounding box center [815, 253] width 12 height 12
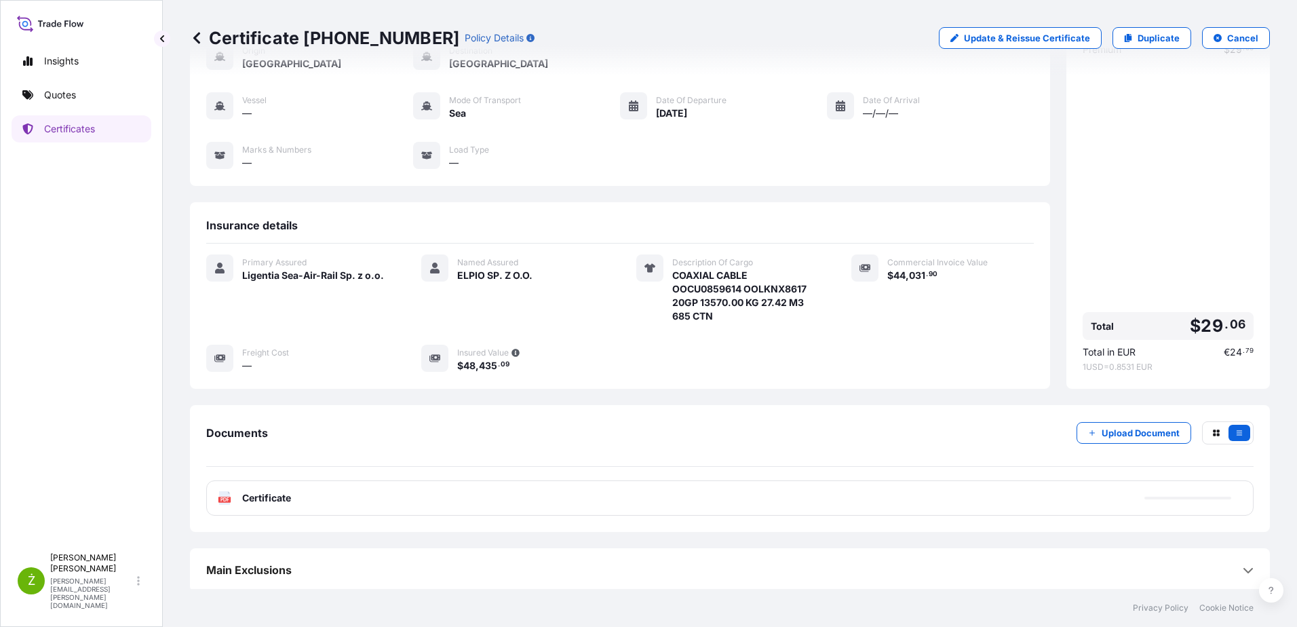
scroll to position [88, 0]
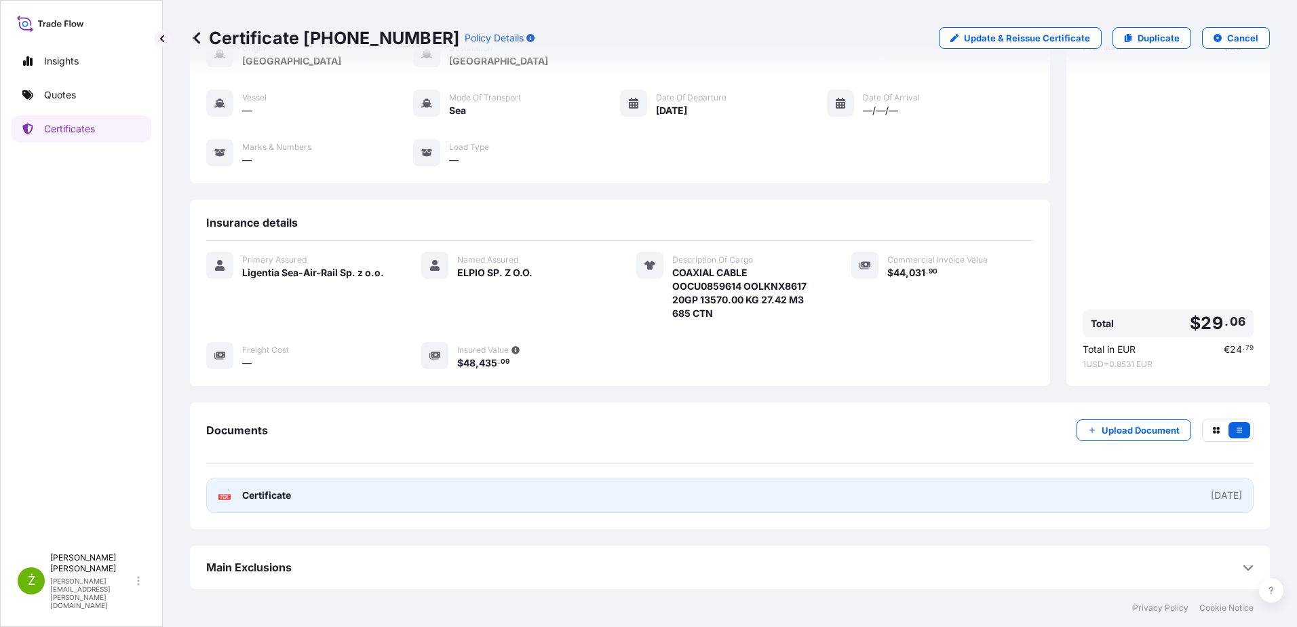
click at [365, 496] on link "PDF Certificate [DATE]" at bounding box center [729, 494] width 1047 height 35
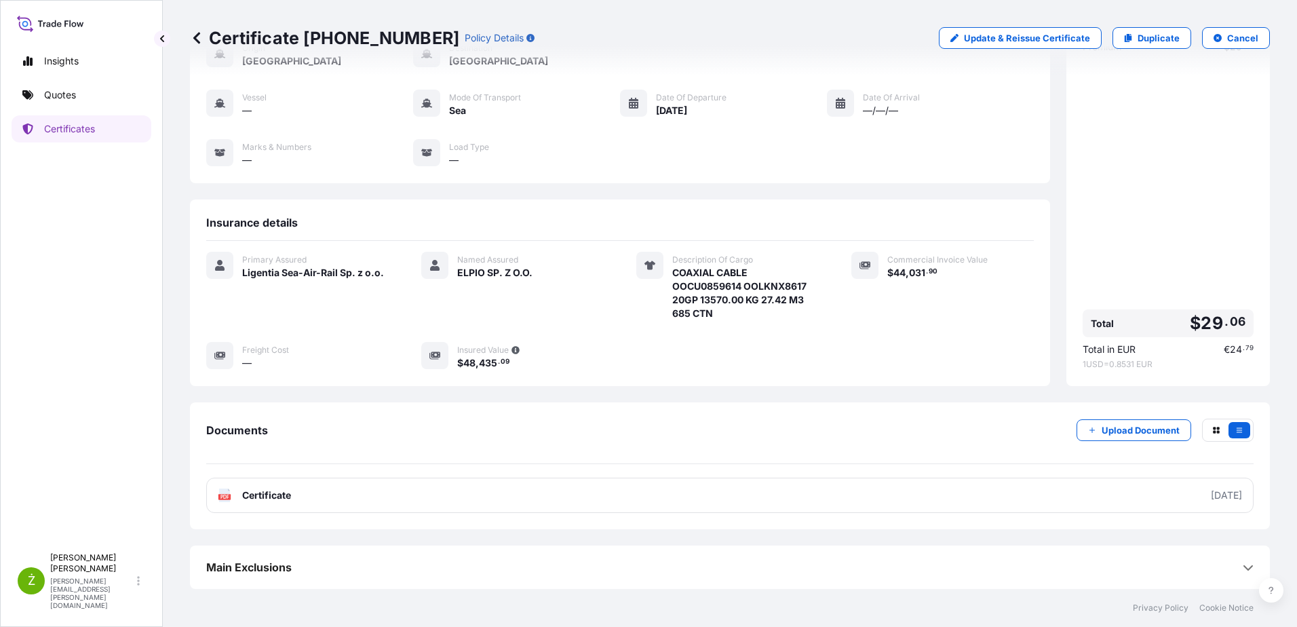
click at [324, 37] on p "Certificate [PHONE_NUMBER]" at bounding box center [324, 38] width 269 height 22
click at [324, 38] on p "Certificate [PHONE_NUMBER]" at bounding box center [324, 38] width 269 height 22
copy p "Certificate [PHONE_NUMBER]"
click at [66, 100] on p "Quotes" at bounding box center [60, 95] width 32 height 14
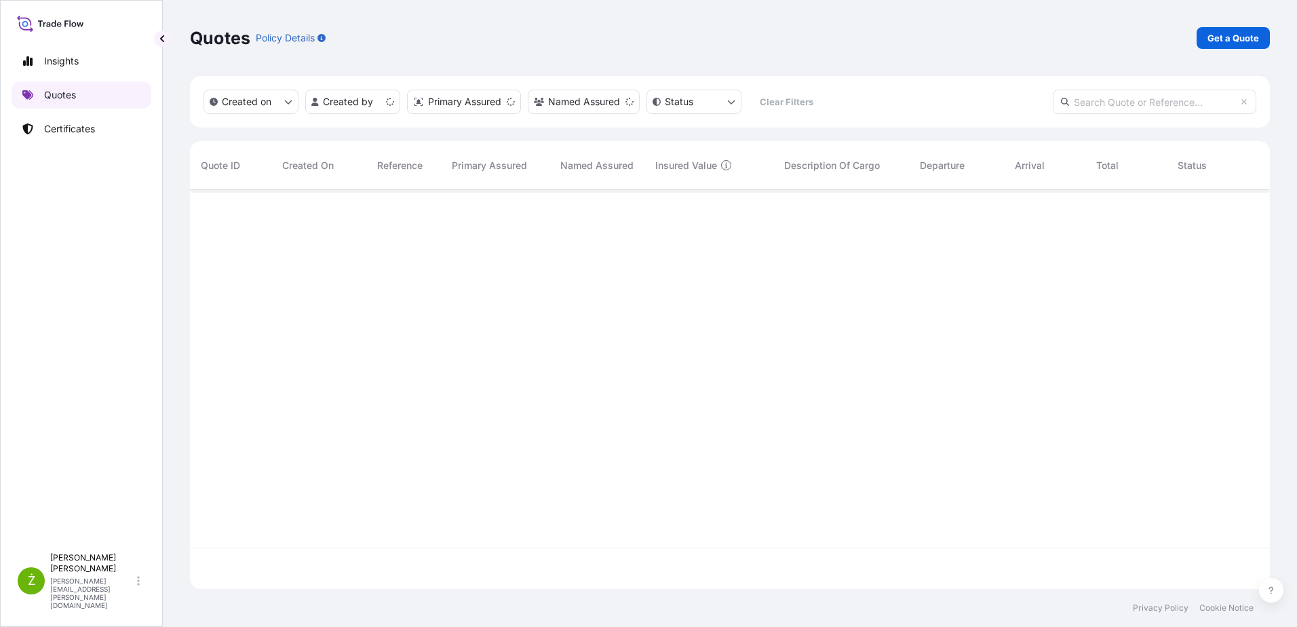
scroll to position [396, 1070]
click at [1233, 39] on p "Get a Quote" at bounding box center [1233, 38] width 52 height 14
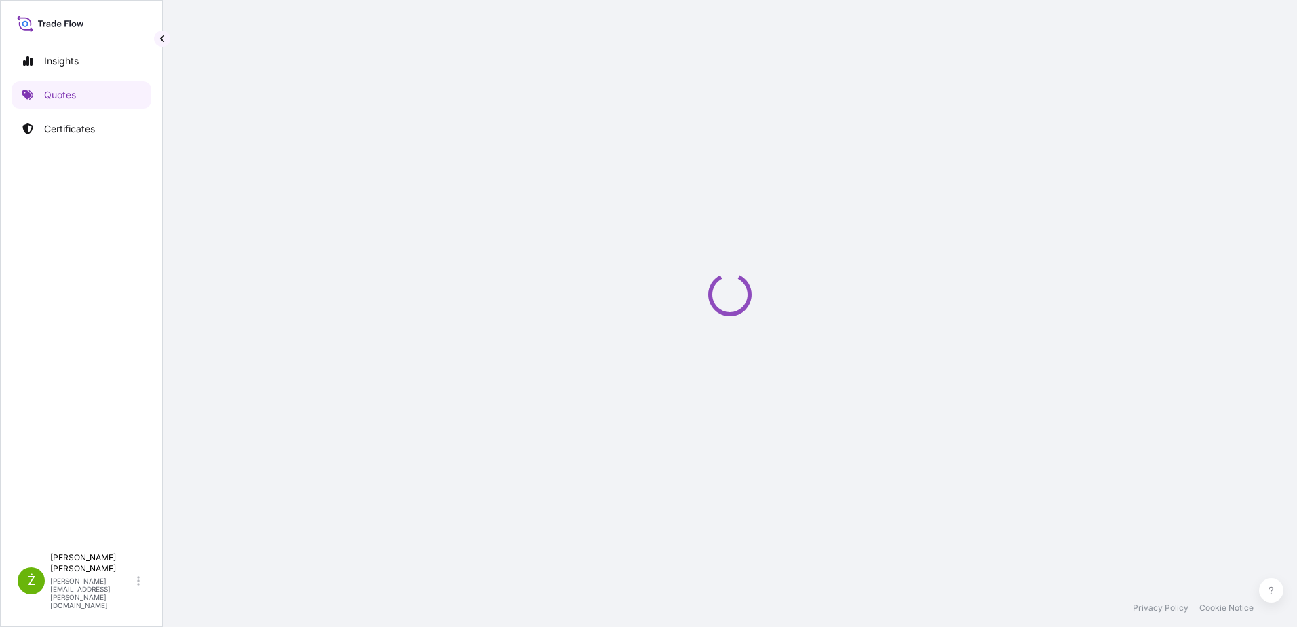
select select "Sea"
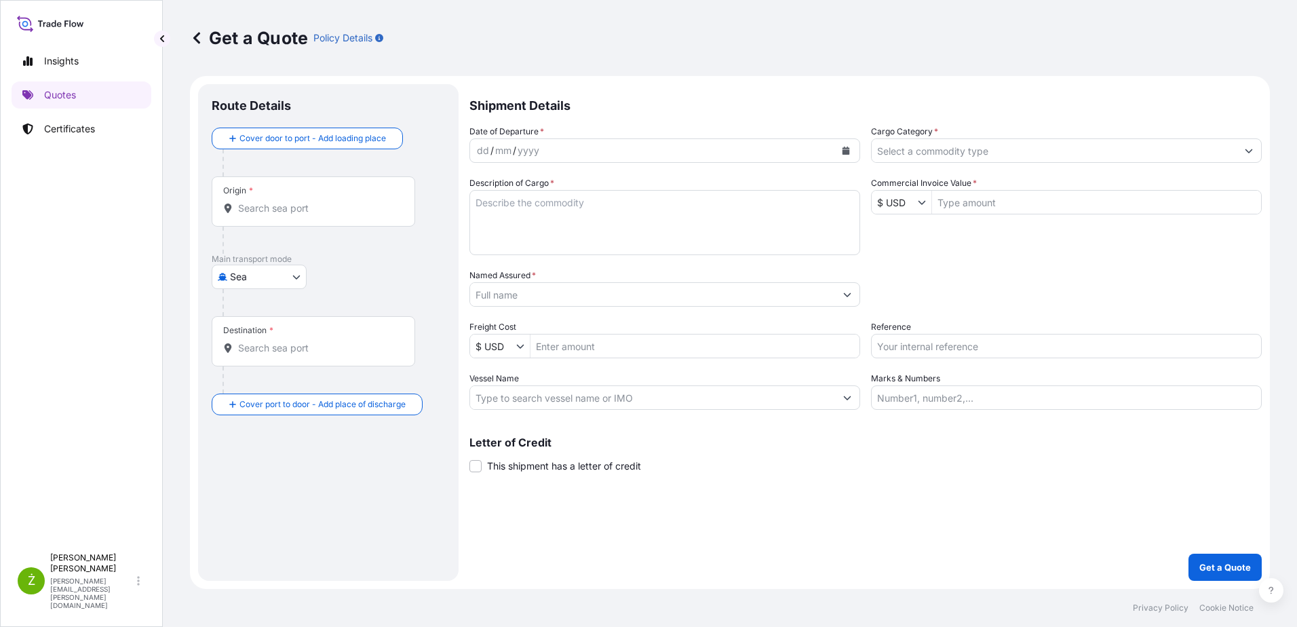
click at [916, 345] on input "Reference" at bounding box center [1066, 346] width 391 height 24
paste input "S02042096"
drag, startPoint x: 1023, startPoint y: 349, endPoint x: 577, endPoint y: 349, distance: 446.3
click at [577, 349] on div "Date of Departure * dd / mm / yyyy Cargo Category * Description of Cargo * Comm…" at bounding box center [865, 267] width 792 height 285
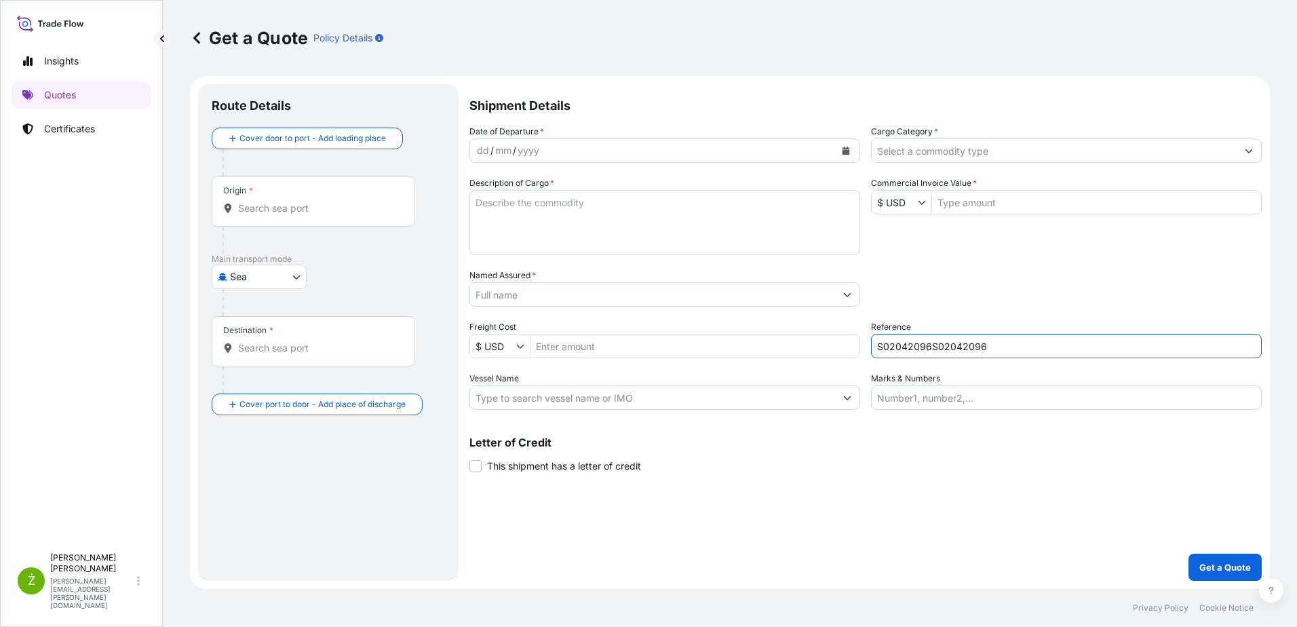
paste input "text"
type input "S02042096"
click at [542, 297] on input "Named Assured *" at bounding box center [652, 294] width 365 height 24
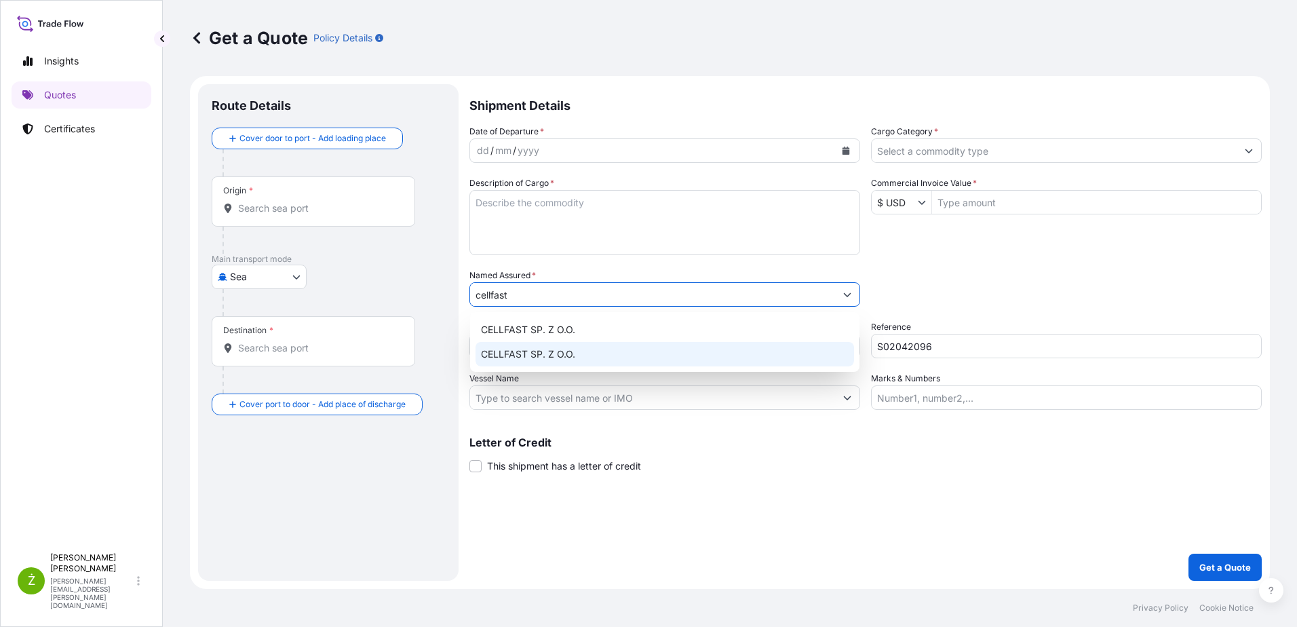
click at [593, 353] on div "CELLFAST SP. Z O.O." at bounding box center [664, 354] width 378 height 24
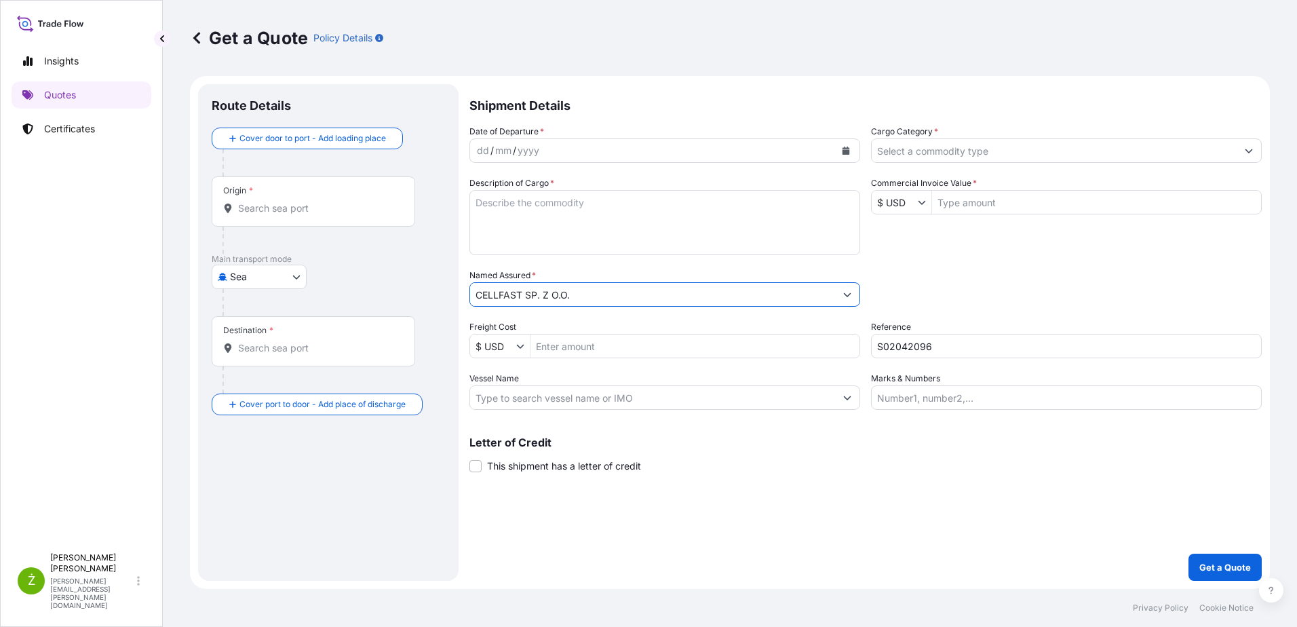
type input "CELLFAST SP. Z O.O."
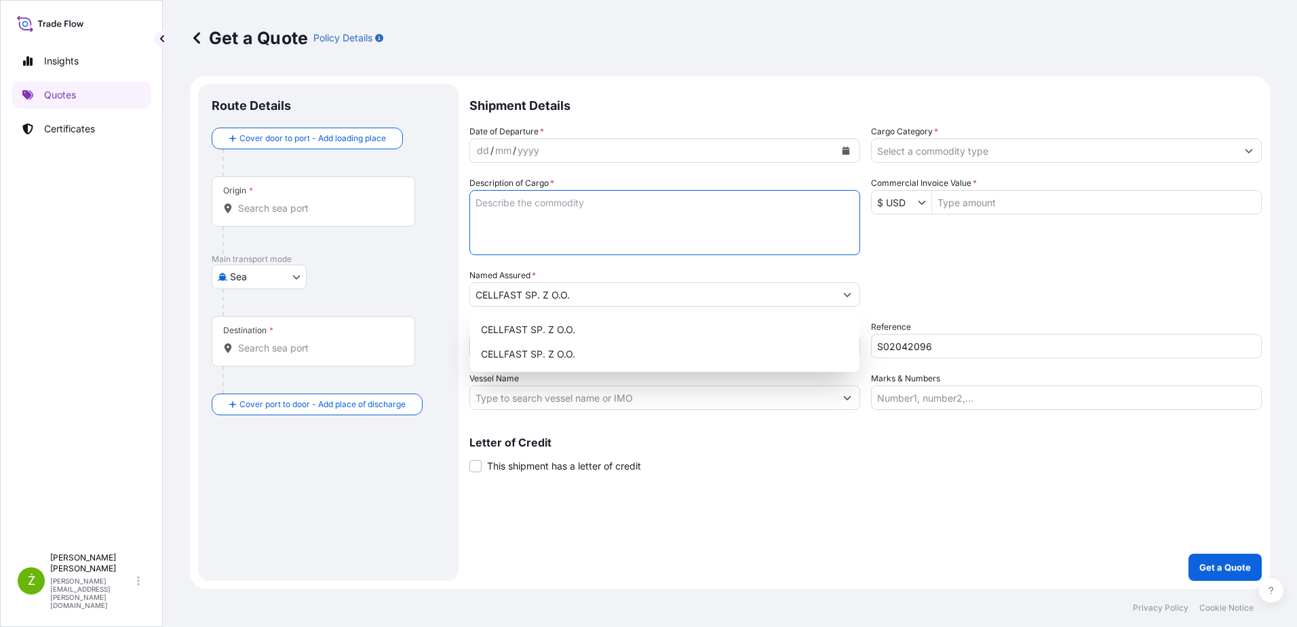
click at [539, 214] on textarea "Description of Cargo *" at bounding box center [664, 222] width 391 height 65
paste textarea "SPRAY NOZZLE HOSE CONNECTOR SPRINKLER BRASS TAP ADAPTOR ONE WAY CONNECTOR"
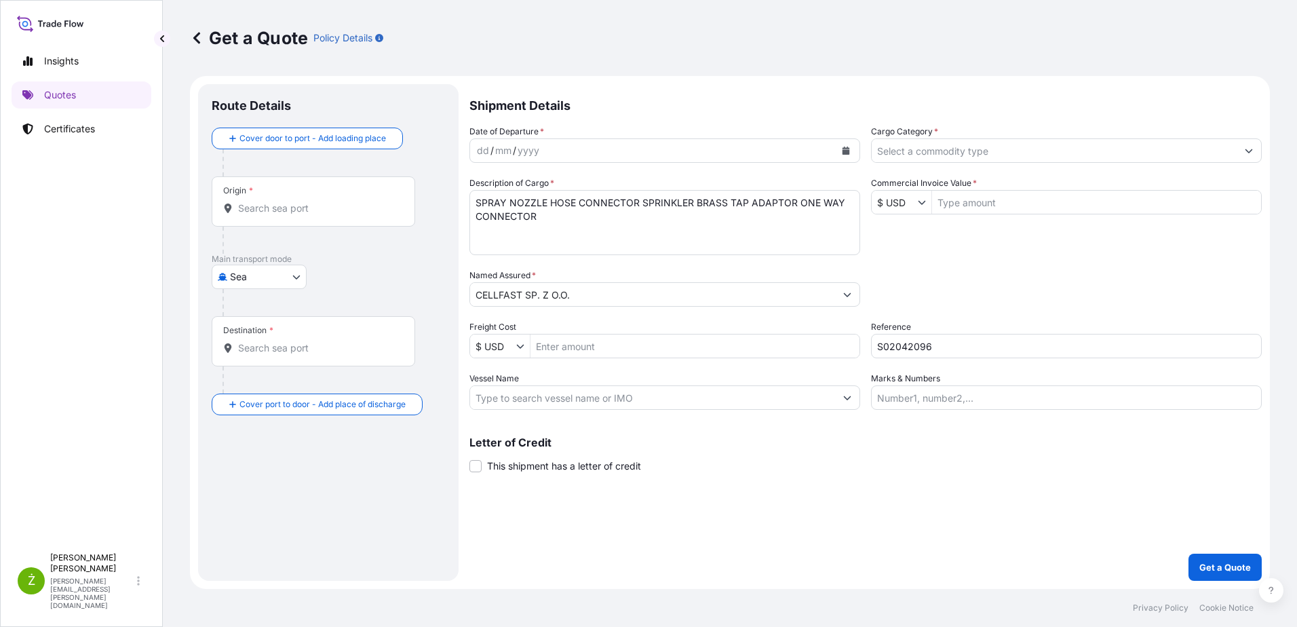
click at [535, 233] on textarea "SPRAY NOZZLE HOSE CONNECTOR SPRINKLER BRASS TAP ADAPTOR ONE WAY CONNECTOR" at bounding box center [664, 222] width 391 height 65
paste textarea "MODEDFSU6790821 OOLJGH1327 40HC 9237.50 KG 65.87 M3 2331 CTN"
click at [501, 233] on textarea "SPRAY NOZZLE HOSE CONNECTOR SPRINKLER BRASS TAP ADAPTOR ONE WAY CONNECTOR MODED…" at bounding box center [664, 222] width 391 height 65
click at [829, 231] on textarea "SPRAY NOZZLE HOSE CONNECTOR SPRINKLER BRASS TAP ADAPTOR ONE WAY CONNECTOR DFSU6…" at bounding box center [664, 222] width 391 height 65
click at [553, 247] on textarea "SPRAY NOZZLE HOSE CONNECTOR SPRINKLER BRASS TAP ADAPTOR ONE WAY CONNECTOR DFSU6…" at bounding box center [664, 222] width 391 height 65
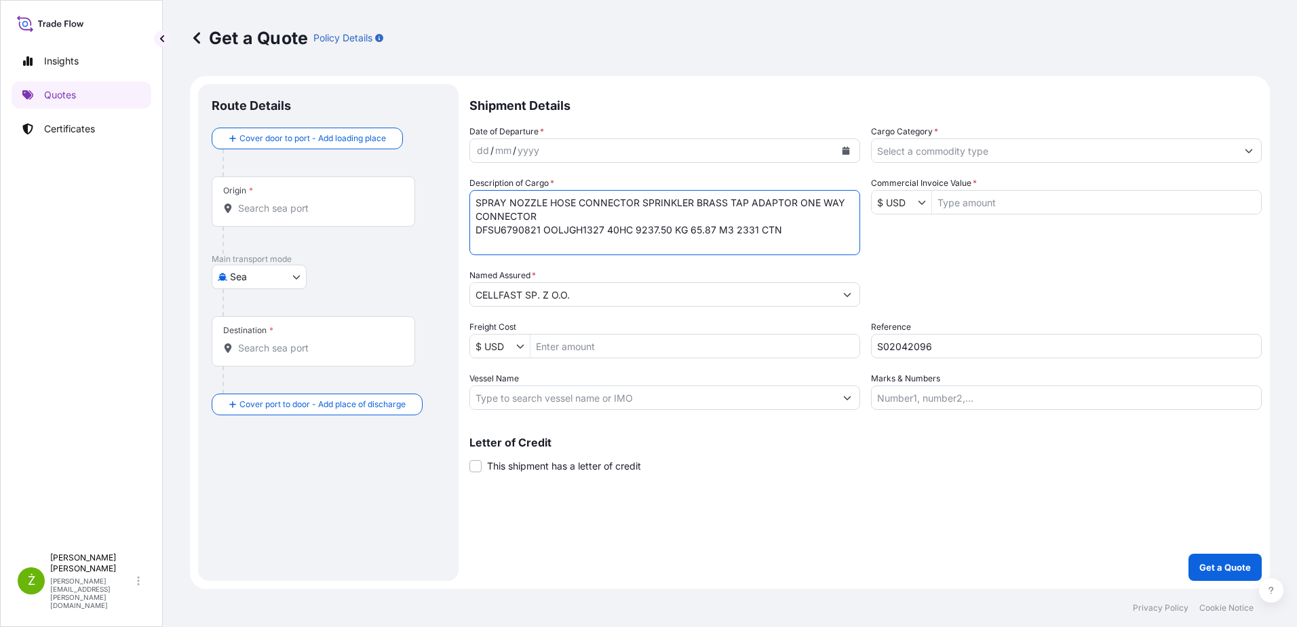
paste textarea "KGTGBU2278697 OOLJGH5088 20GP 3305.90 KG 25.75 M3 1094 CT"
click at [487, 246] on textarea "SPRAY NOZZLE HOSE CONNECTOR SPRINKLER BRASS TAP ADAPTOR ONE WAY CONNECTOR DFSU6…" at bounding box center [664, 222] width 391 height 65
click at [799, 247] on textarea "SPRAY NOZZLE HOSE CONNECTOR SPRINKLER BRASS TAP ADAPTOR ONE WAY CONNECTOR DFSU6…" at bounding box center [664, 222] width 391 height 65
click at [488, 241] on textarea "SPRAY NOZZLE HOSE CONNECTOR SPRINKLER BRASS TAP ADAPTOR ONE WAY CONNECTOR DFSU6…" at bounding box center [664, 222] width 391 height 65
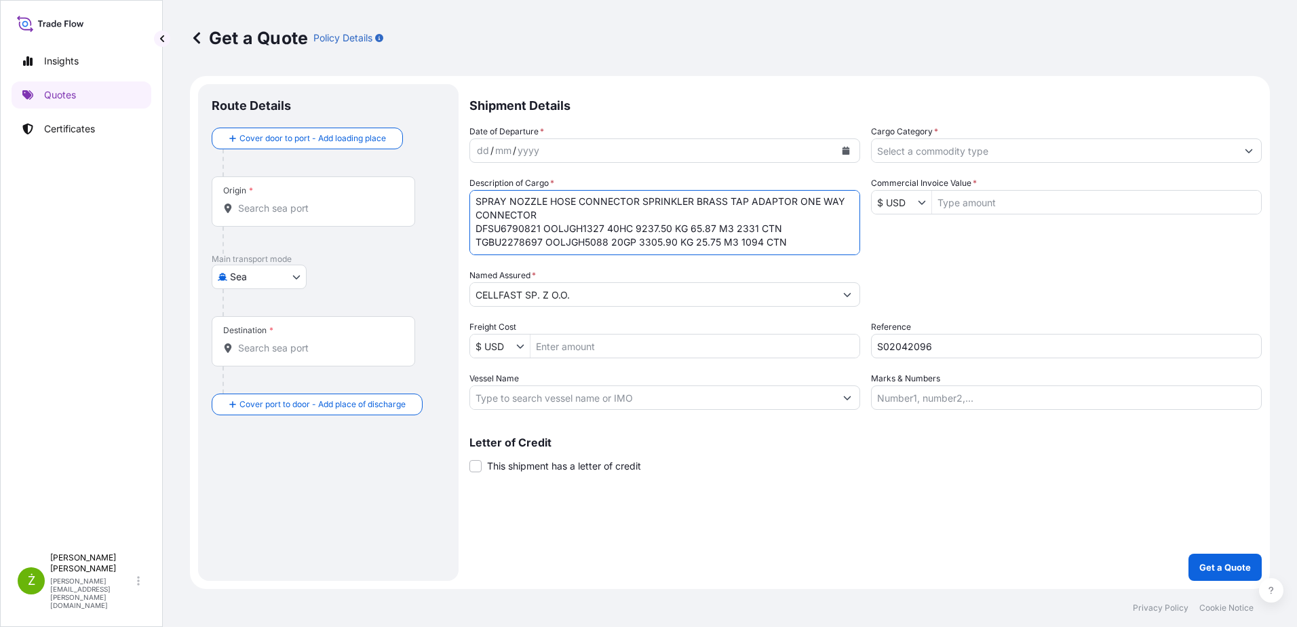
click at [490, 245] on textarea "SPRAY NOZZLE HOSE CONNECTOR SPRINKLER BRASS TAP ADAPTOR ONE WAY CONNECTOR DFSU6…" at bounding box center [664, 222] width 391 height 65
paste textarea "KGTIIU6278652 OOLJGH1337 40HC 8384.25 KG 65.75 M3 1787 CTN"
click at [490, 245] on textarea "SPRAY NOZZLE HOSE CONNECTOR SPRINKLER BRASS TAP ADAPTOR ONE WAY CONNECTOR DFSU6…" at bounding box center [664, 222] width 391 height 65
click at [806, 231] on textarea "SPRAY NOZZLE HOSE CONNECTOR SPRINKLER BRASS TAP ADAPTOR ONE WAY CONNECTOR DFSU6…" at bounding box center [664, 222] width 391 height 65
type textarea "SPRAY NOZZLE HOSE CONNECTOR SPRINKLER BRASS TAP ADAPTOR ONE WAY CONNECTOR DFSU6…"
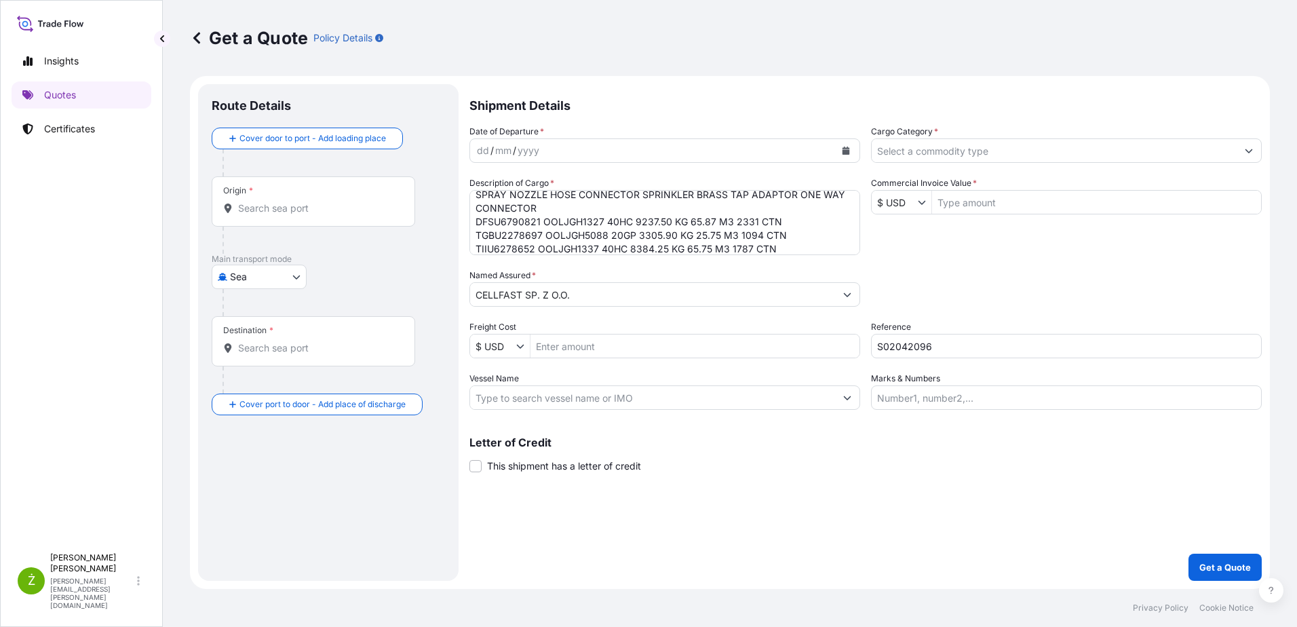
click at [345, 220] on div "Origin *" at bounding box center [313, 201] width 203 height 50
click at [345, 215] on input "Origin *" at bounding box center [318, 208] width 160 height 14
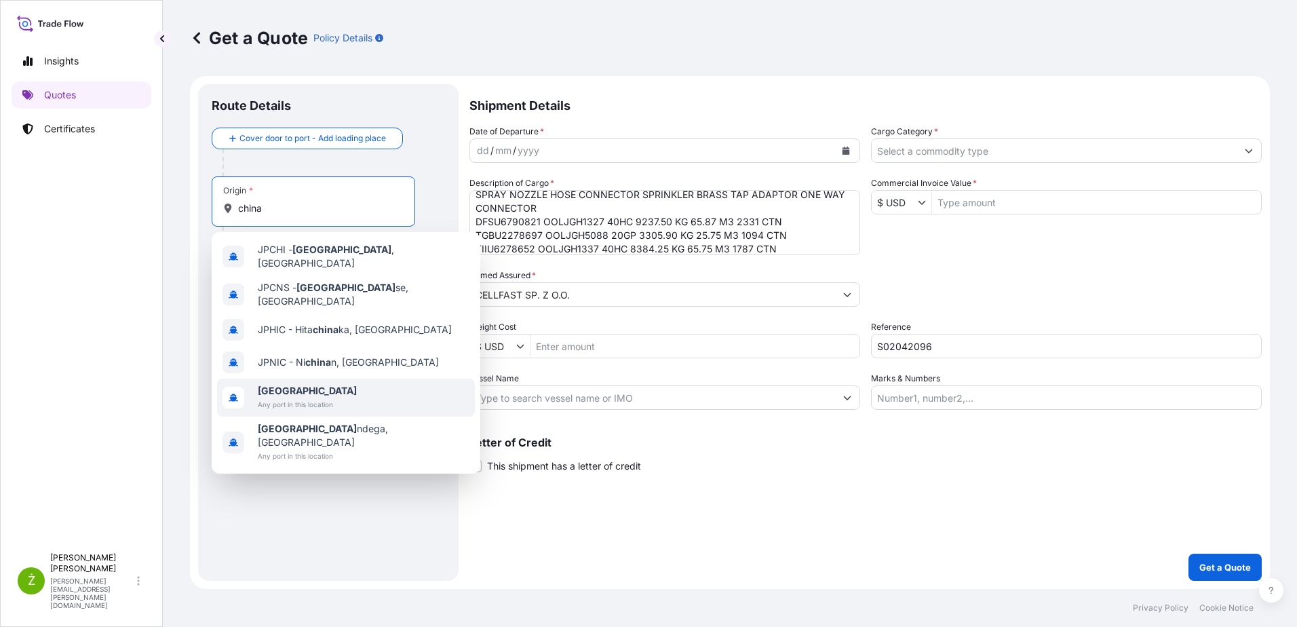
click at [302, 399] on span "Any port in this location" at bounding box center [307, 404] width 99 height 14
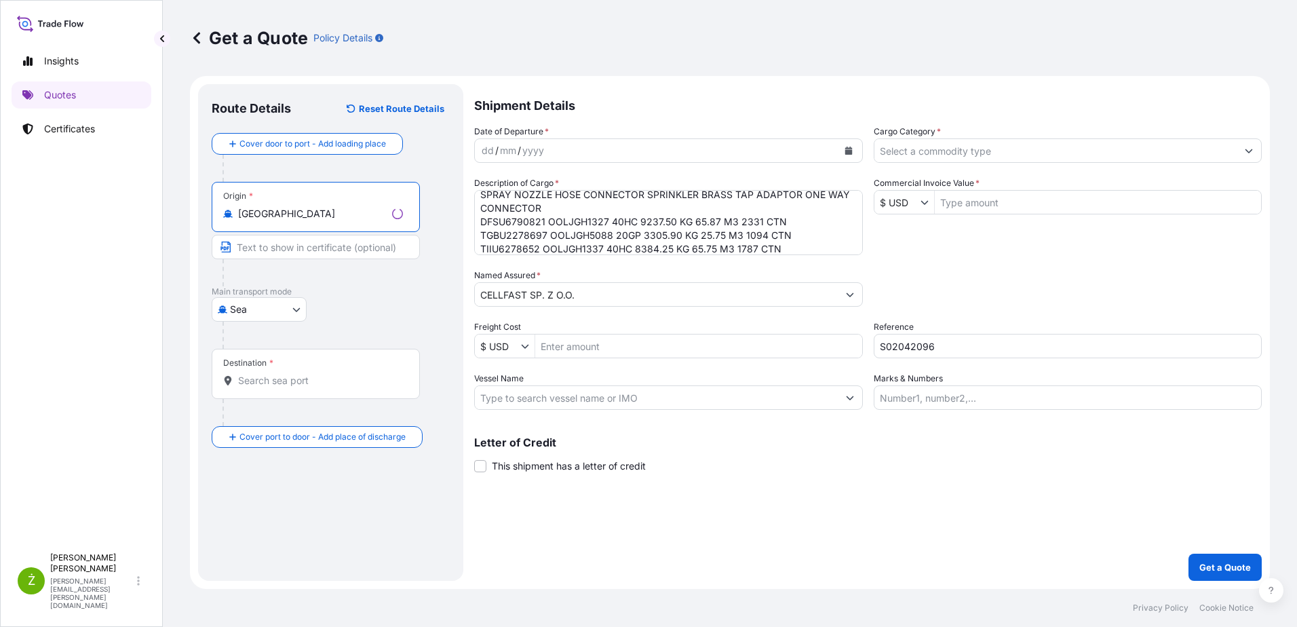
type input "[GEOGRAPHIC_DATA]"
click at [269, 392] on div "Destination *" at bounding box center [316, 374] width 208 height 50
click at [269, 387] on input "Destination *" at bounding box center [320, 381] width 165 height 14
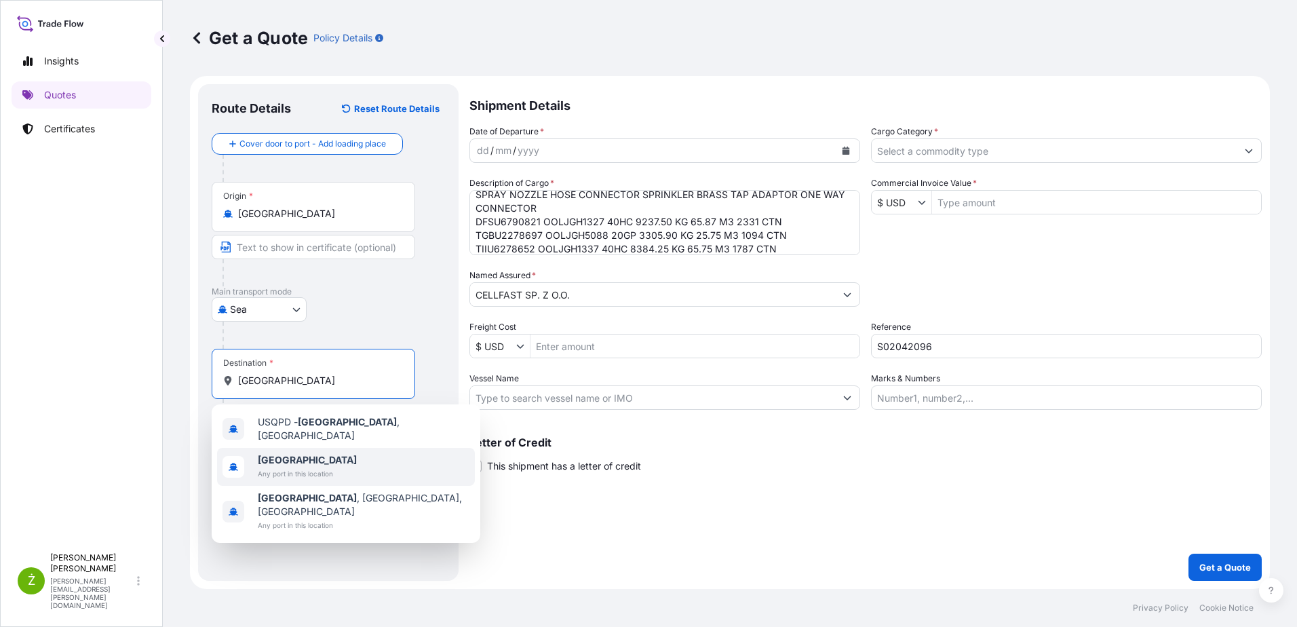
click at [269, 454] on b "[GEOGRAPHIC_DATA]" at bounding box center [307, 460] width 99 height 12
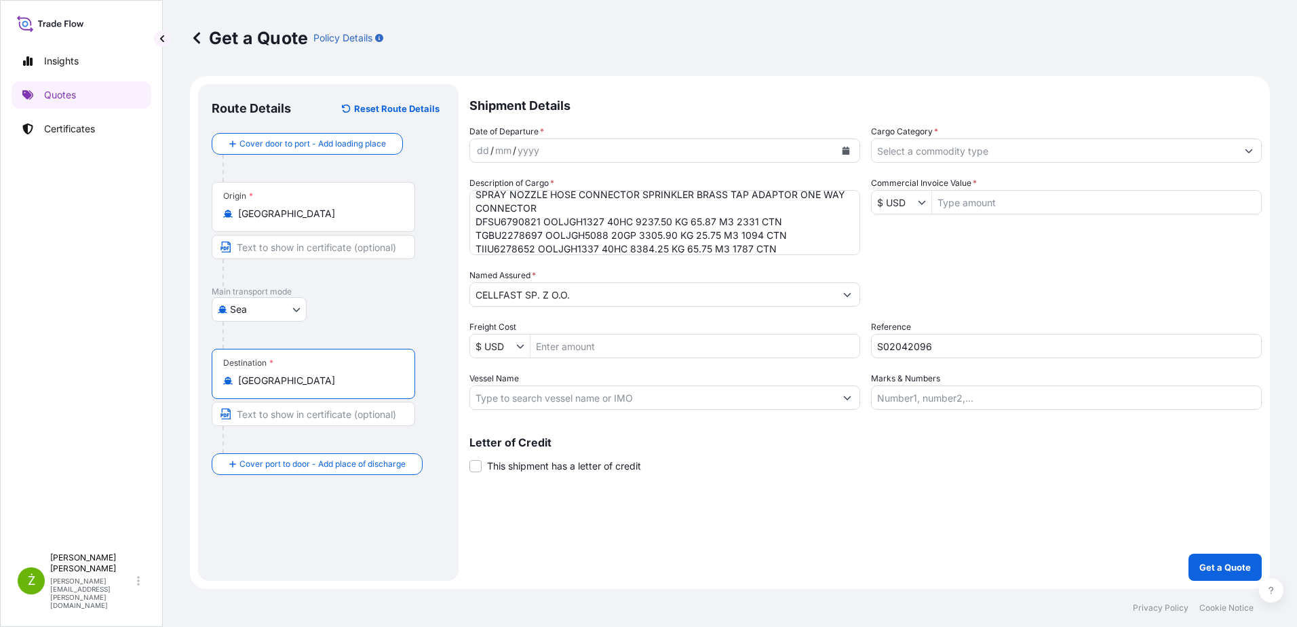
type input "[GEOGRAPHIC_DATA]"
click at [844, 153] on icon "Calendar" at bounding box center [845, 151] width 7 height 8
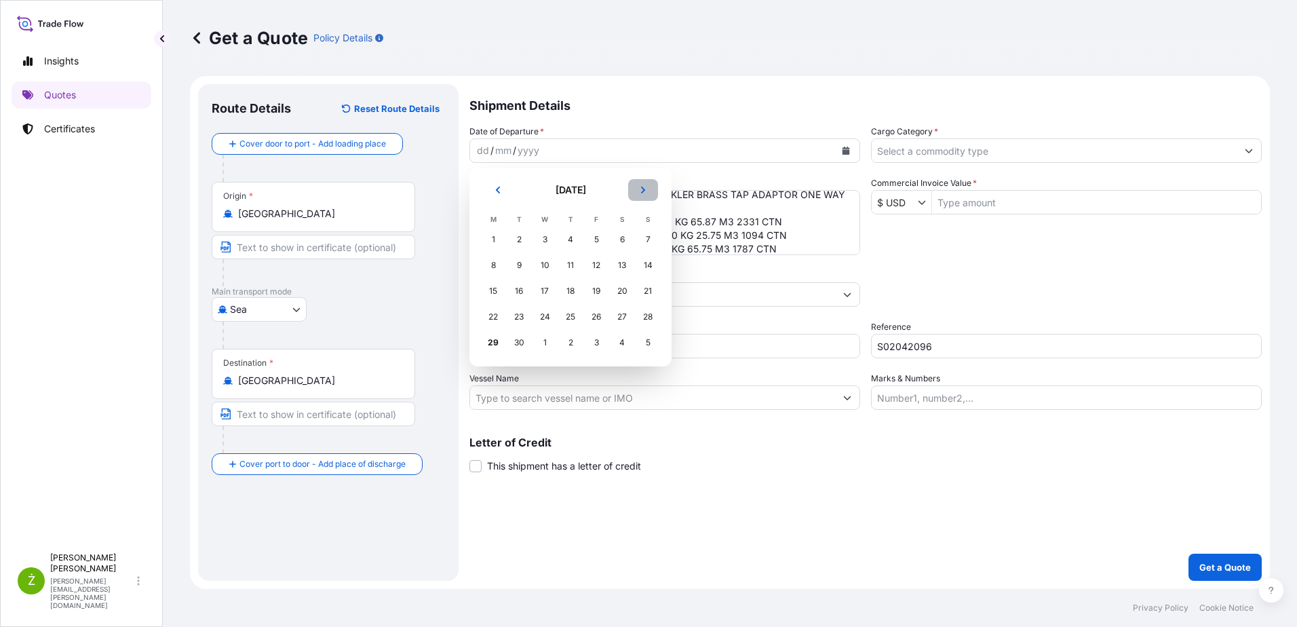
click at [653, 192] on button "Next" at bounding box center [643, 190] width 30 height 22
click at [542, 242] on div "1" at bounding box center [544, 239] width 24 height 24
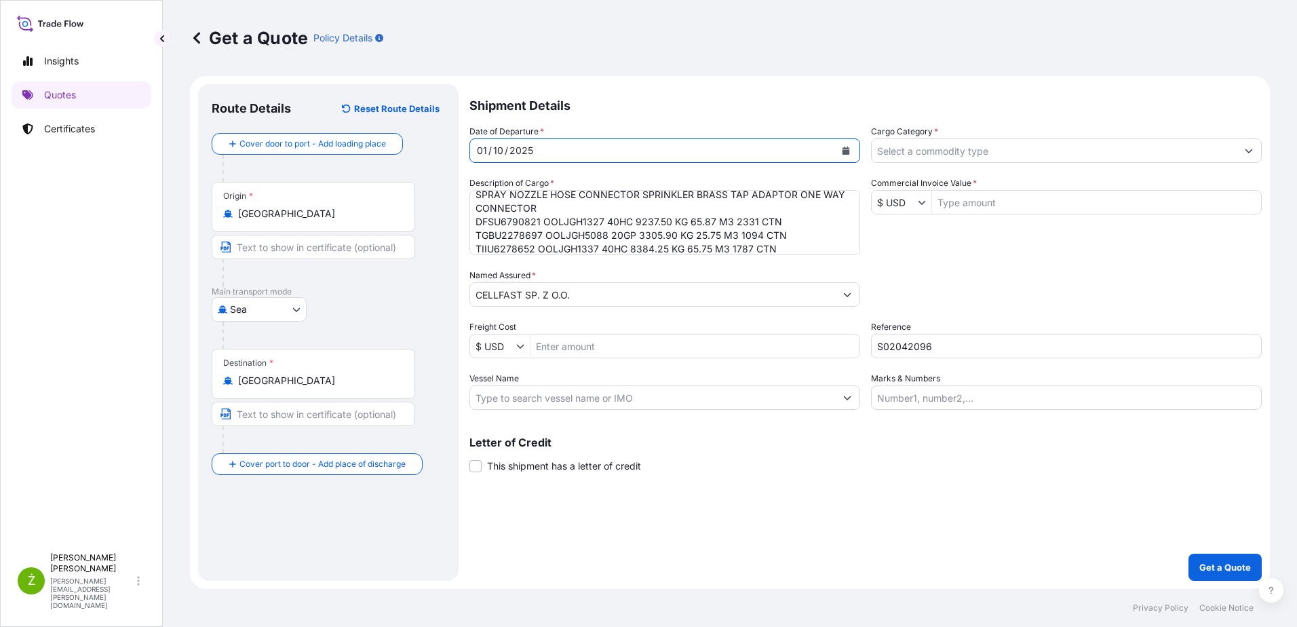
click at [1019, 196] on input "Commercial Invoice Value *" at bounding box center [1096, 202] width 329 height 24
paste input "218 237,42"
click at [967, 205] on input "218 237,42" at bounding box center [1096, 202] width 329 height 24
click at [974, 203] on input "218 237,42" at bounding box center [1096, 202] width 329 height 24
type input "218,237.42"
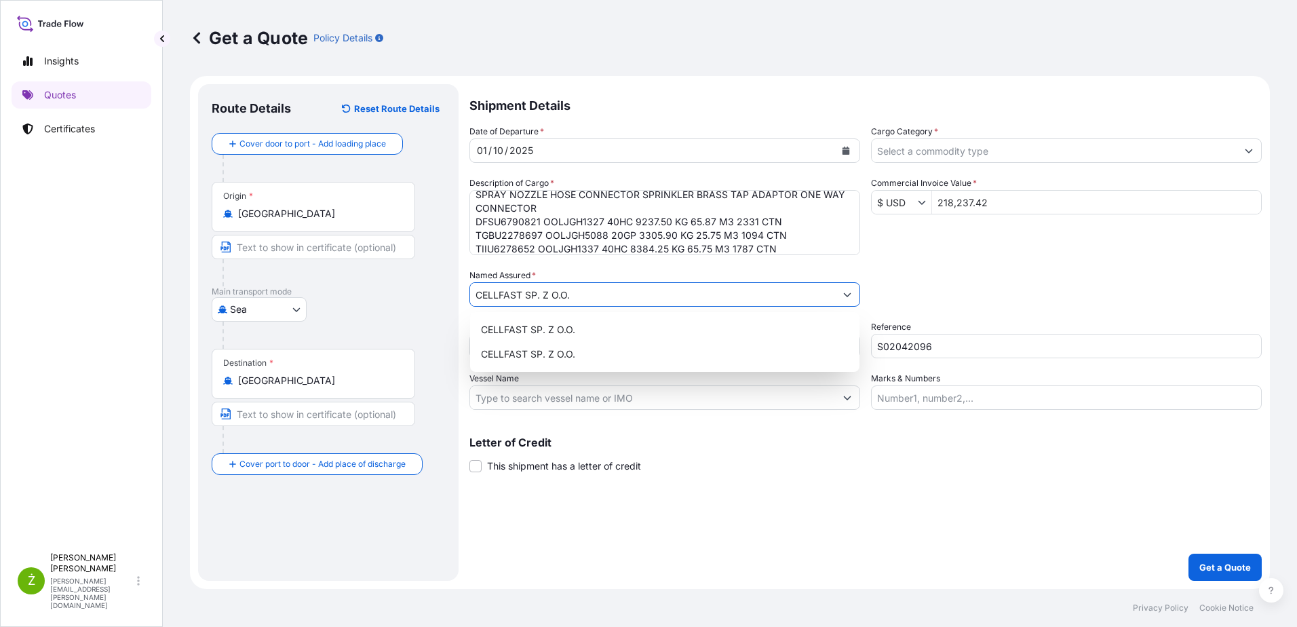
click at [912, 579] on div "Shipment Details Date of Departure * [DATE] Cargo Category * Description of Car…" at bounding box center [865, 332] width 792 height 496
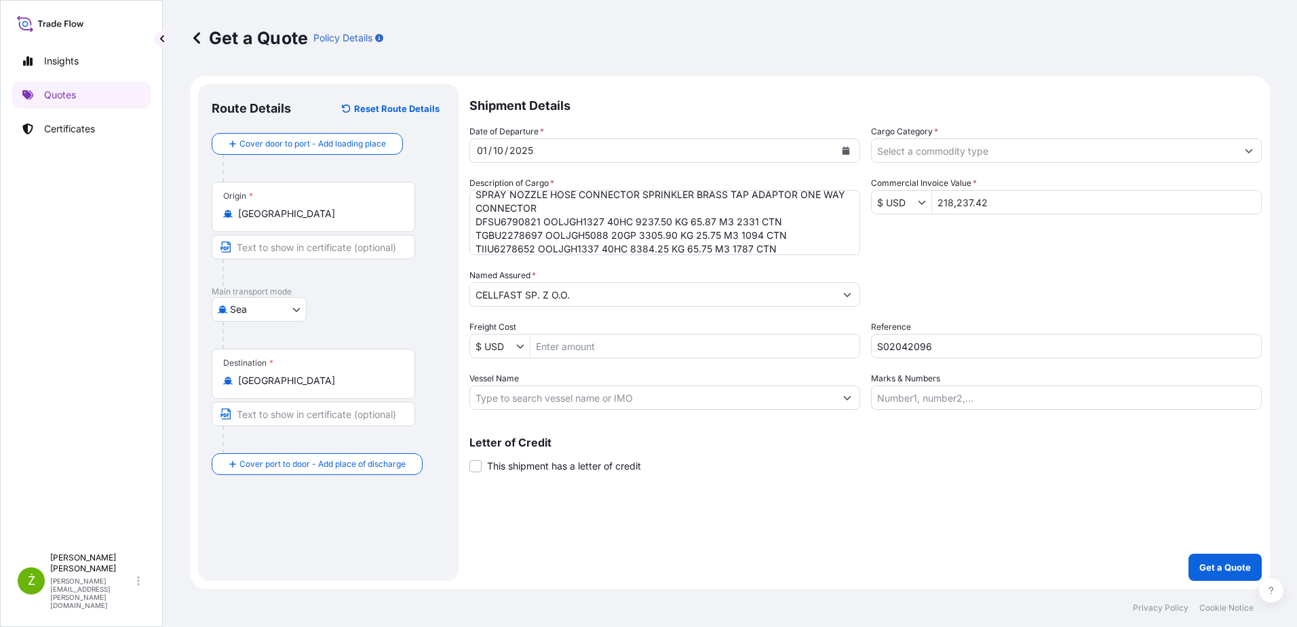
click at [1020, 153] on input "Cargo Category *" at bounding box center [1054, 150] width 365 height 24
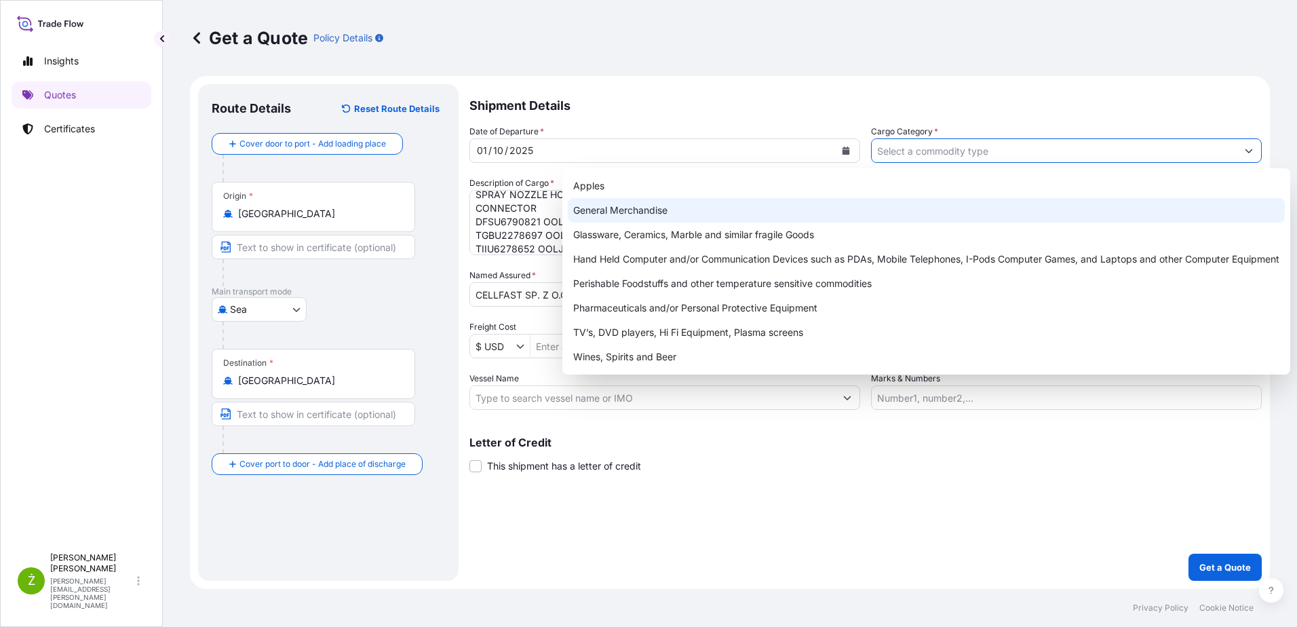
click at [921, 210] on div "General Merchandise" at bounding box center [926, 210] width 717 height 24
type input "General Merchandise"
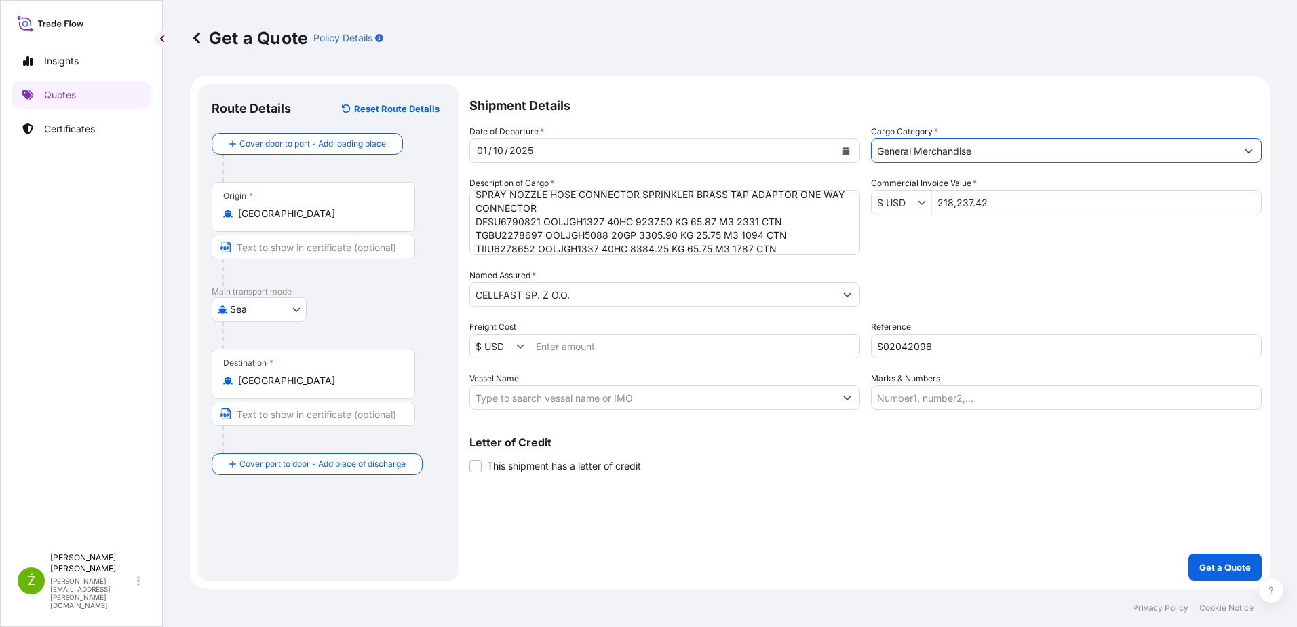
click at [1049, 492] on div "Shipment Details Date of Departure * [DATE] Cargo Category * General Merchandis…" at bounding box center [865, 332] width 792 height 496
click at [1211, 566] on p "Get a Quote" at bounding box center [1225, 567] width 52 height 14
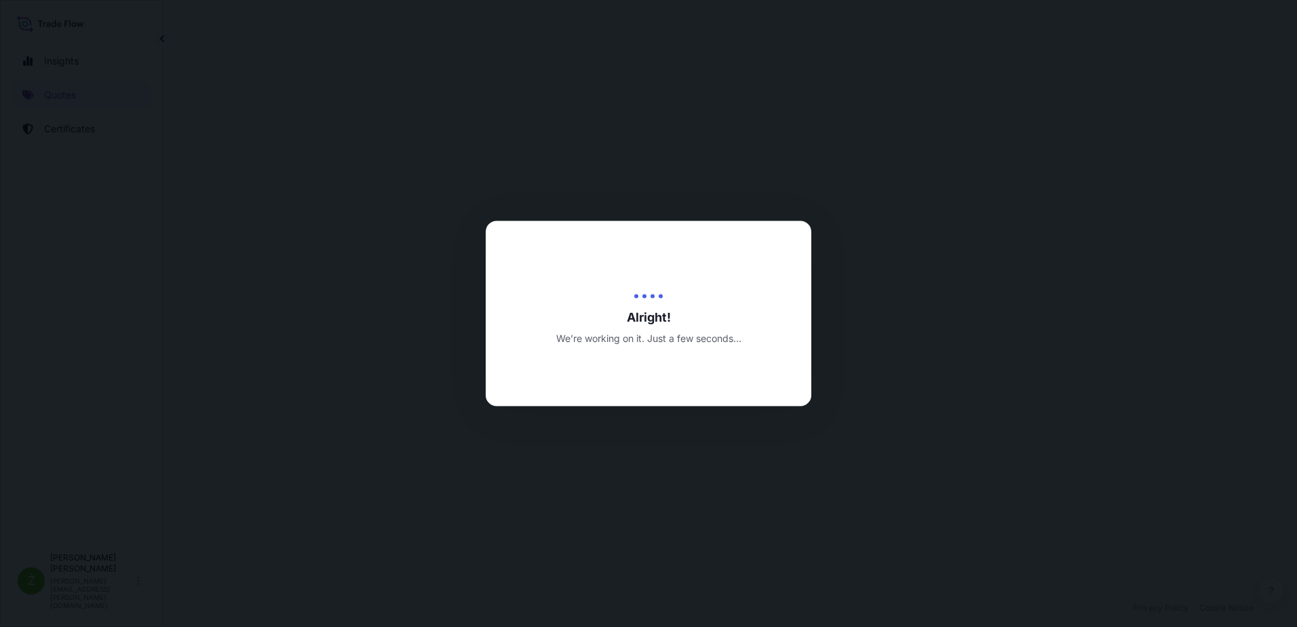
select select "Sea"
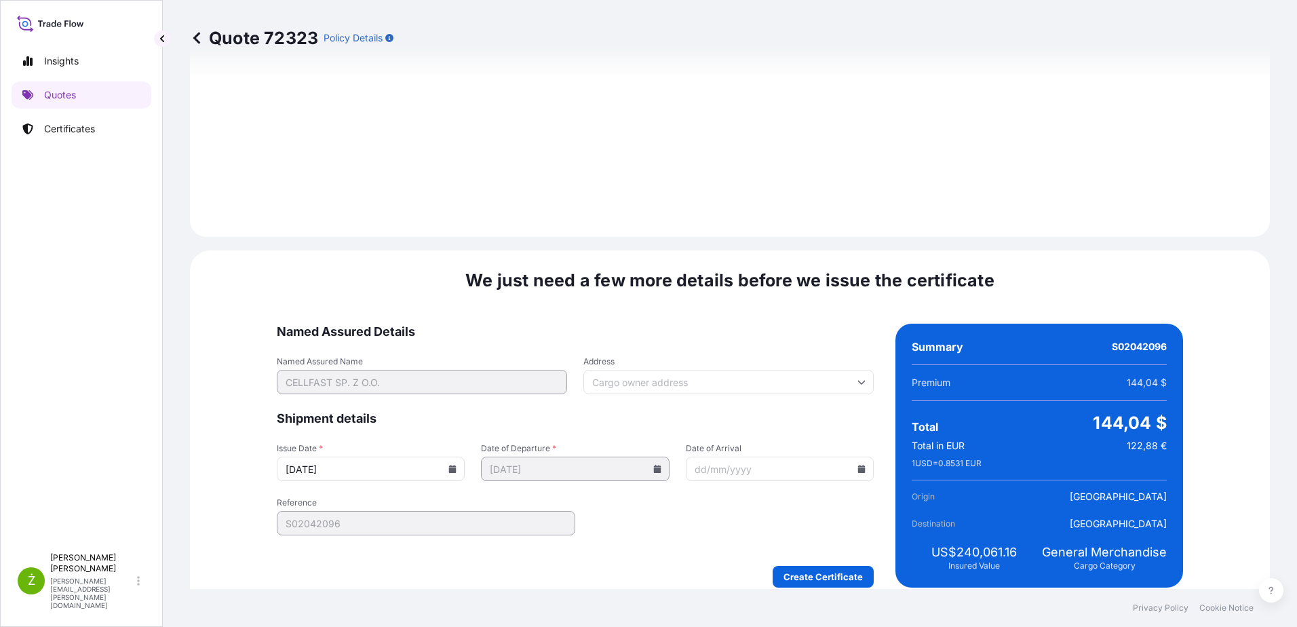
scroll to position [1443, 0]
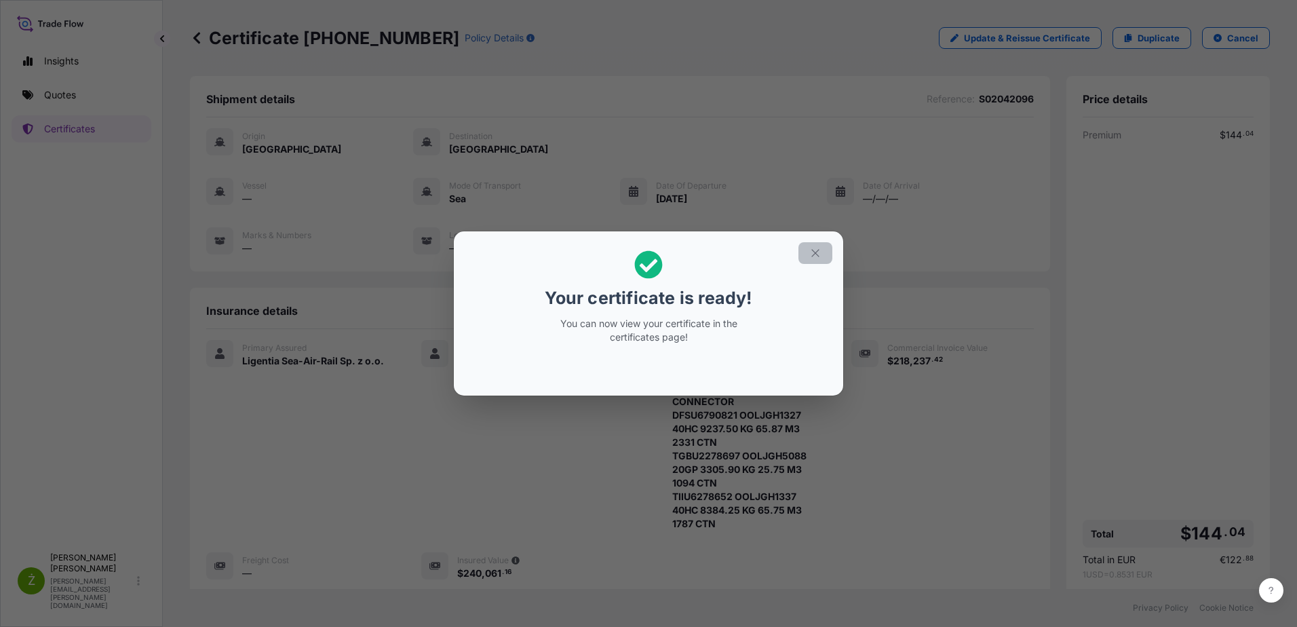
click at [811, 249] on icon "button" at bounding box center [815, 253] width 12 height 12
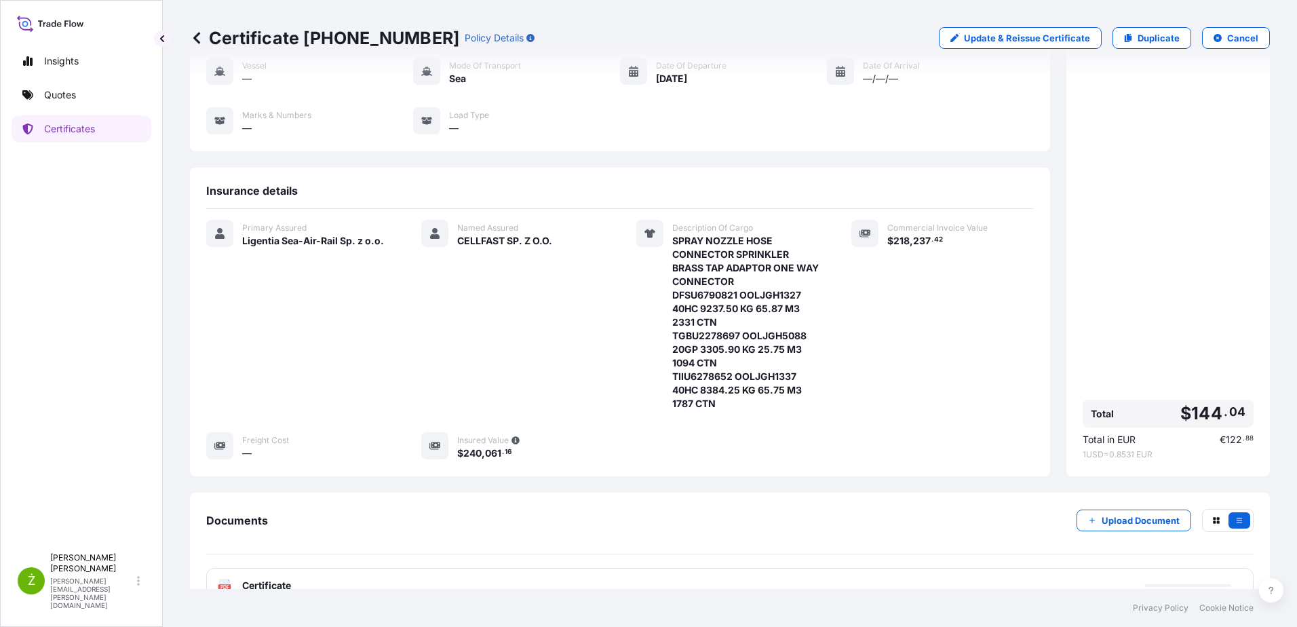
scroll to position [210, 0]
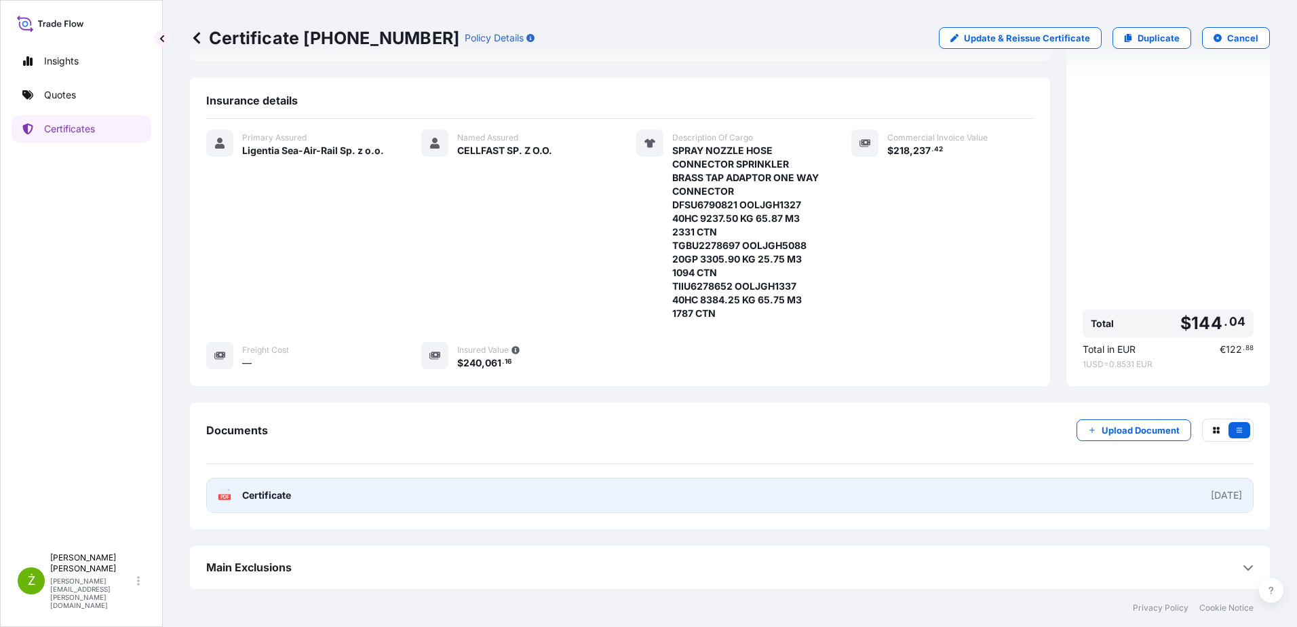
click at [442, 492] on link "PDF Certificate [DATE]" at bounding box center [729, 494] width 1047 height 35
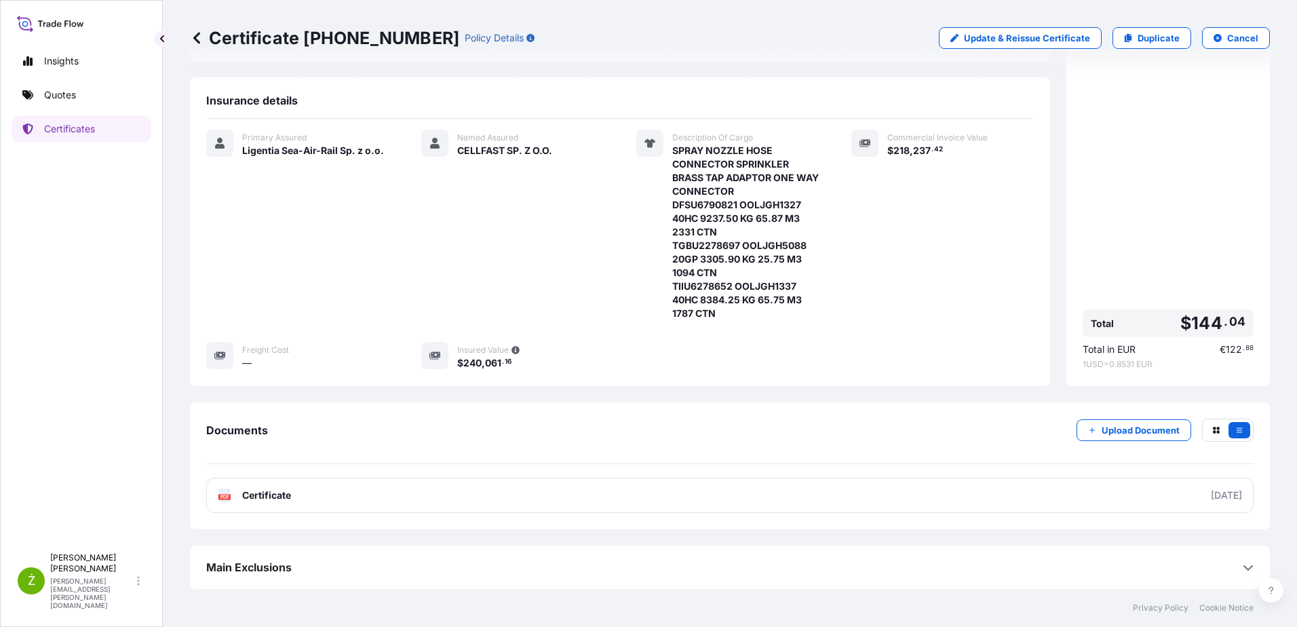
click at [347, 47] on p "Certificate [PHONE_NUMBER]" at bounding box center [324, 38] width 269 height 22
copy p "Certificate [PHONE_NUMBER]"
click at [1166, 32] on p "Duplicate" at bounding box center [1158, 38] width 42 height 14
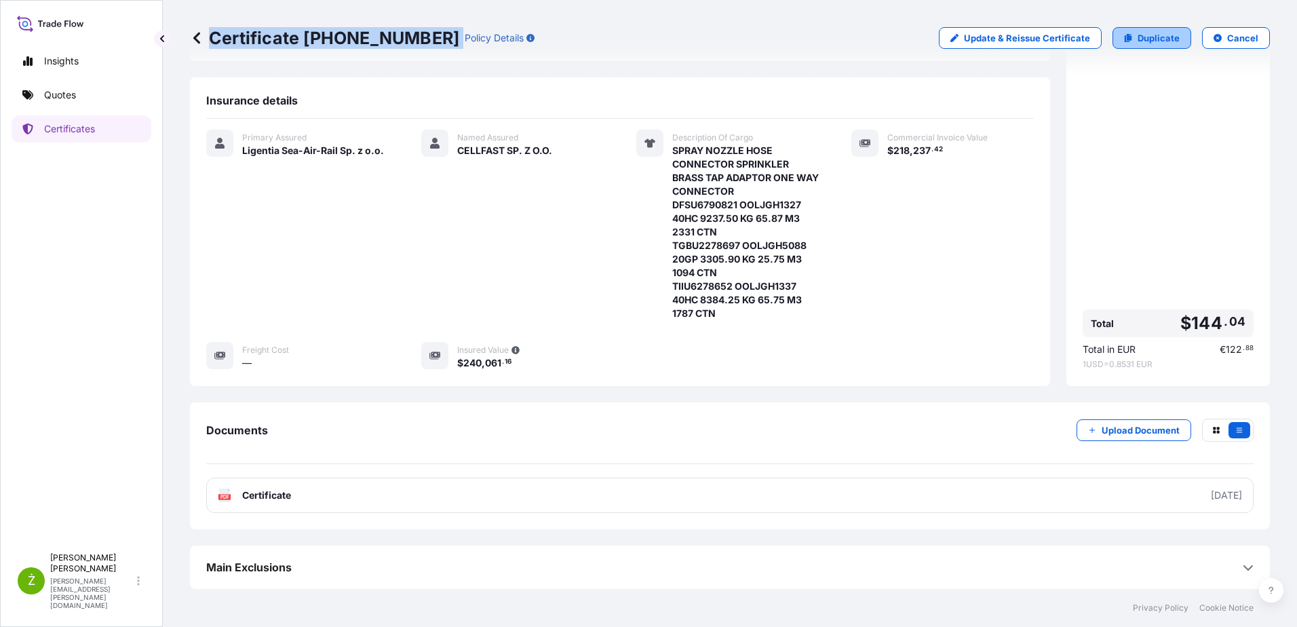
select select "Sea"
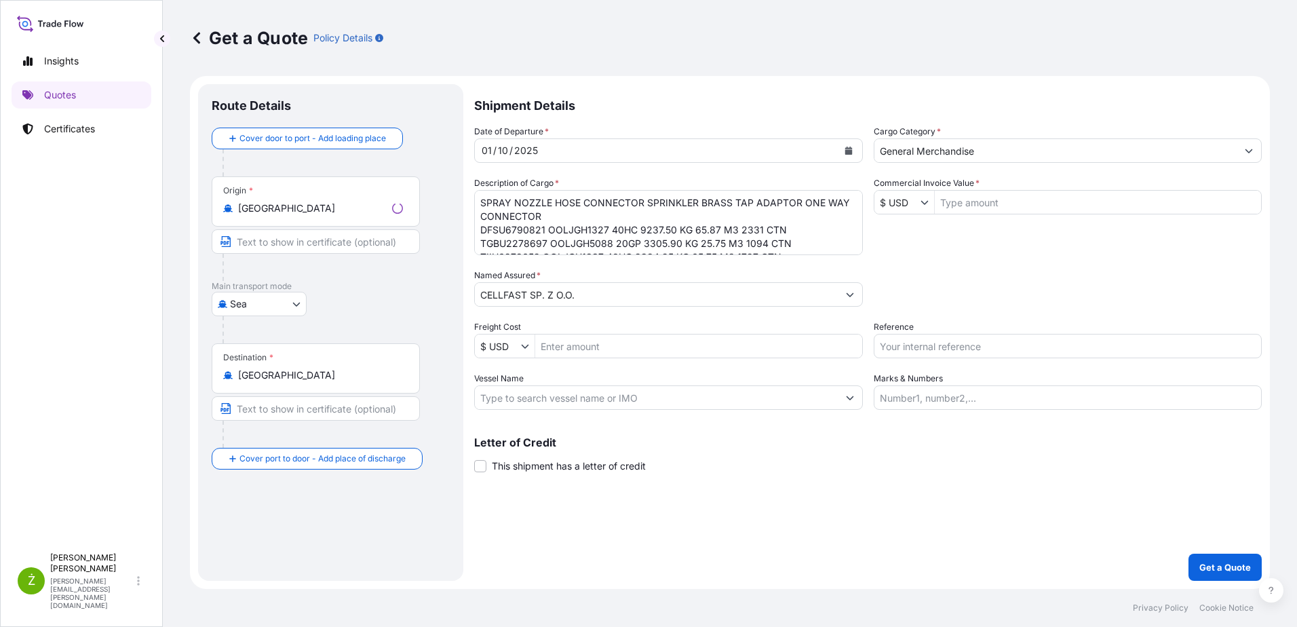
click at [934, 331] on div "Reference" at bounding box center [1068, 339] width 389 height 38
click at [937, 338] on input "Reference" at bounding box center [1066, 346] width 391 height 24
paste input "S02057924"
type input "S02057924"
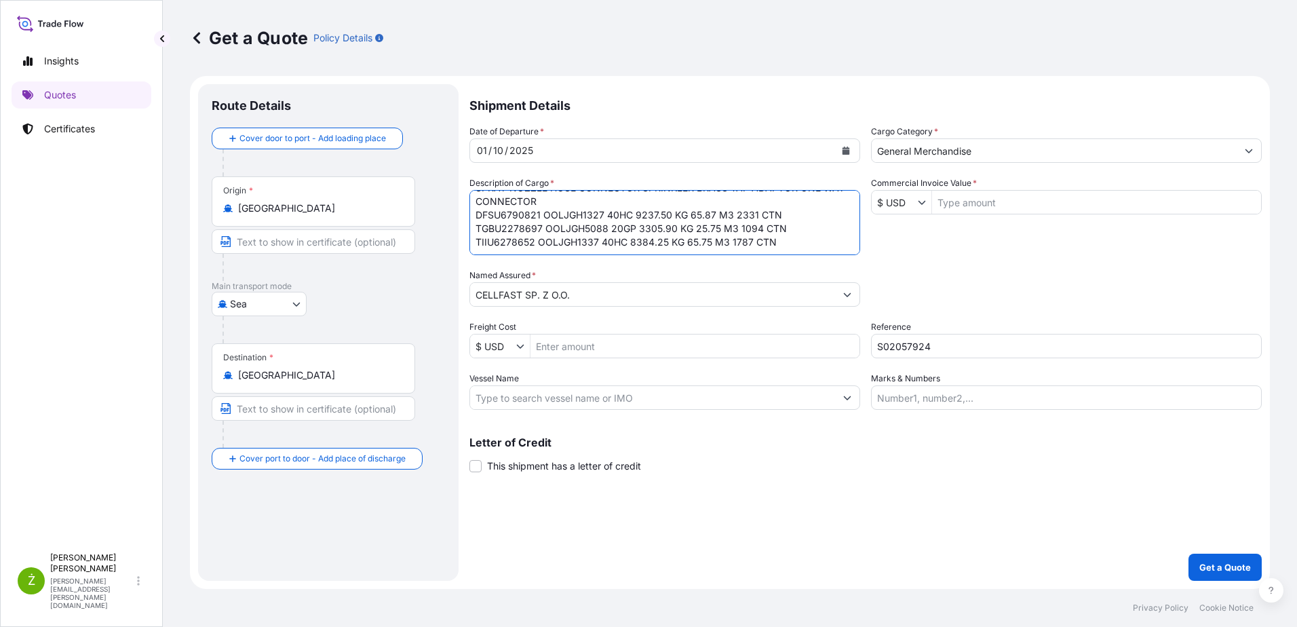
drag, startPoint x: 478, startPoint y: 201, endPoint x: 824, endPoint y: 350, distance: 376.5
click at [823, 350] on div "Date of Departure * [DATE] Cargo Category * General Merchandise Description of …" at bounding box center [865, 267] width 792 height 285
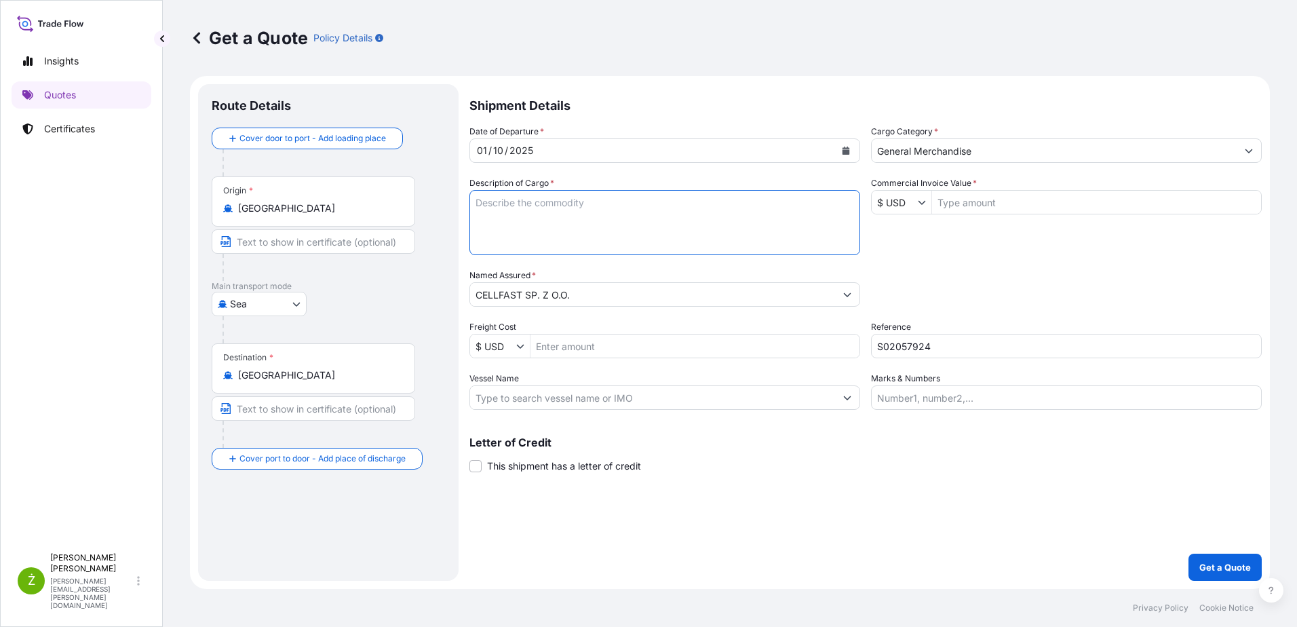
scroll to position [0, 0]
click at [647, 223] on textarea "SPRAY NOZZLE HOSE CONNECTOR SPRINKLER BRASS TAP ADAPTOR ONE WAY CONNECTOR DFSU6…" at bounding box center [664, 222] width 391 height 65
paste textarea "POLE SAW"
click at [535, 215] on textarea "SPRAY NOZZLE HOSE CONNECTOR SPRINKLER BRASS TAP ADAPTOR ONE WAY CONNECTOR DFSU6…" at bounding box center [664, 222] width 391 height 65
paste textarea "BEAU6049788 OOLJGH3408 40HC 9280.00 KG 53.483 M3 1040 CTN CY/CY* 1040 CTN 9280.…"
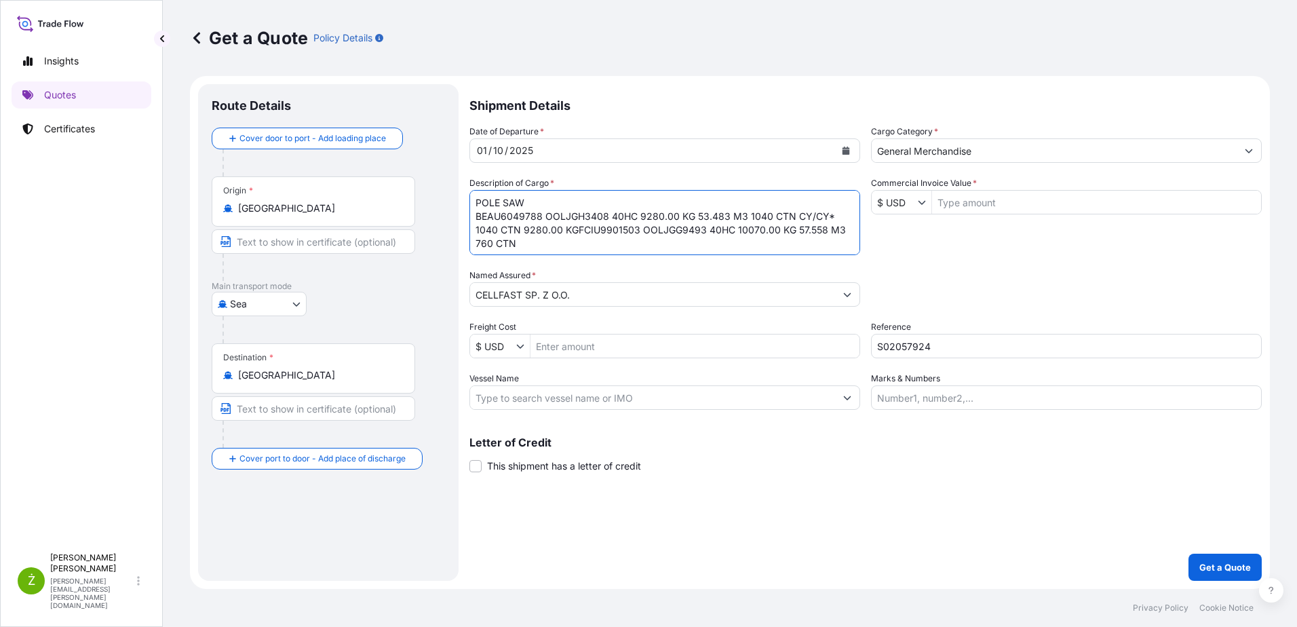
click at [573, 235] on textarea "SPRAY NOZZLE HOSE CONNECTOR SPRINKLER BRASS TAP ADAPTOR ONE WAY CONNECTOR DFSU6…" at bounding box center [664, 222] width 391 height 65
drag, startPoint x: 799, startPoint y: 215, endPoint x: 819, endPoint y: 227, distance: 22.8
click at [819, 227] on textarea "SPRAY NOZZLE HOSE CONNECTOR SPRINKLER BRASS TAP ADAPTOR ONE WAY CONNECTOR DFSU6…" at bounding box center [664, 222] width 391 height 65
type textarea "POLE SAW BEAU6049788 OOLJGH3408 40HC 9280.00 KG 53.483 M3 1040 CTN FCIU9901503 …"
click at [1009, 209] on input "Commercial Invoice Value *" at bounding box center [1096, 202] width 329 height 24
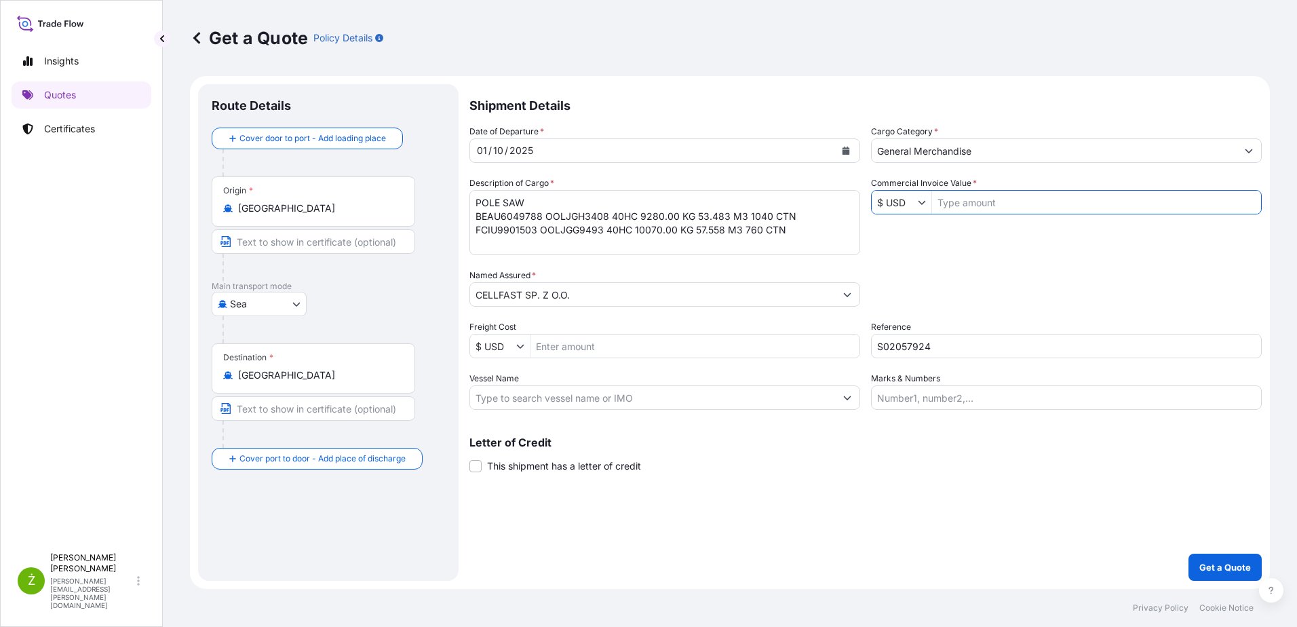
paste input "71 460"
type input "71,460"
click at [1224, 567] on p "Get a Quote" at bounding box center [1225, 567] width 52 height 14
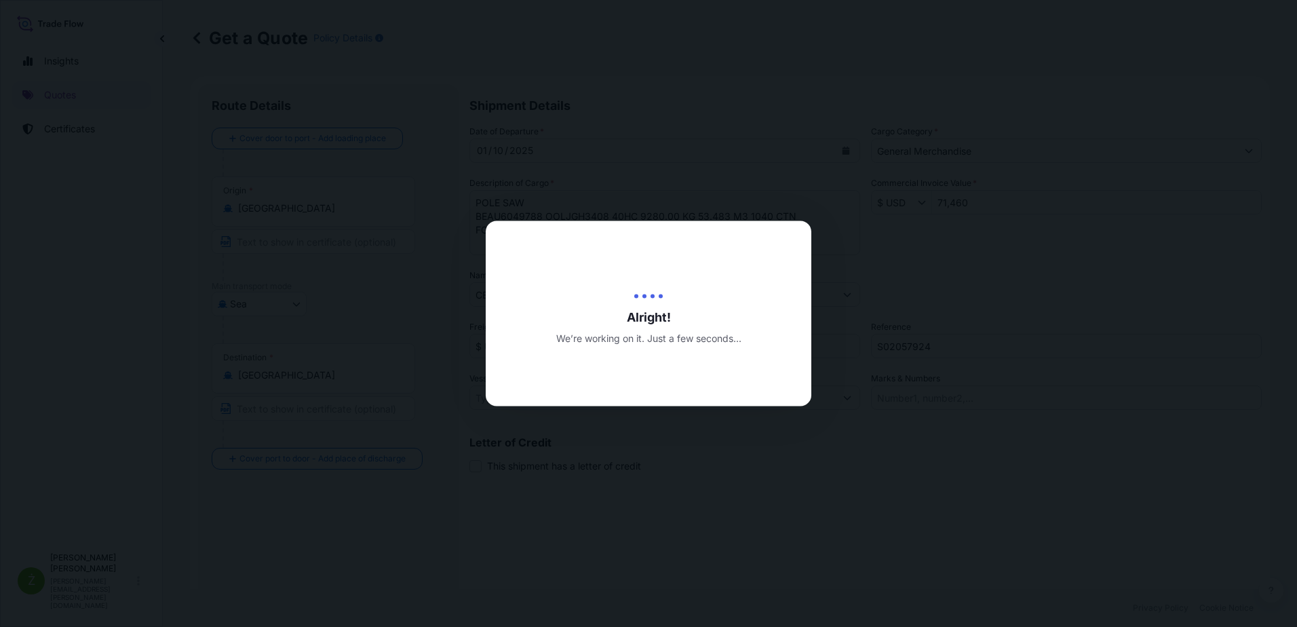
type input "[DATE]"
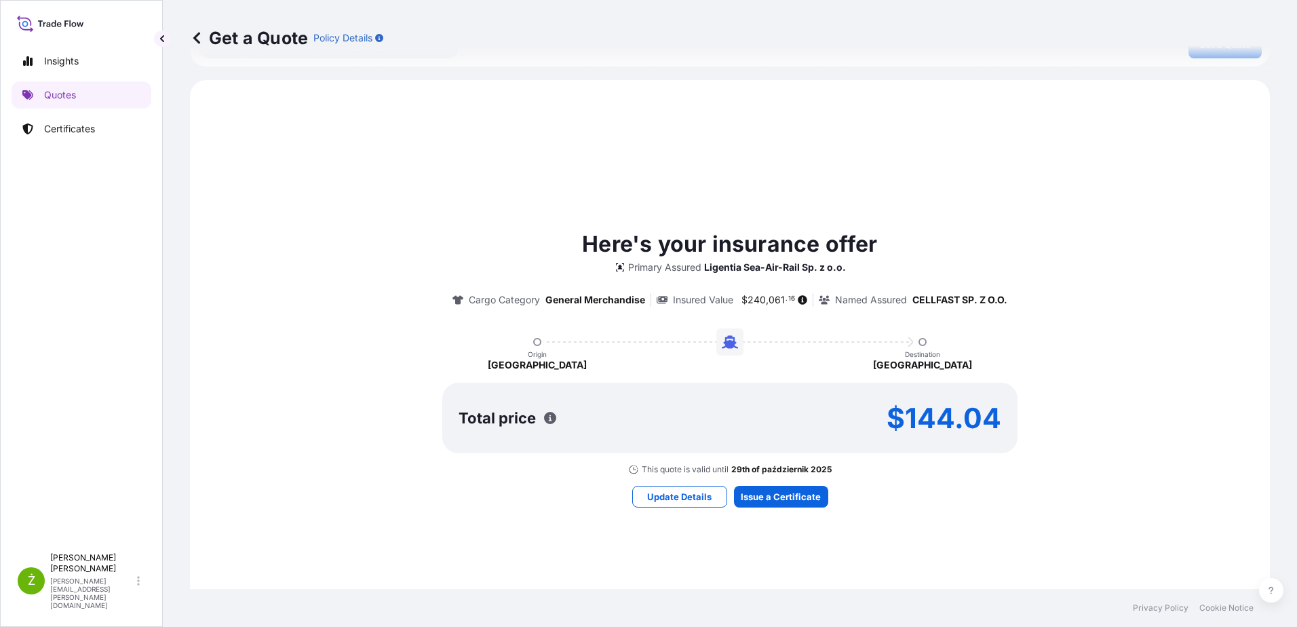
scroll to position [610, 0]
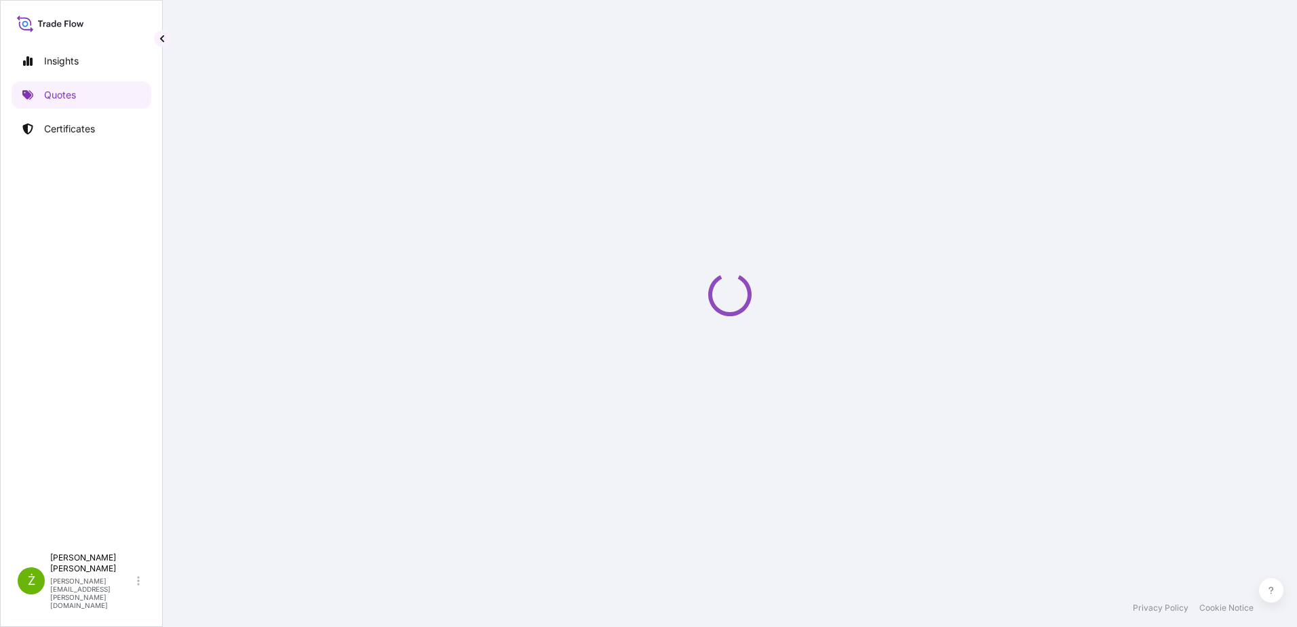
select select "Sea"
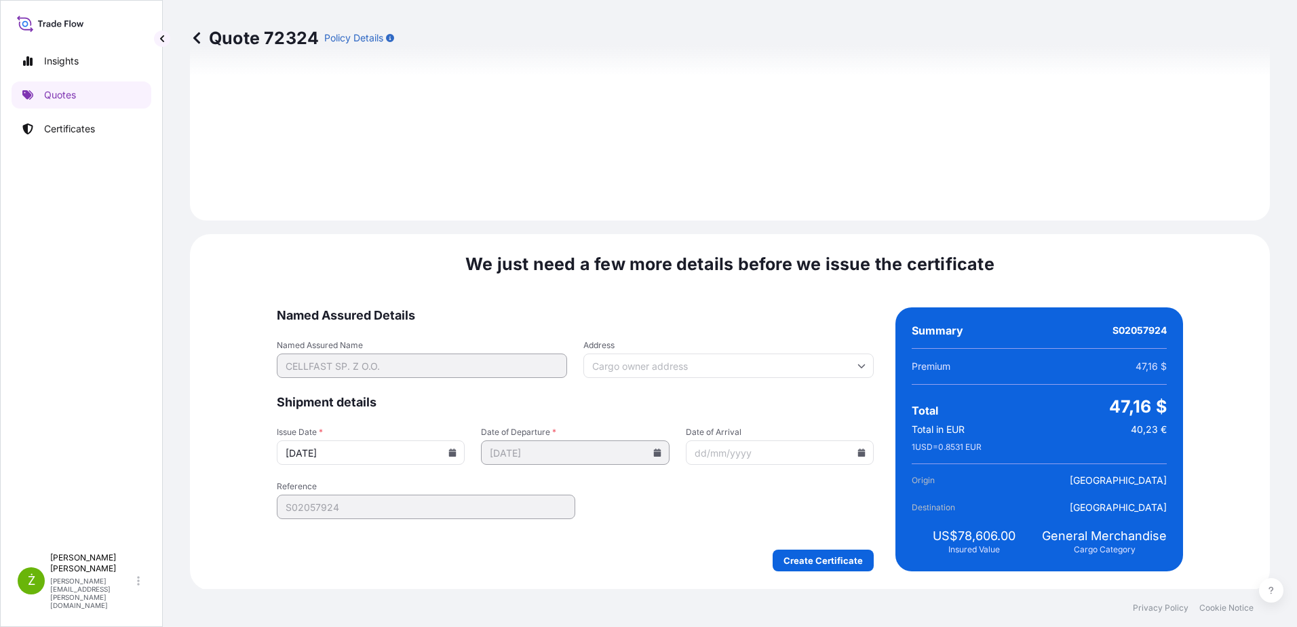
scroll to position [1443, 0]
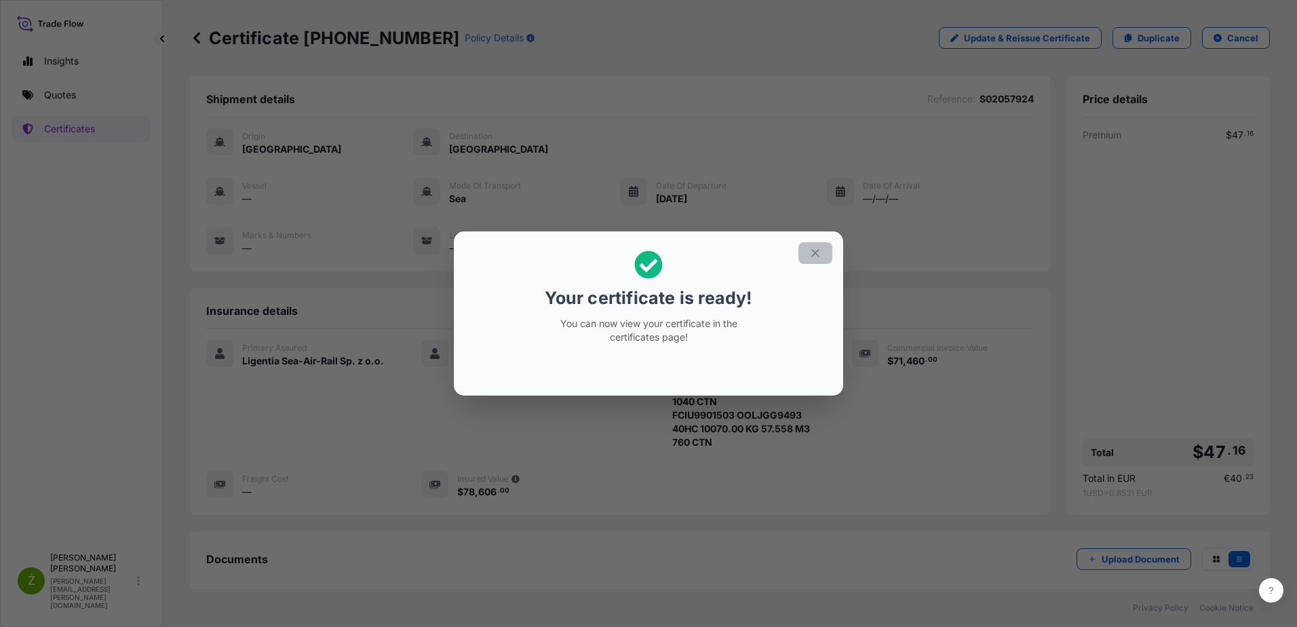
click at [815, 255] on icon "button" at bounding box center [815, 253] width 12 height 12
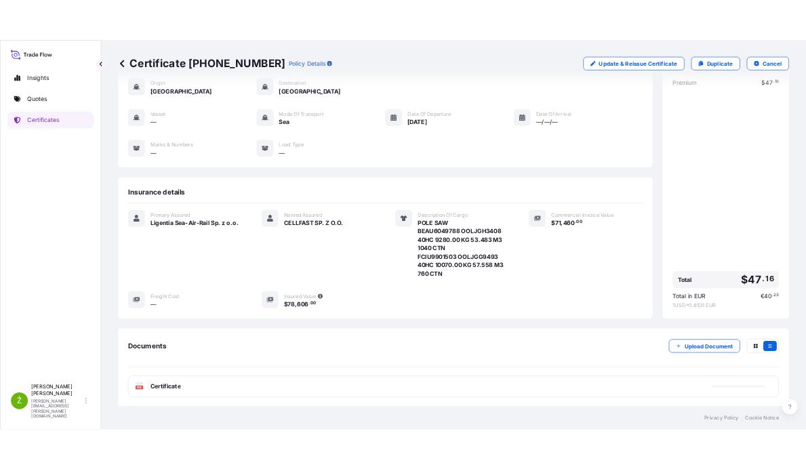
scroll to position [129, 0]
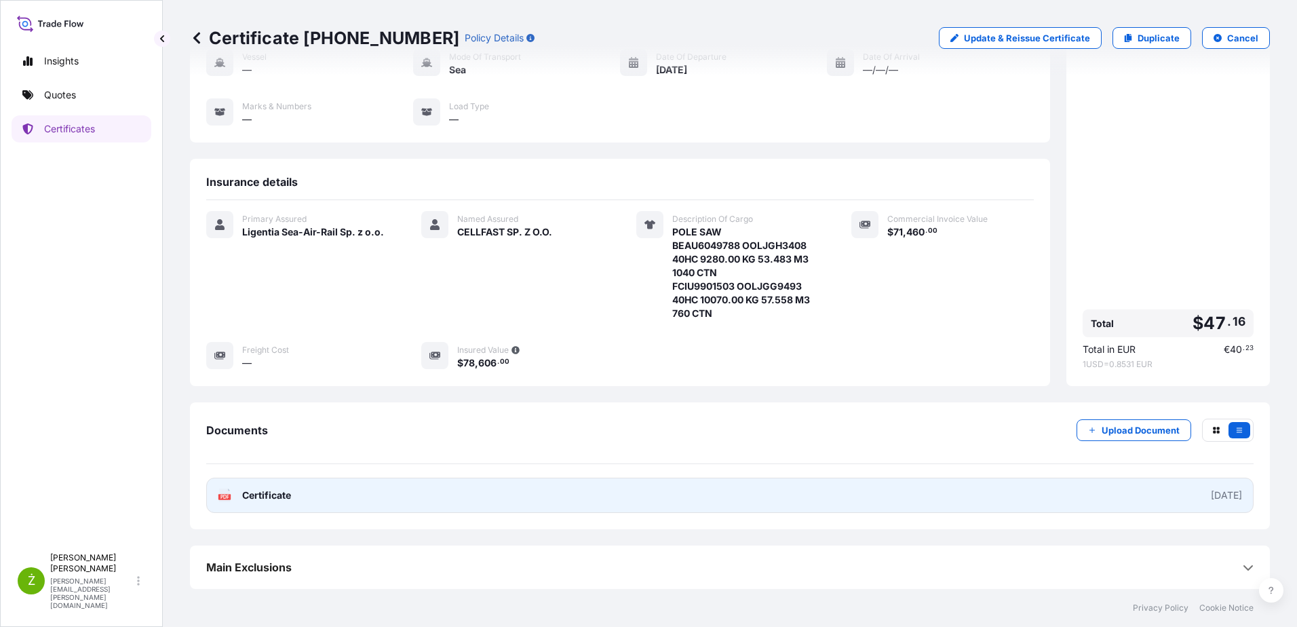
click at [452, 496] on link "PDF Certificate [DATE]" at bounding box center [729, 494] width 1047 height 35
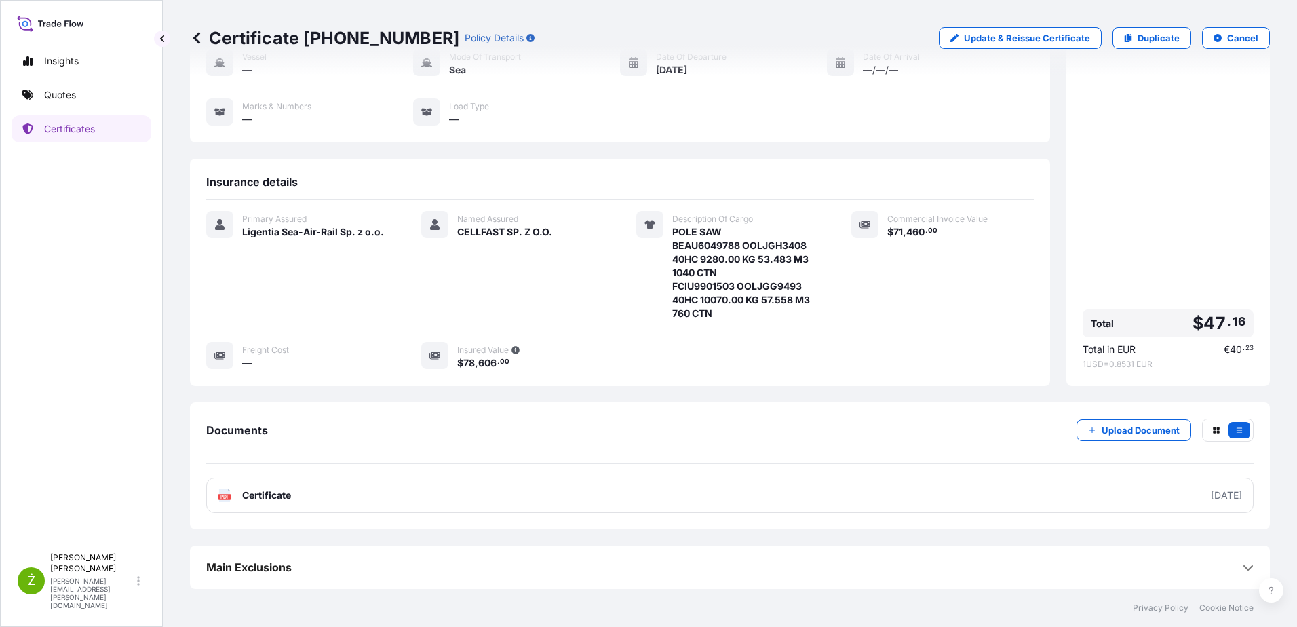
click at [307, 35] on p "Certificate [PHONE_NUMBER]" at bounding box center [324, 38] width 269 height 22
copy p "Certificate [PHONE_NUMBER]"
